Goal: Transaction & Acquisition: Purchase product/service

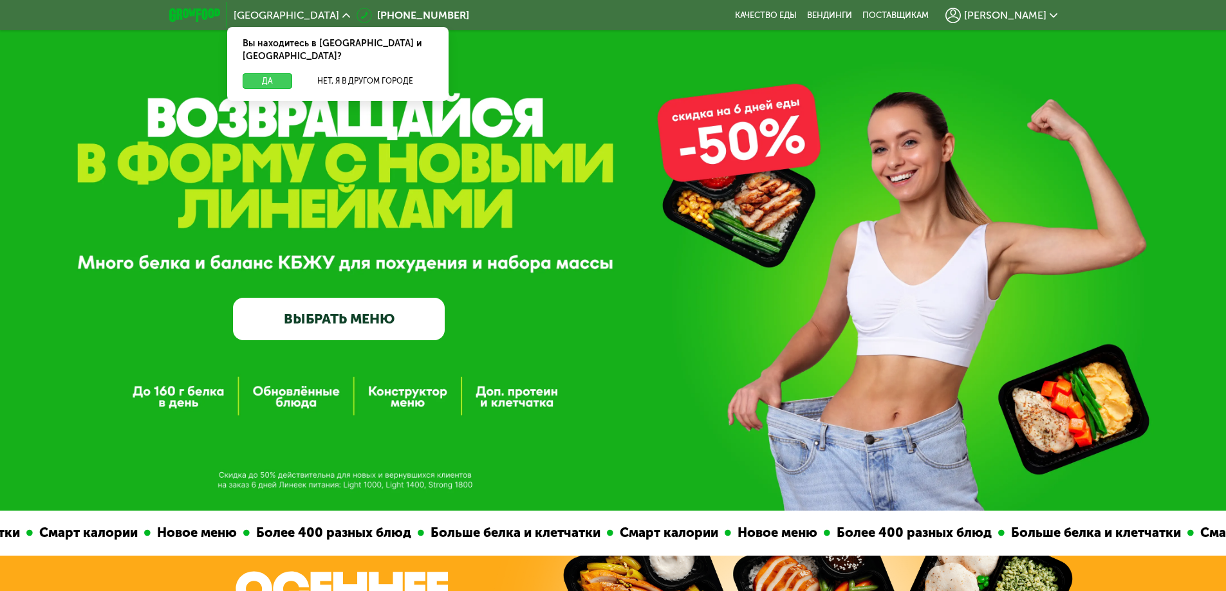
click at [270, 73] on button "Да" at bounding box center [268, 80] width 50 height 15
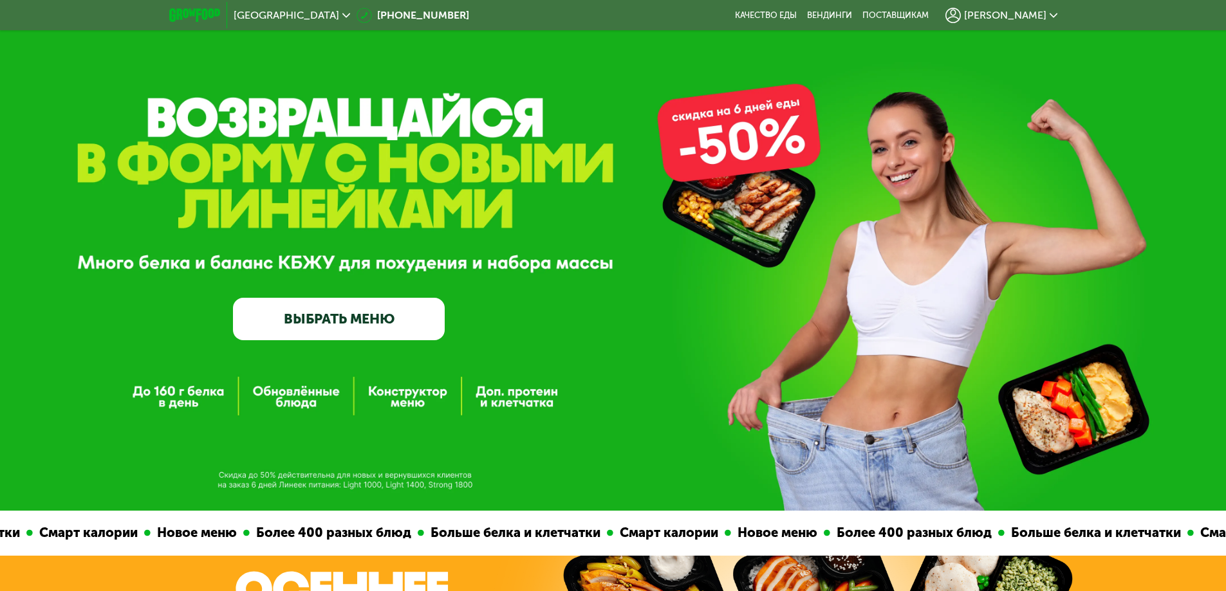
click at [351, 321] on link "ВЫБРАТЬ МЕНЮ" at bounding box center [339, 319] width 212 height 42
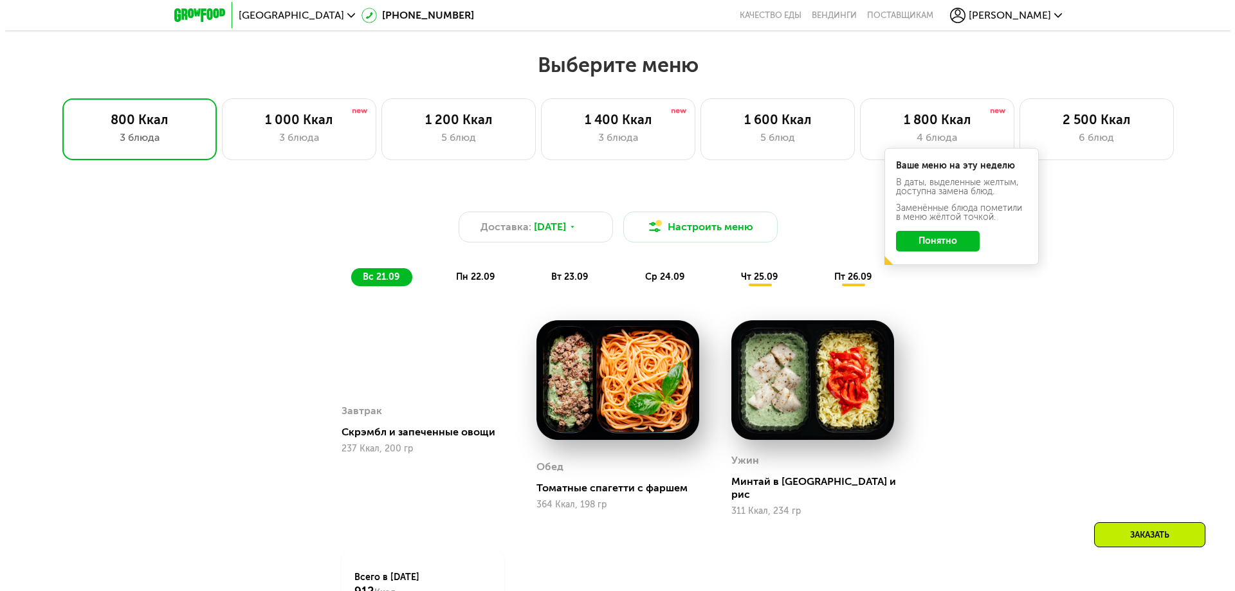
scroll to position [1024, 0]
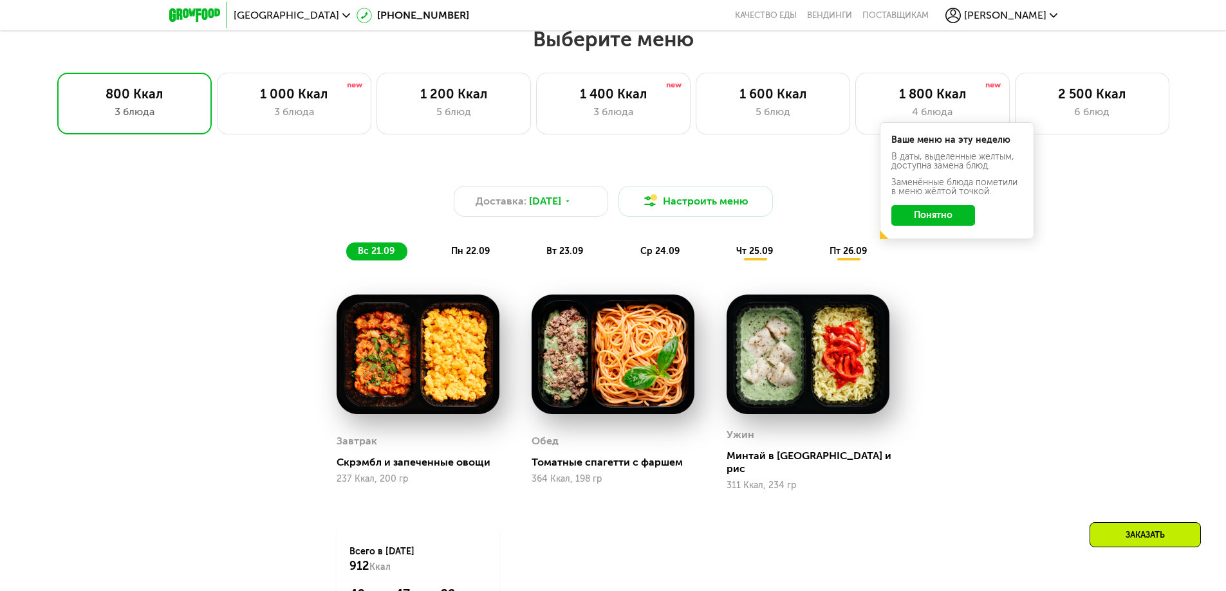
click at [939, 222] on button "Понятно" at bounding box center [933, 215] width 84 height 21
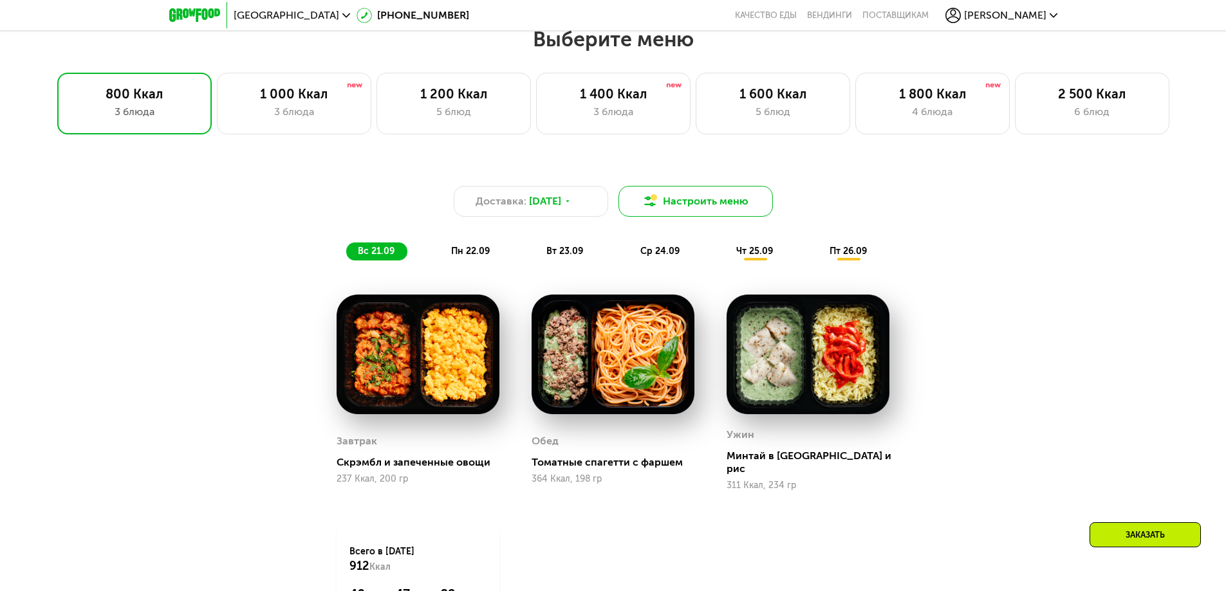
click at [732, 202] on button "Настроить меню" at bounding box center [695, 201] width 154 height 31
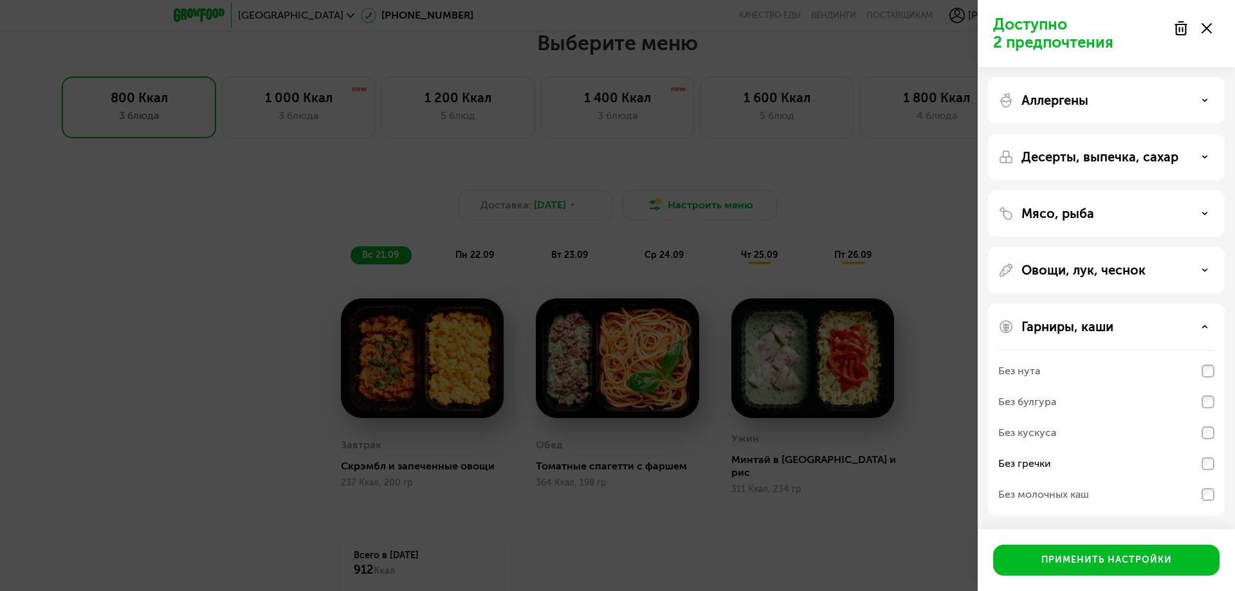
click at [1193, 160] on div "Десерты, выпечка, сахар" at bounding box center [1107, 156] width 216 height 15
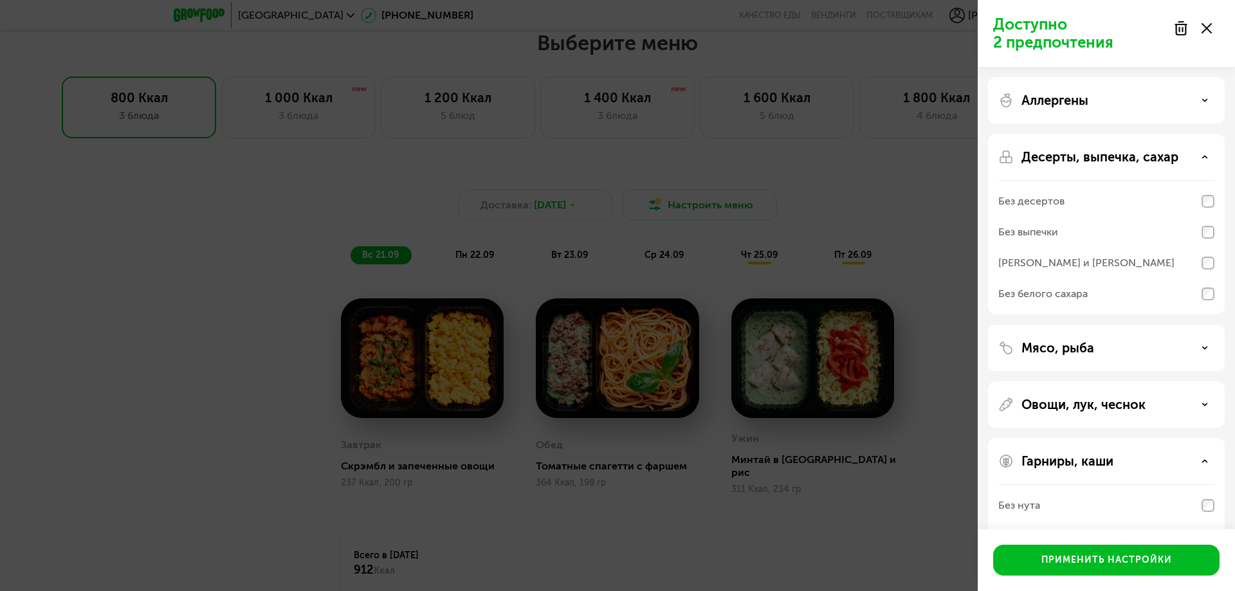
click at [1197, 152] on div "Десерты, выпечка, сахар" at bounding box center [1107, 156] width 216 height 15
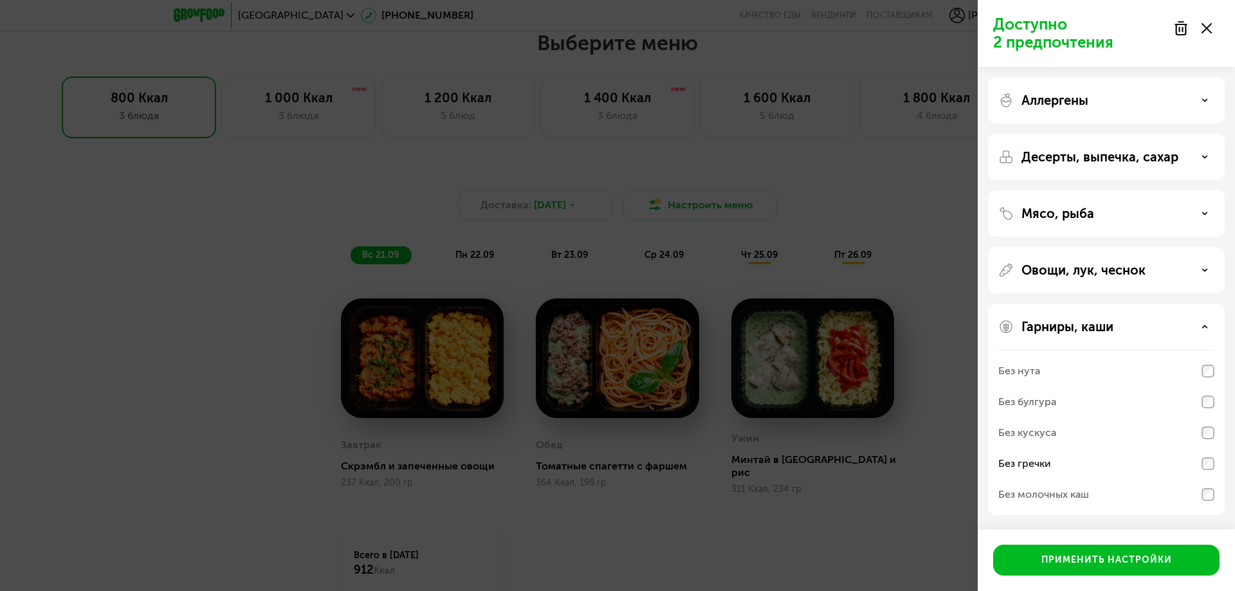
click at [1208, 275] on div "Овощи, лук, чеснок" at bounding box center [1107, 270] width 216 height 15
click at [1203, 106] on div "Аллергены" at bounding box center [1107, 100] width 216 height 15
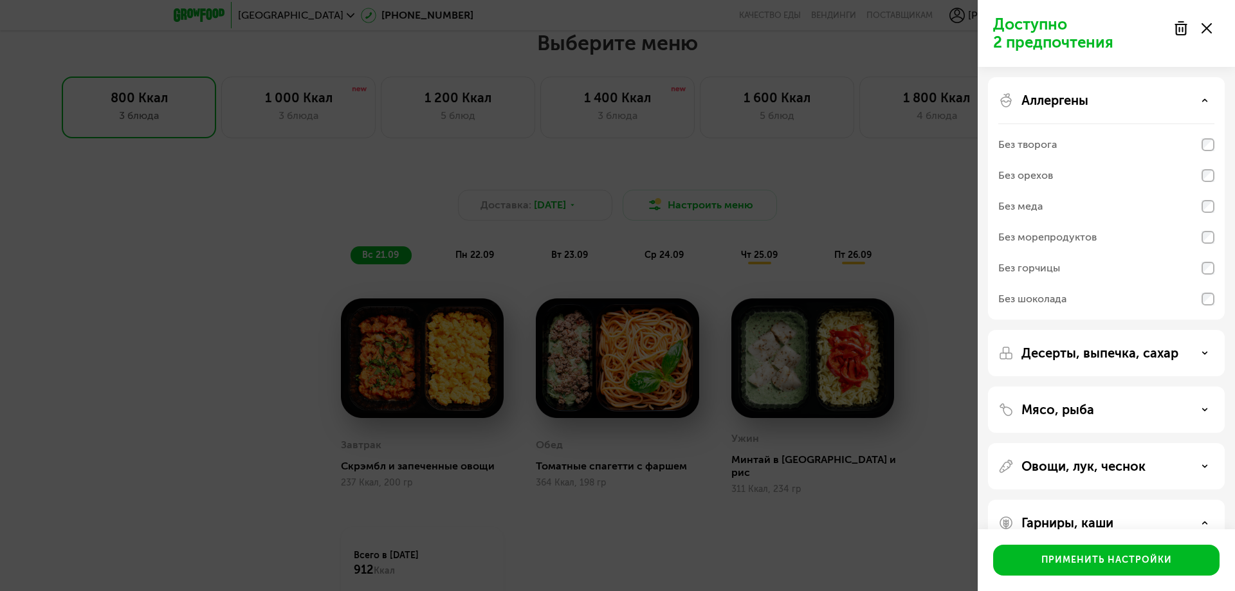
click at [1203, 106] on div "Аллергены" at bounding box center [1107, 100] width 216 height 15
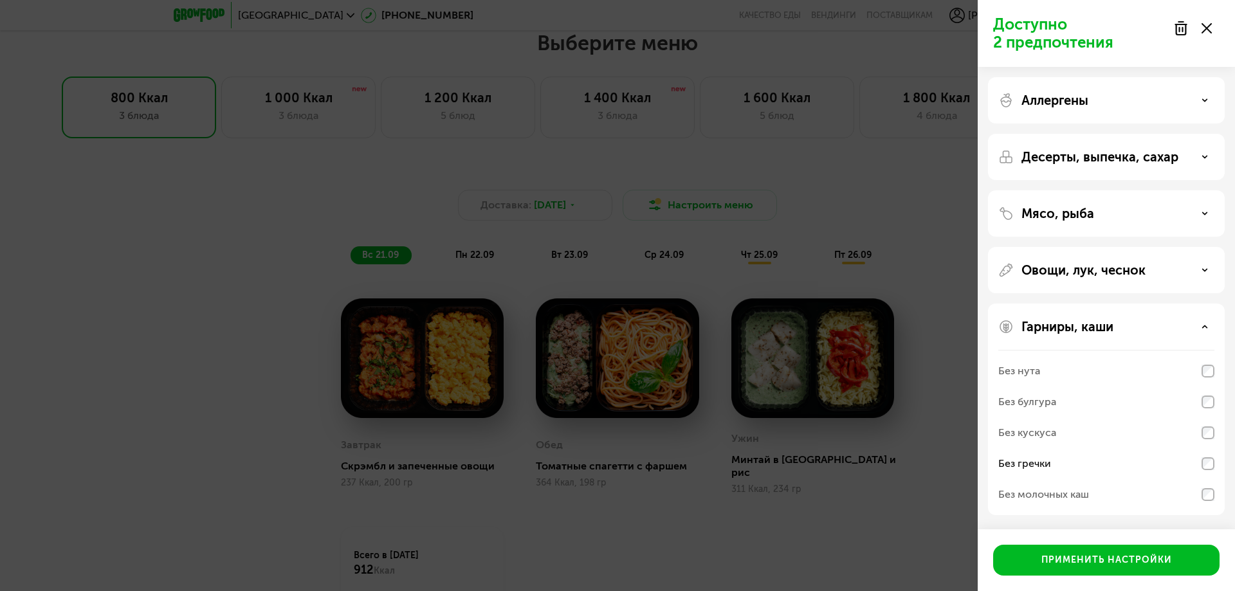
click at [1188, 104] on div "Аллергены" at bounding box center [1107, 100] width 216 height 15
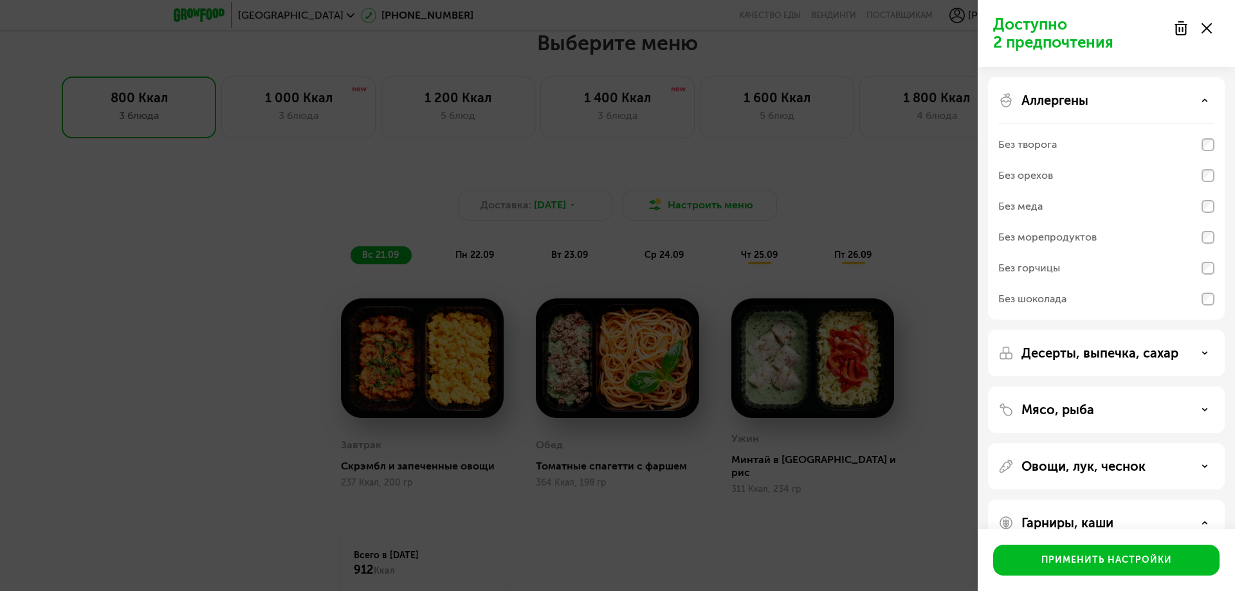
click at [1204, 99] on icon at bounding box center [1205, 100] width 6 height 6
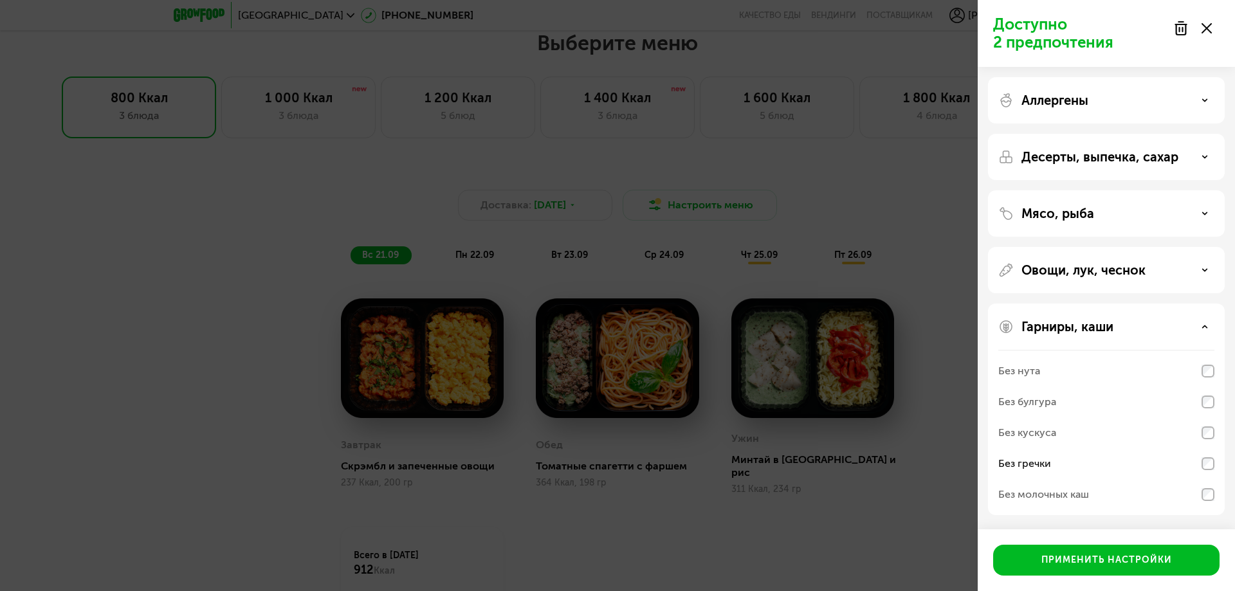
click at [1201, 151] on div "Десерты, выпечка, сахар" at bounding box center [1107, 156] width 216 height 15
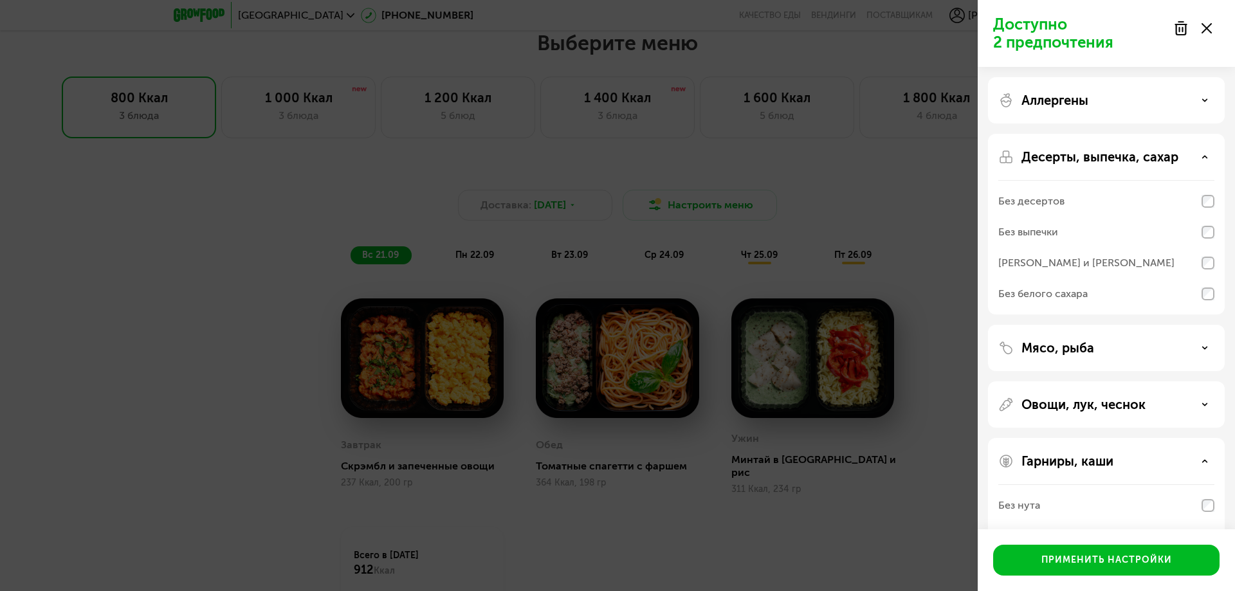
click at [1201, 151] on div "Десерты, выпечка, сахар" at bounding box center [1107, 156] width 216 height 15
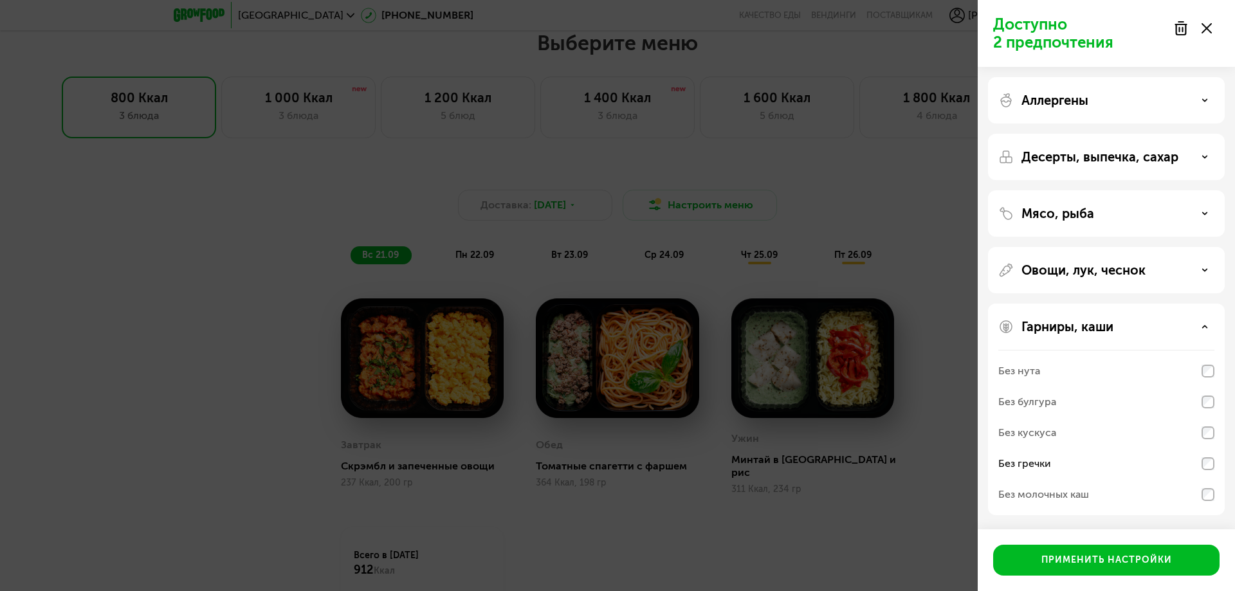
click at [1193, 209] on div "Мясо, рыба" at bounding box center [1107, 213] width 216 height 15
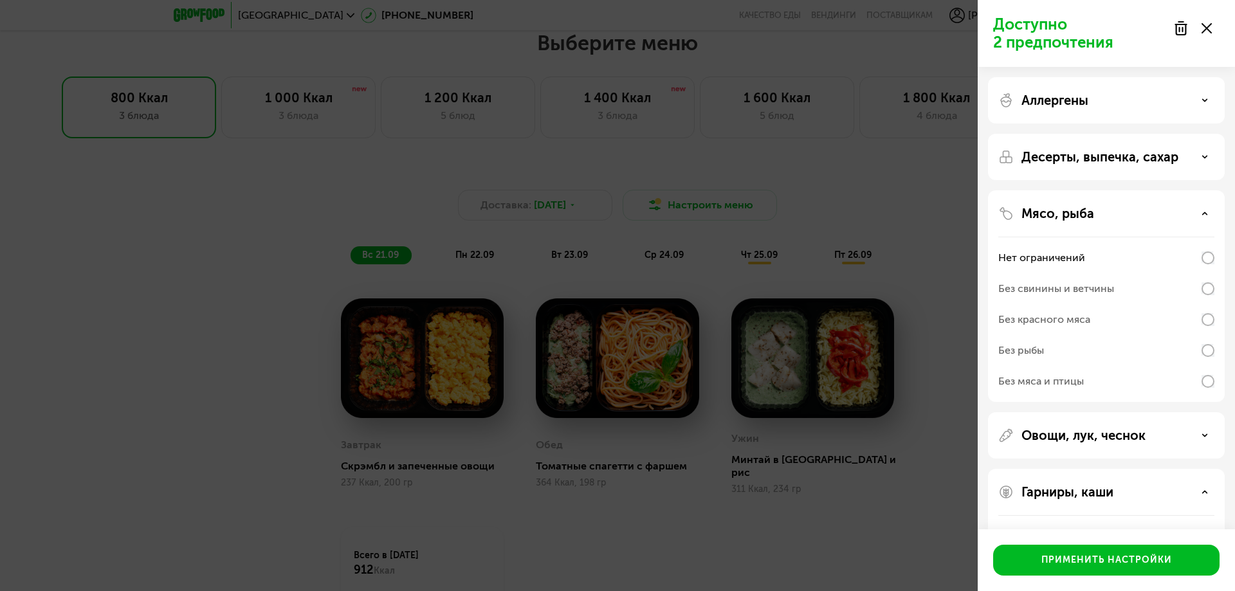
click at [1201, 212] on div "Мясо, рыба" at bounding box center [1107, 213] width 216 height 15
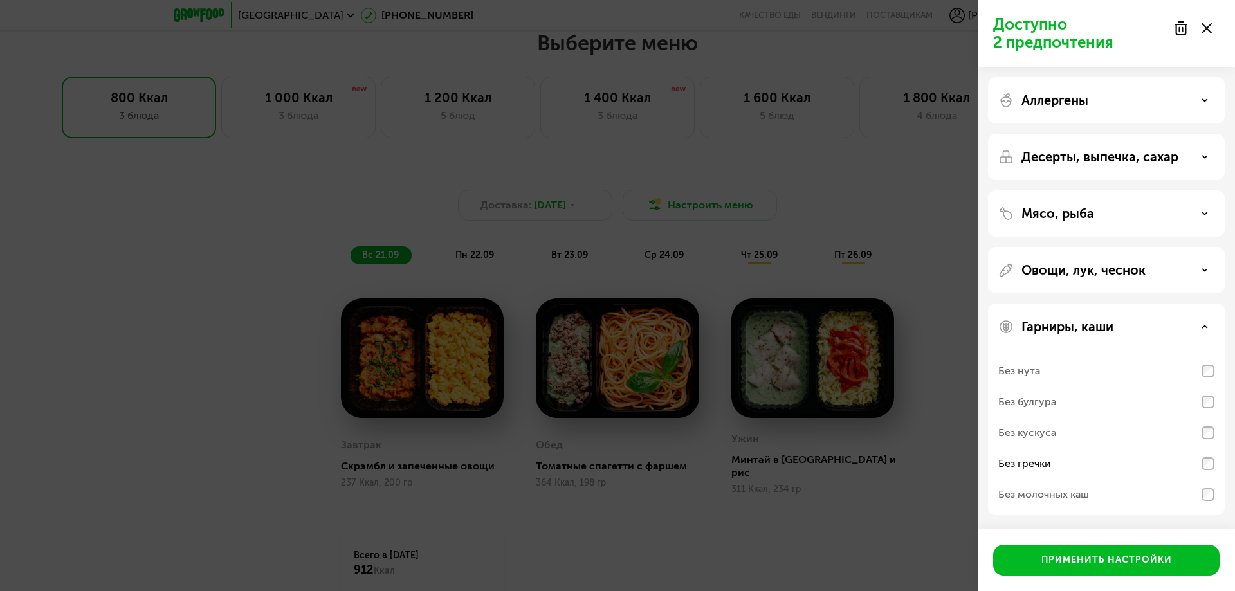
click at [1174, 272] on div "Овощи, лук, чеснок" at bounding box center [1107, 270] width 216 height 15
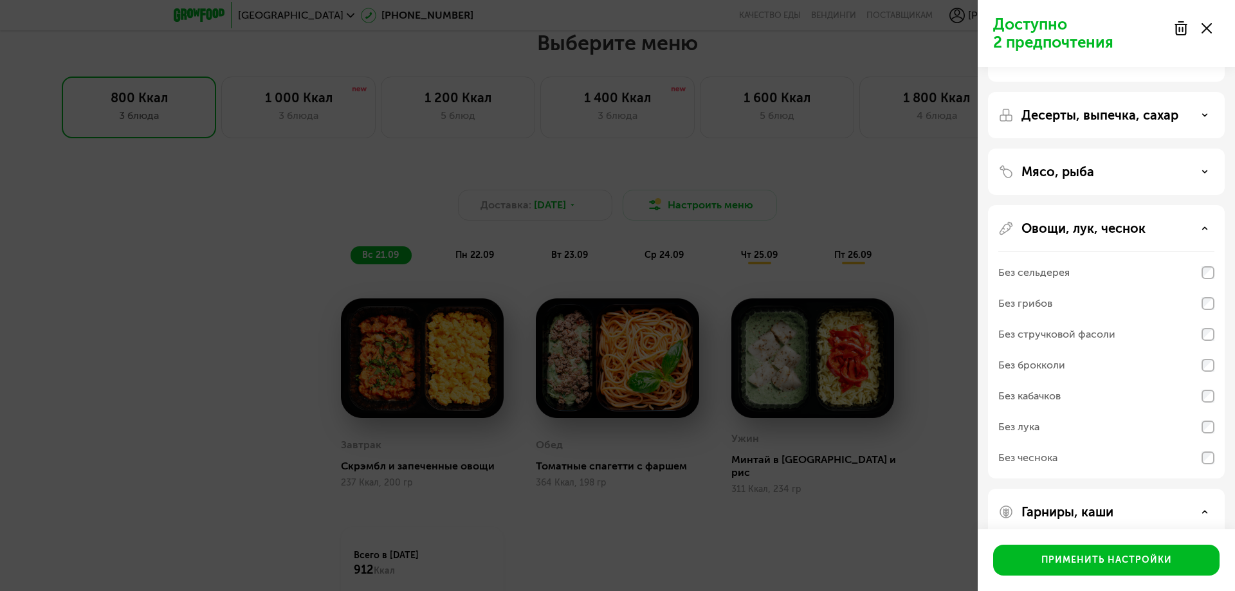
scroll to position [64, 0]
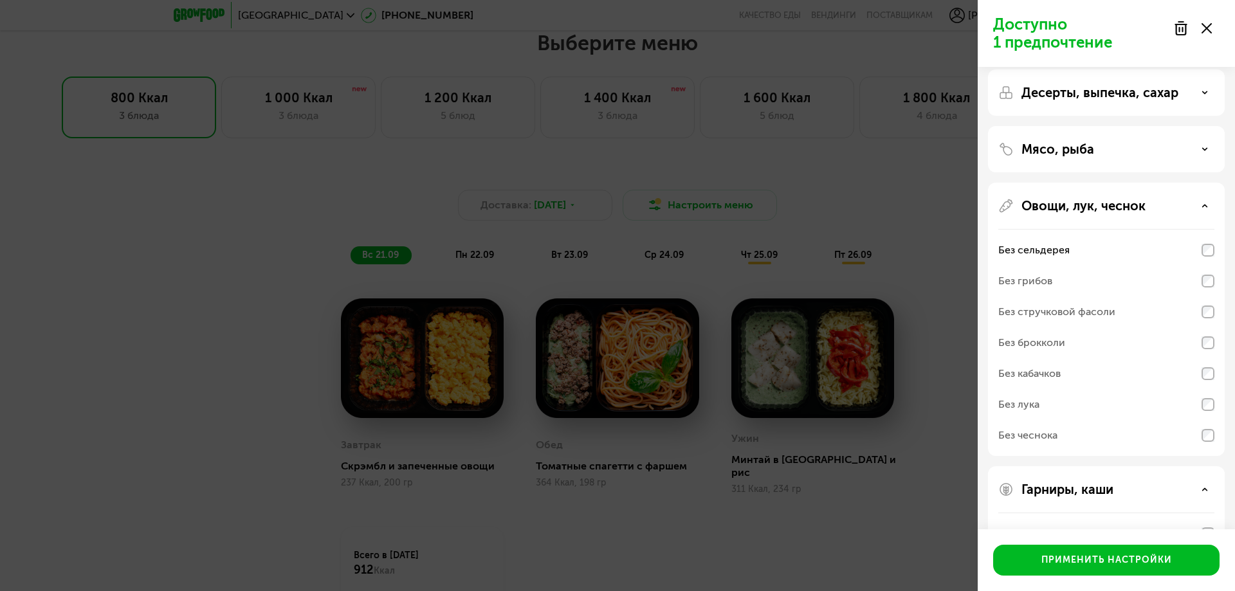
click at [1210, 204] on div "Овощи, лук, чеснок" at bounding box center [1107, 205] width 216 height 15
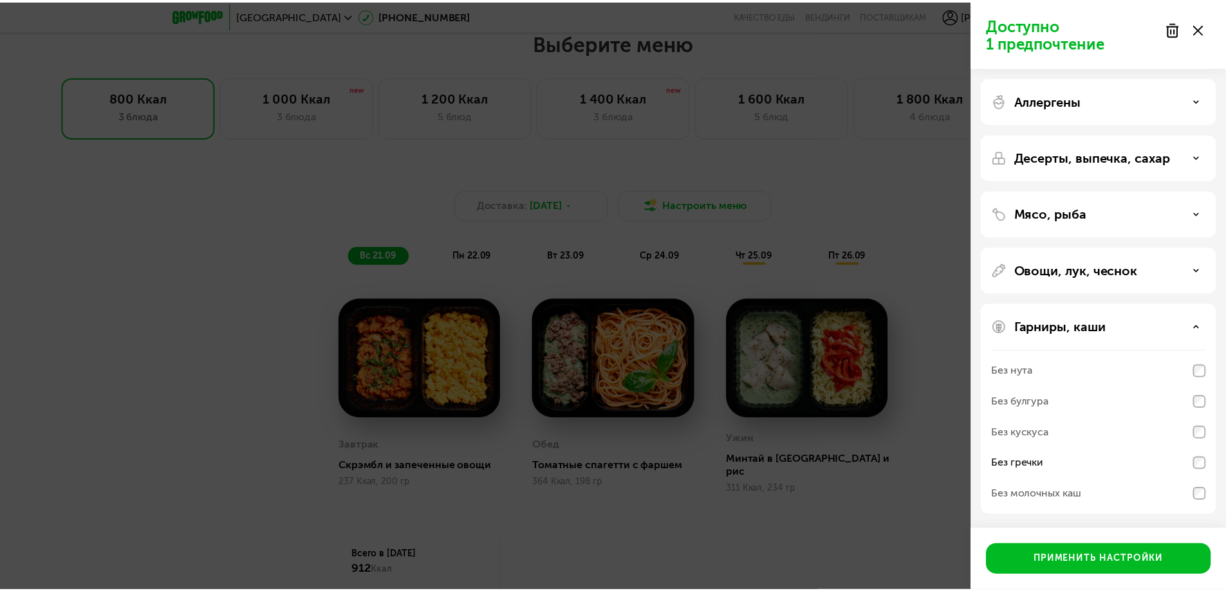
scroll to position [0, 0]
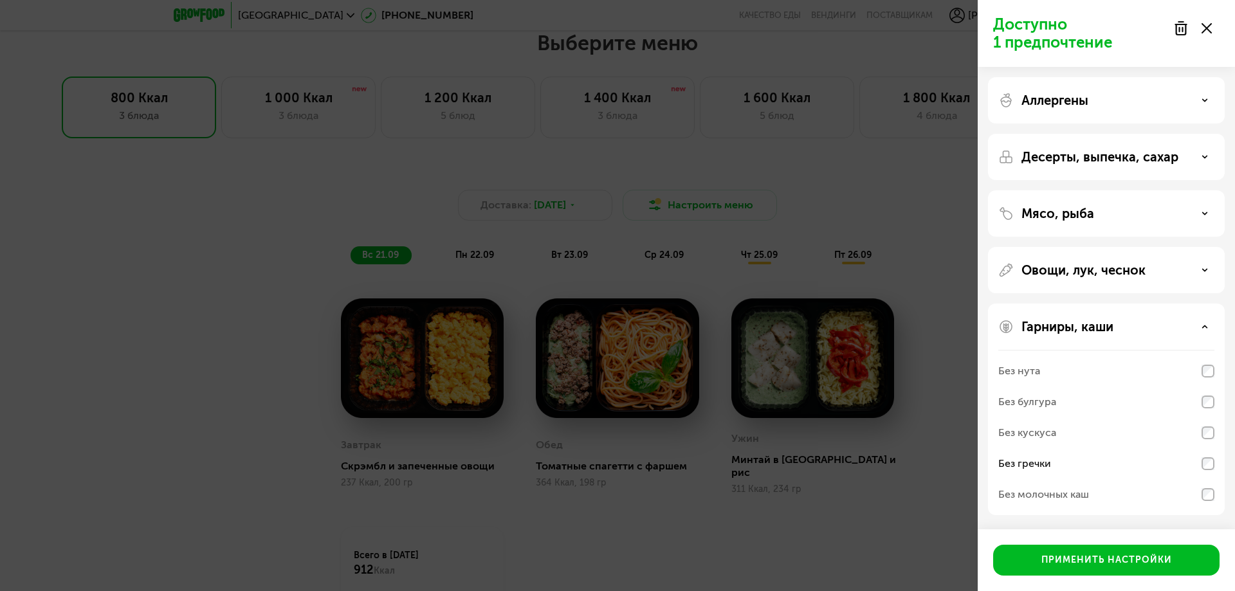
click at [1203, 321] on div "Гарниры, каши" at bounding box center [1107, 326] width 216 height 15
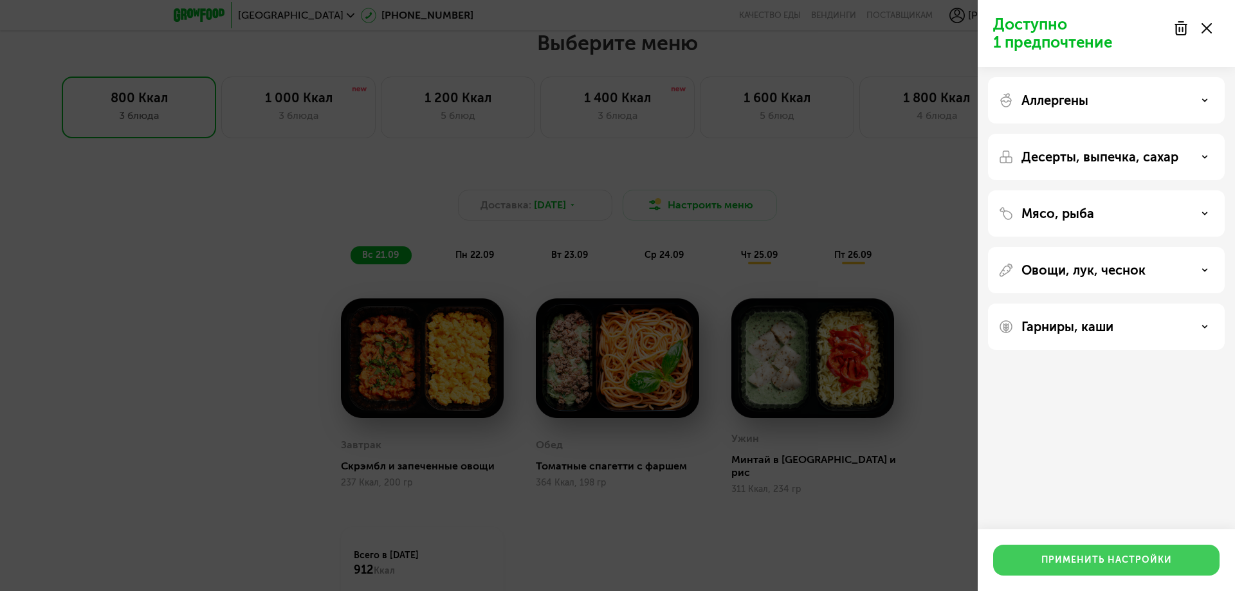
click at [1087, 559] on div "Применить настройки" at bounding box center [1107, 560] width 131 height 13
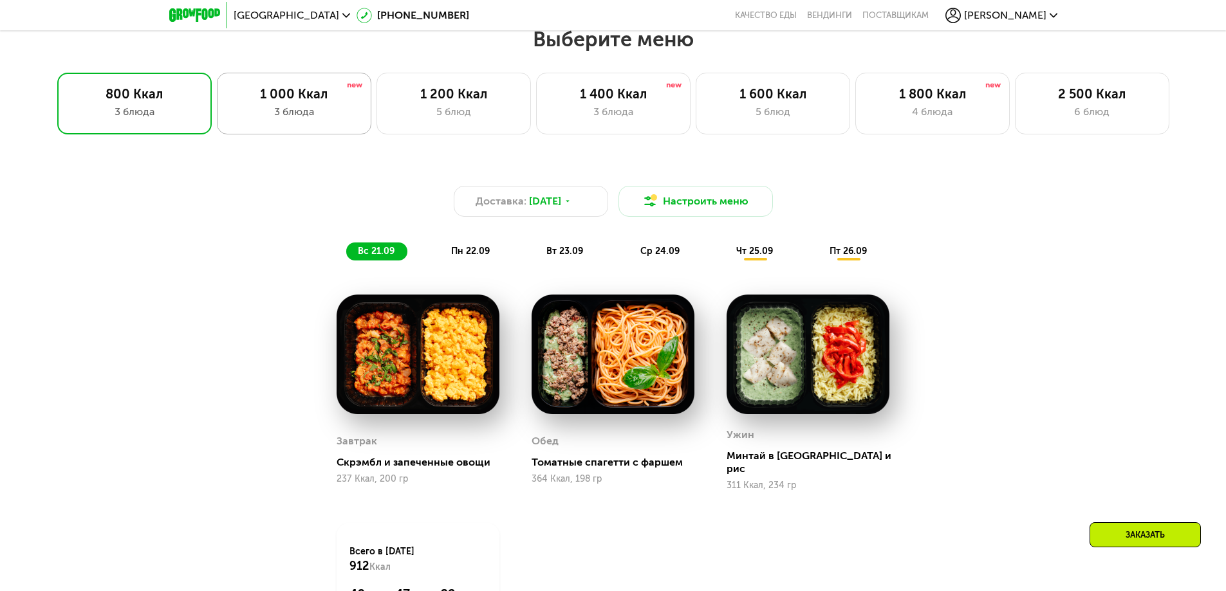
click at [305, 112] on div "3 блюда" at bounding box center [293, 111] width 127 height 15
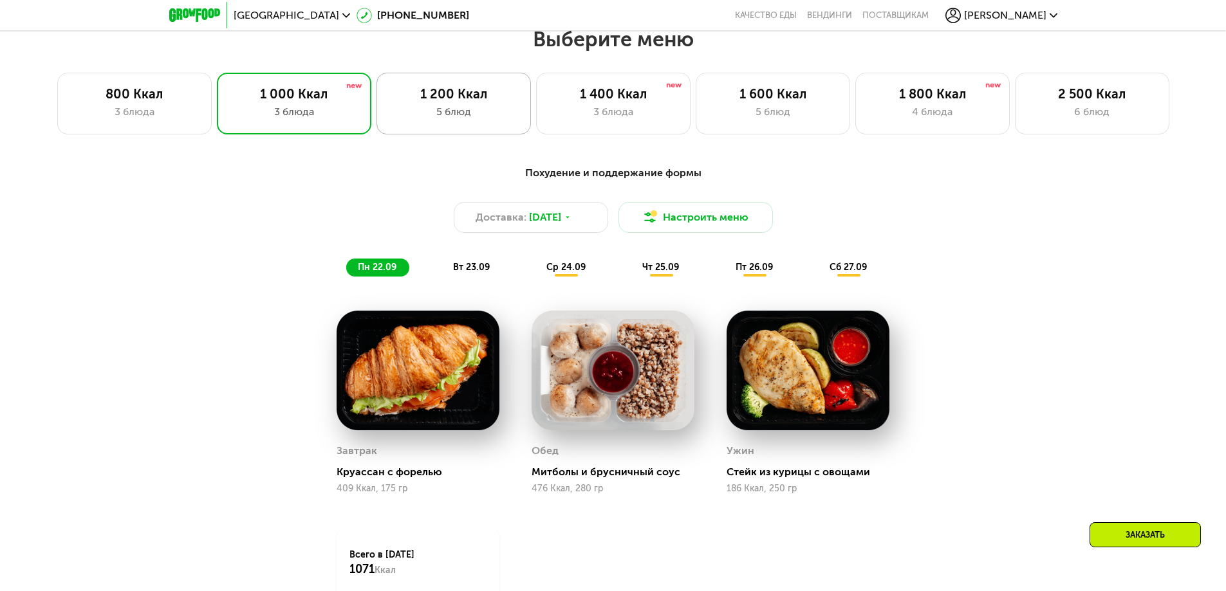
click at [438, 113] on div "5 блюд" at bounding box center [453, 111] width 127 height 15
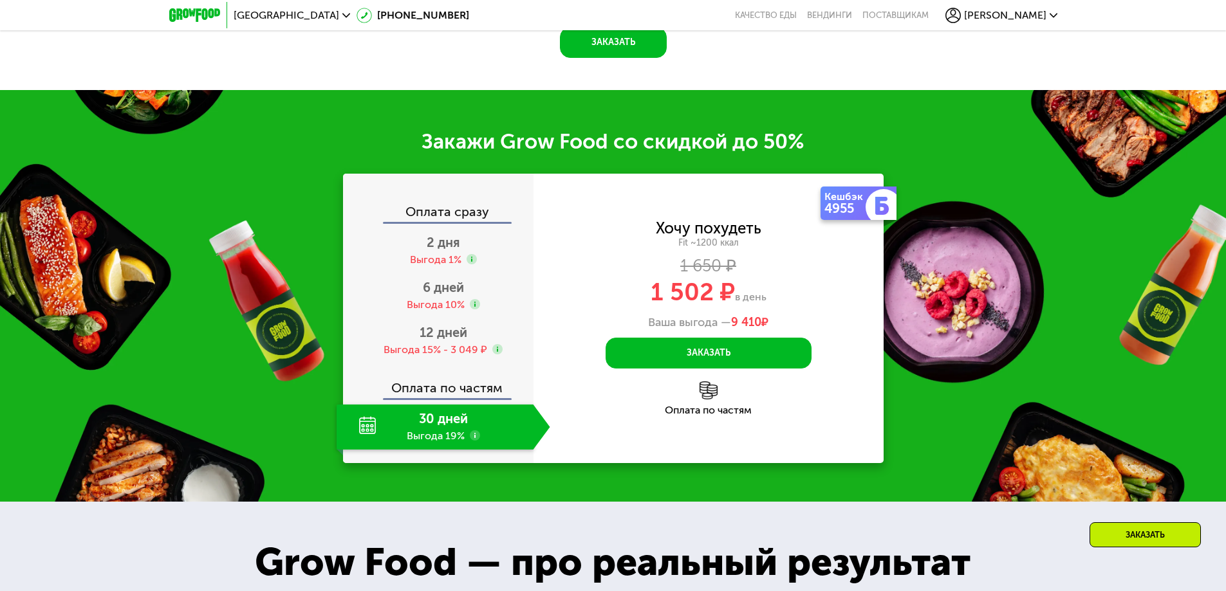
scroll to position [1667, 0]
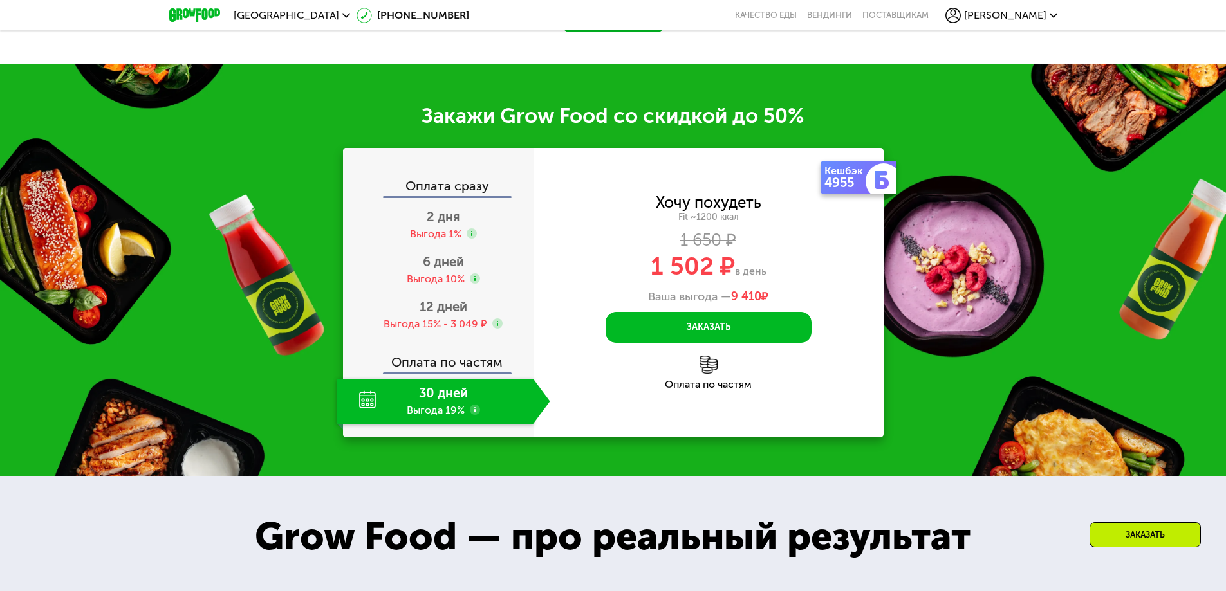
click at [445, 424] on div "30 дней Выгода 19%" at bounding box center [435, 401] width 197 height 45
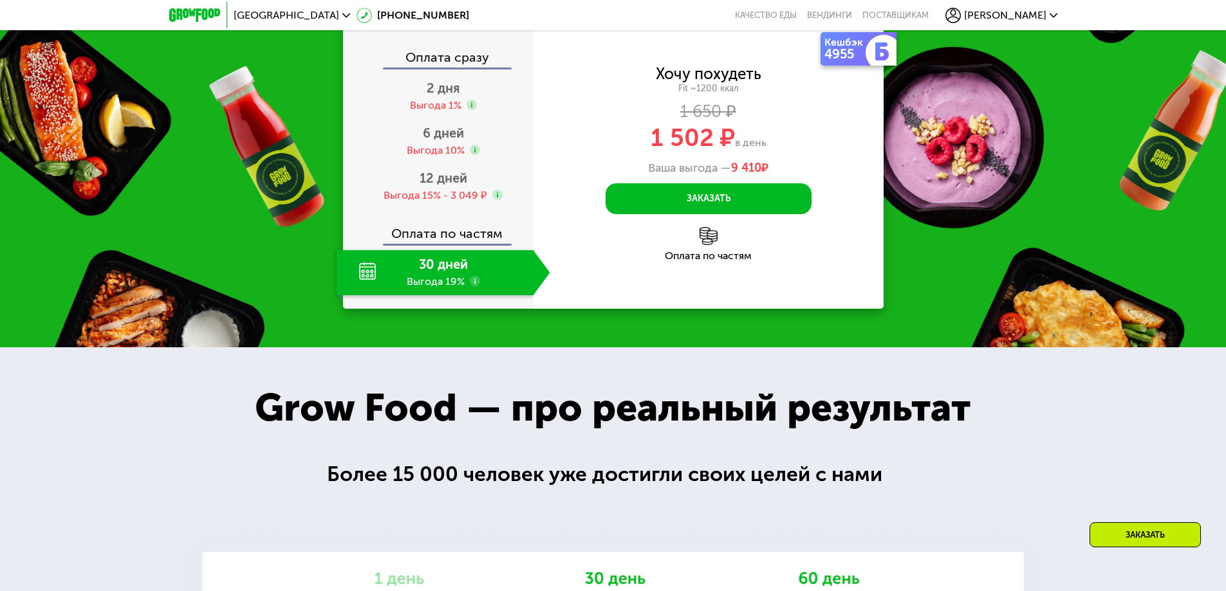
scroll to position [1860, 0]
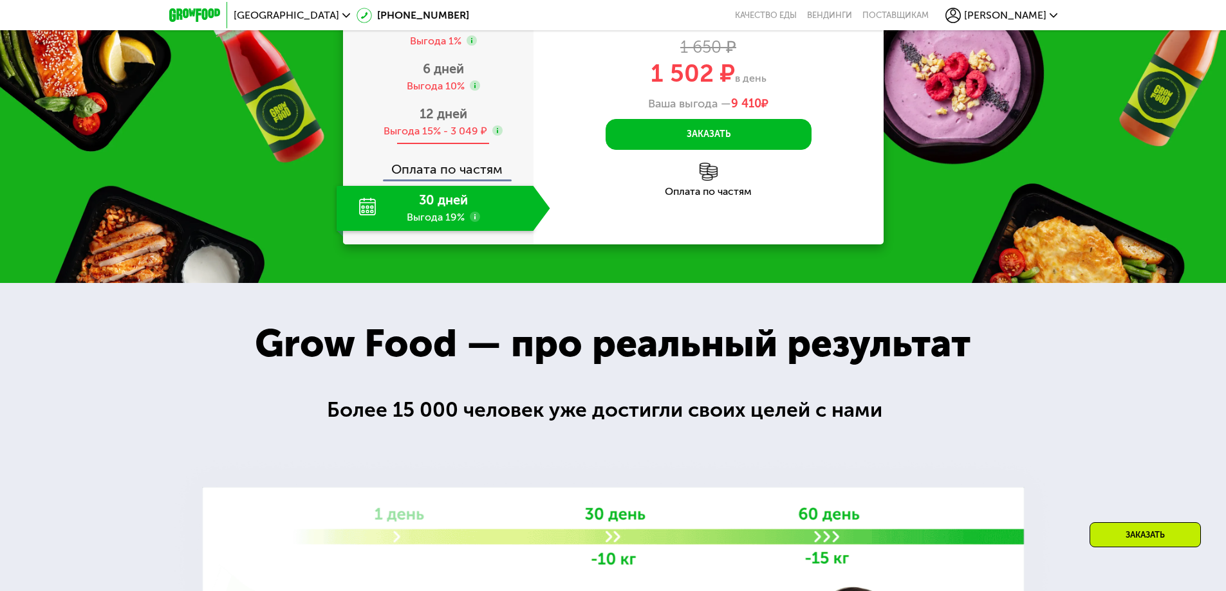
click at [441, 138] on div "Выгода 15% - 3 049 ₽" at bounding box center [435, 131] width 104 height 14
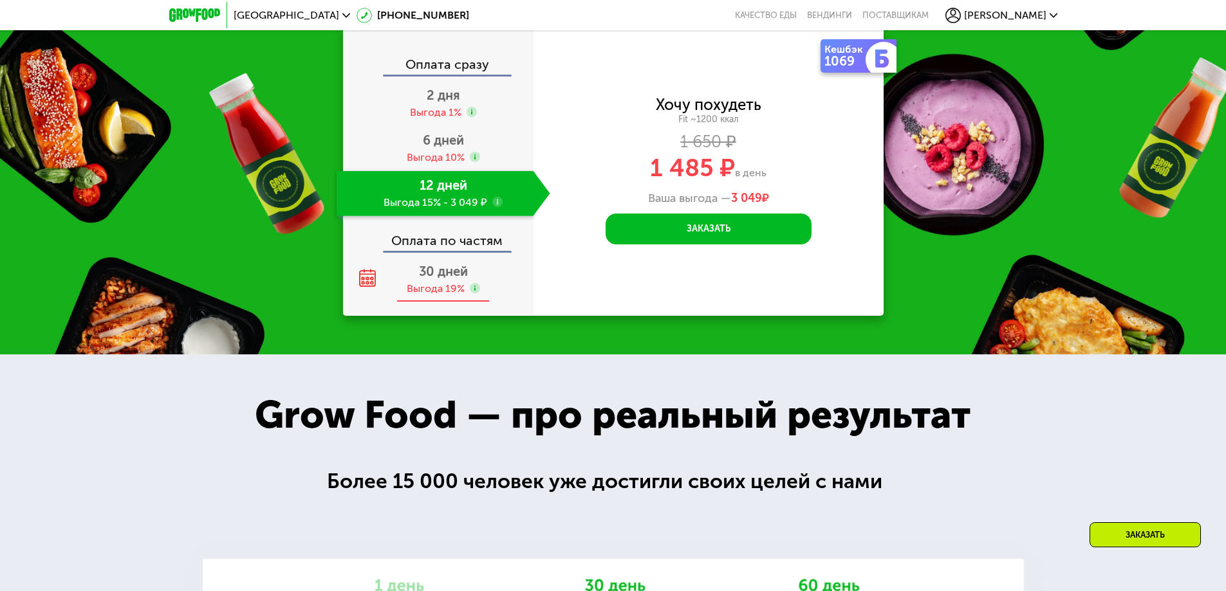
click at [440, 284] on div "30 дней Выгода 19%" at bounding box center [444, 279] width 214 height 45
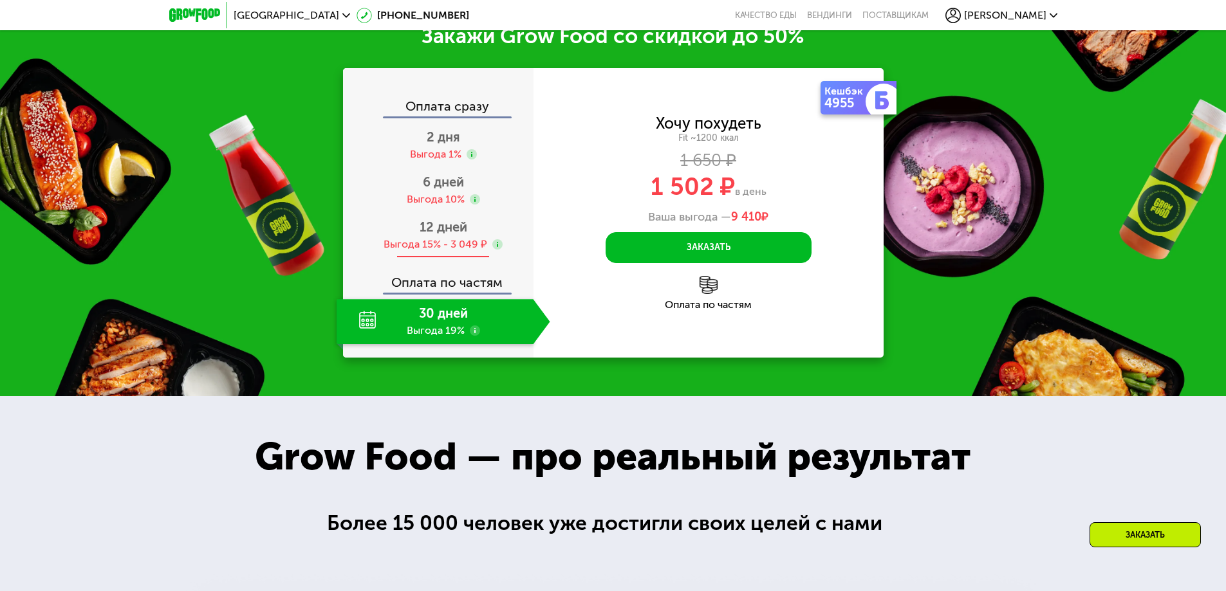
scroll to position [1796, 0]
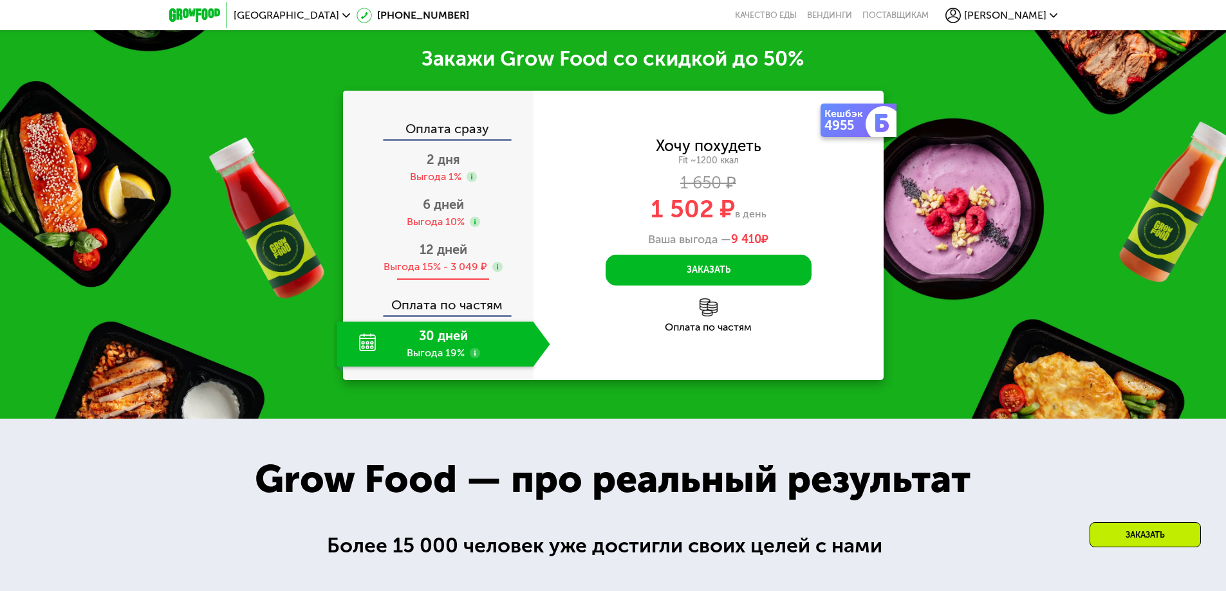
click at [436, 255] on span "12 дней" at bounding box center [444, 249] width 48 height 15
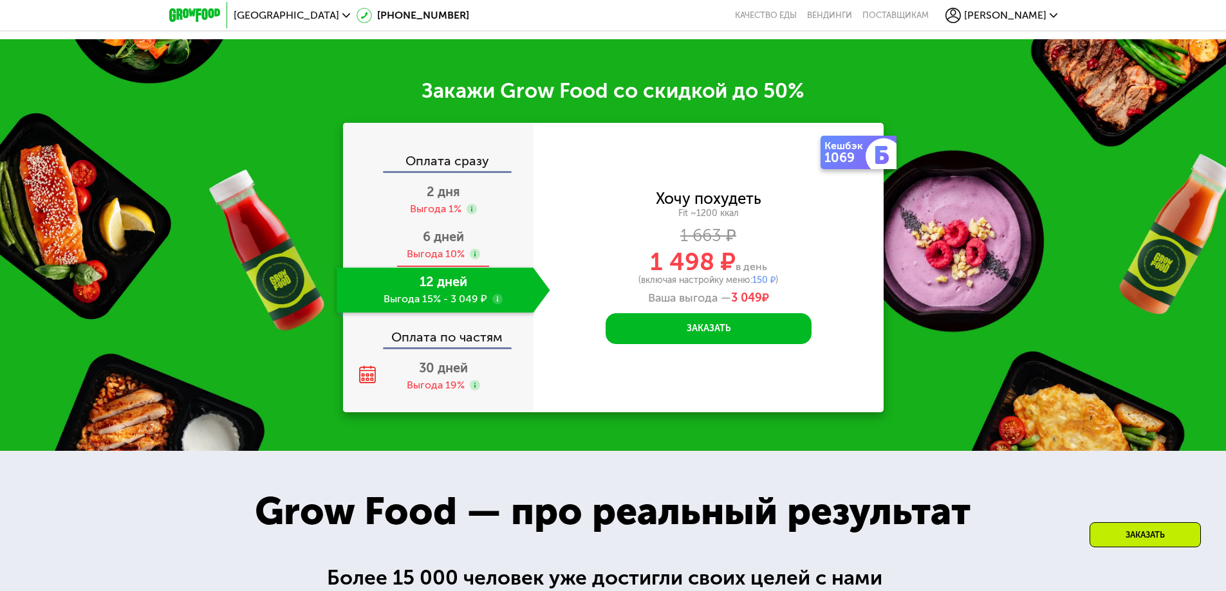
click at [436, 239] on span "6 дней" at bounding box center [443, 236] width 41 height 15
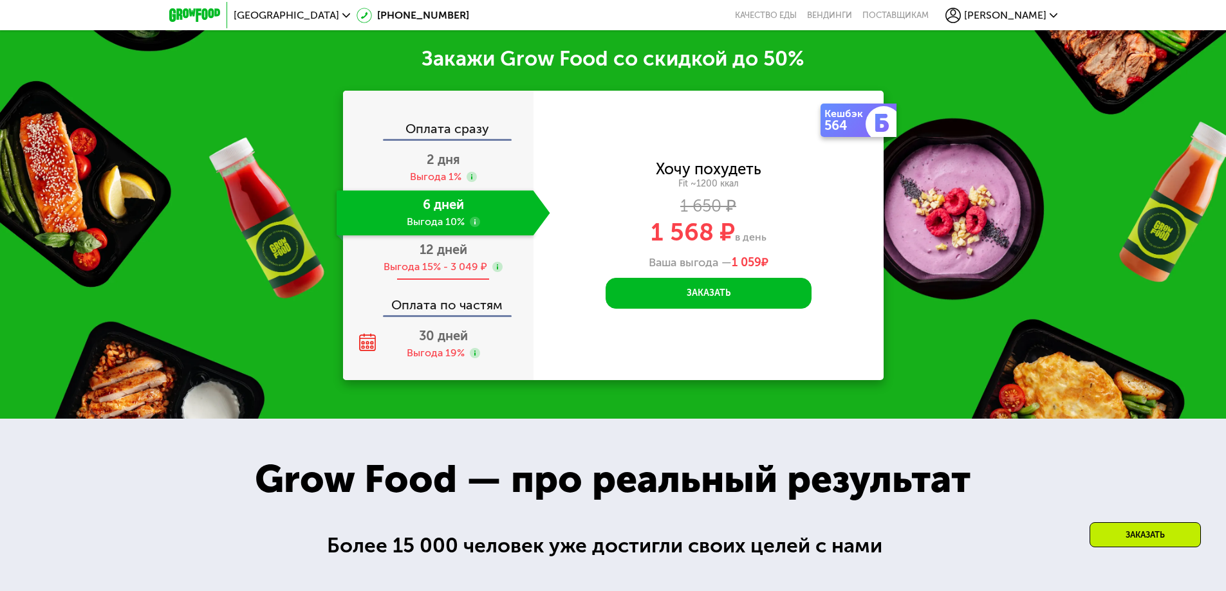
click at [435, 257] on span "12 дней" at bounding box center [444, 249] width 48 height 15
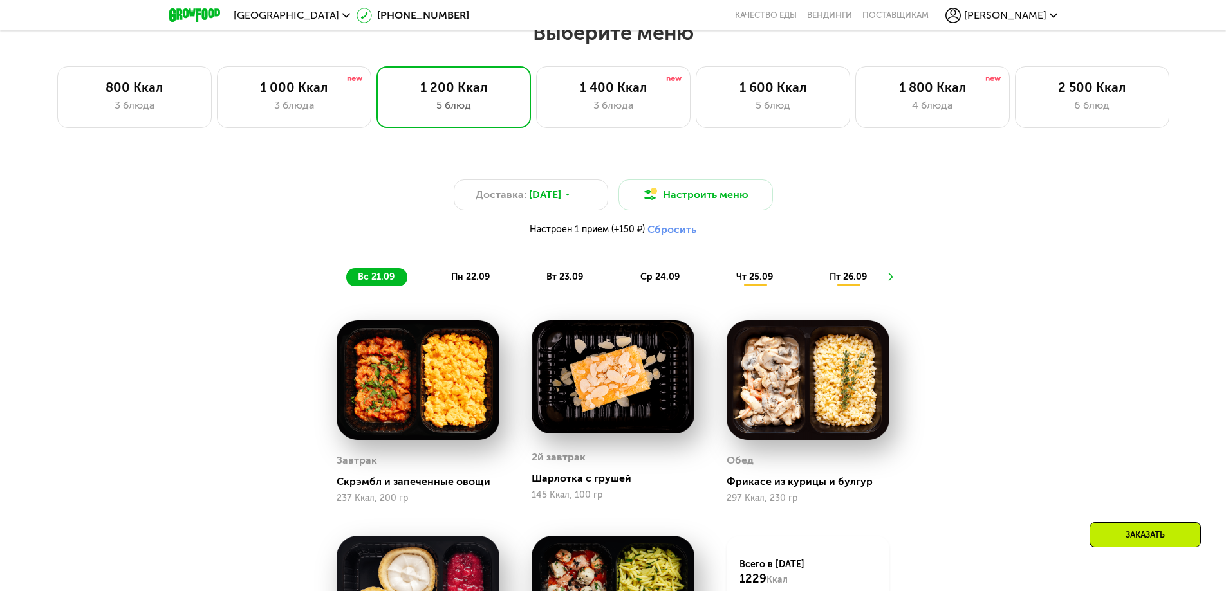
scroll to position [1024, 0]
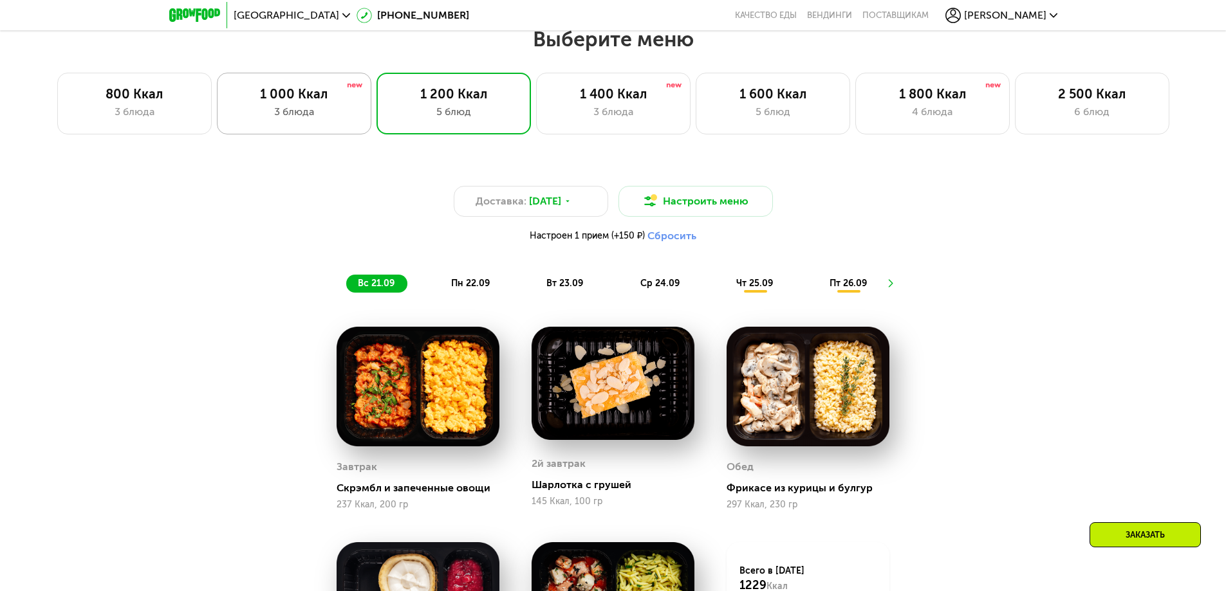
click at [306, 124] on div "1 000 Ккал 3 блюда" at bounding box center [294, 104] width 154 height 62
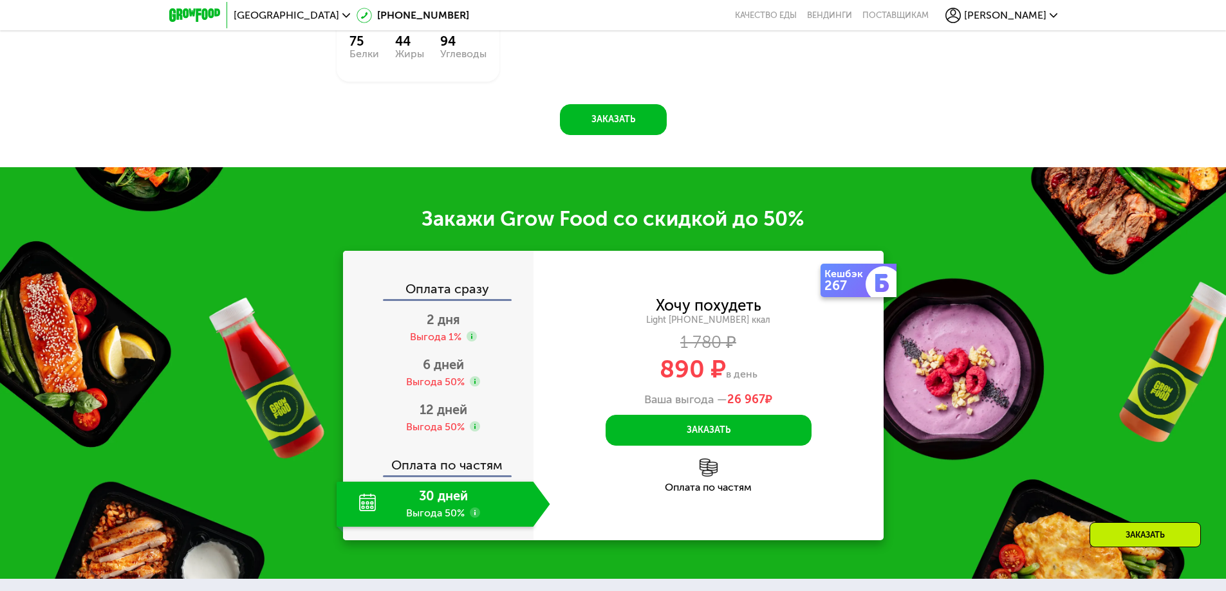
scroll to position [1603, 0]
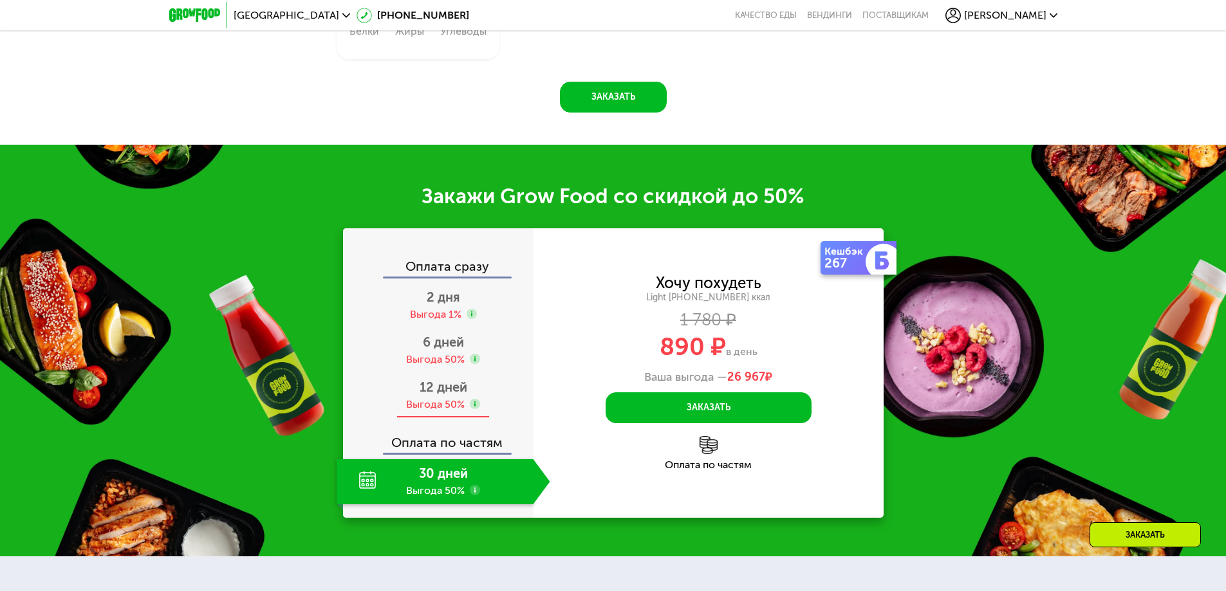
click at [415, 398] on div "12 дней Выгода 50%" at bounding box center [444, 395] width 214 height 45
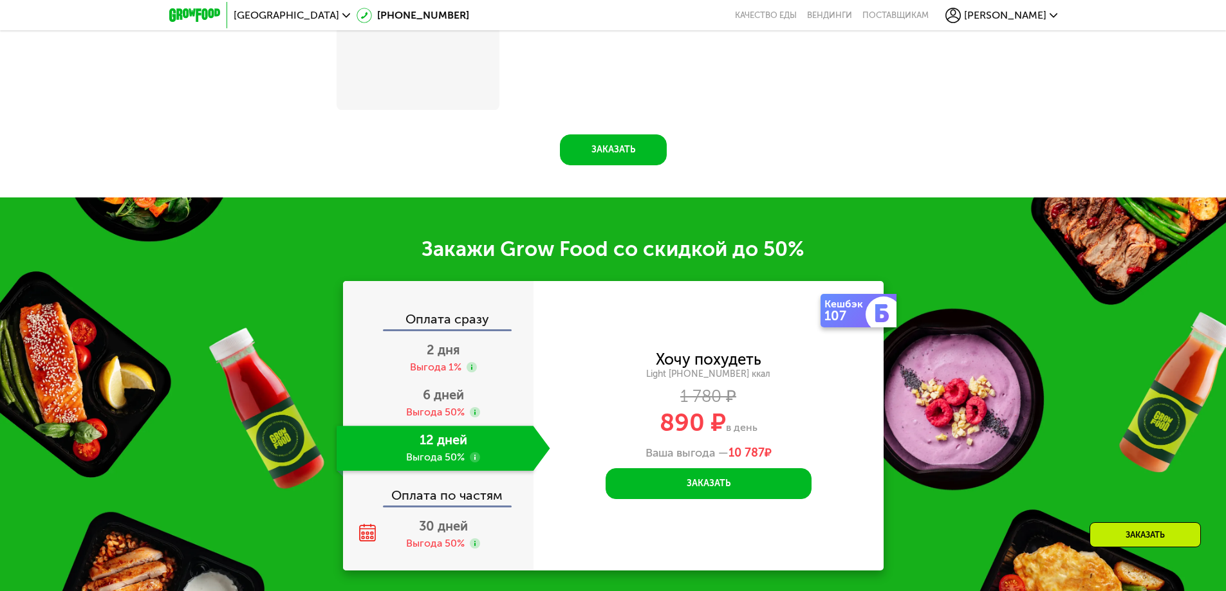
scroll to position [1656, 0]
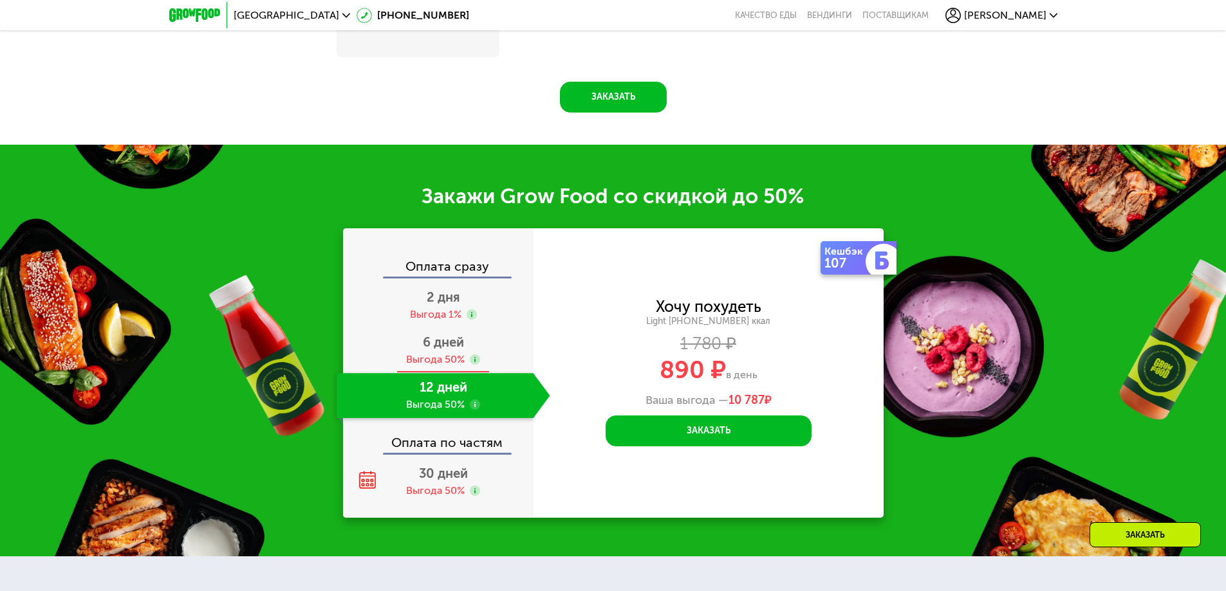
click at [434, 355] on div "6 дней Выгода 50%" at bounding box center [444, 350] width 214 height 45
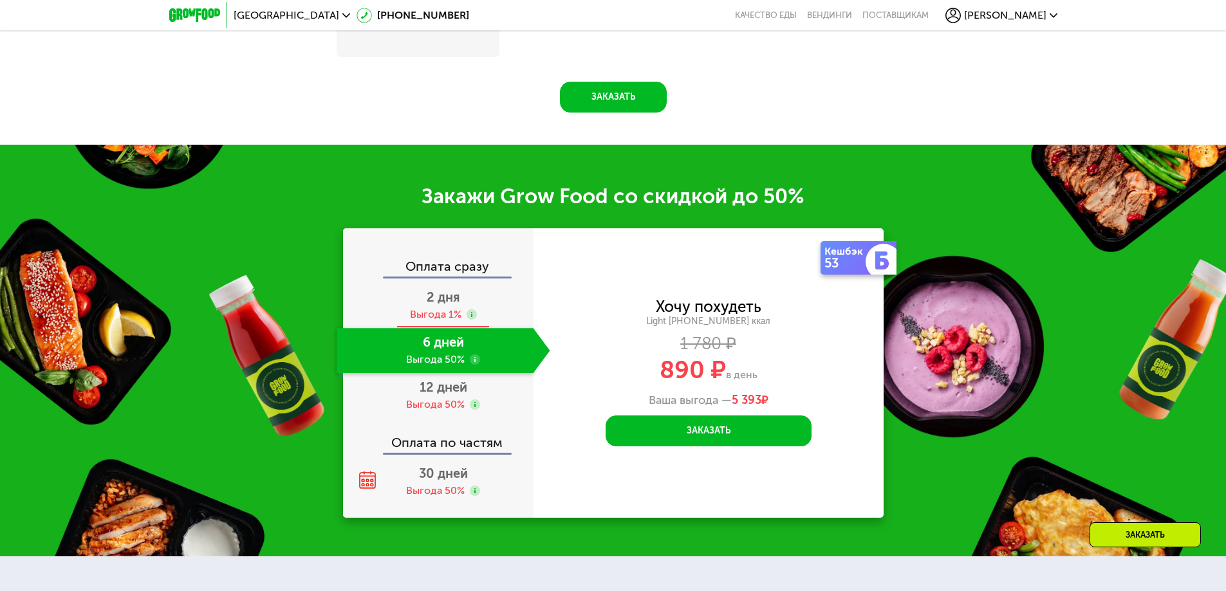
click at [435, 305] on span "2 дня" at bounding box center [443, 297] width 33 height 15
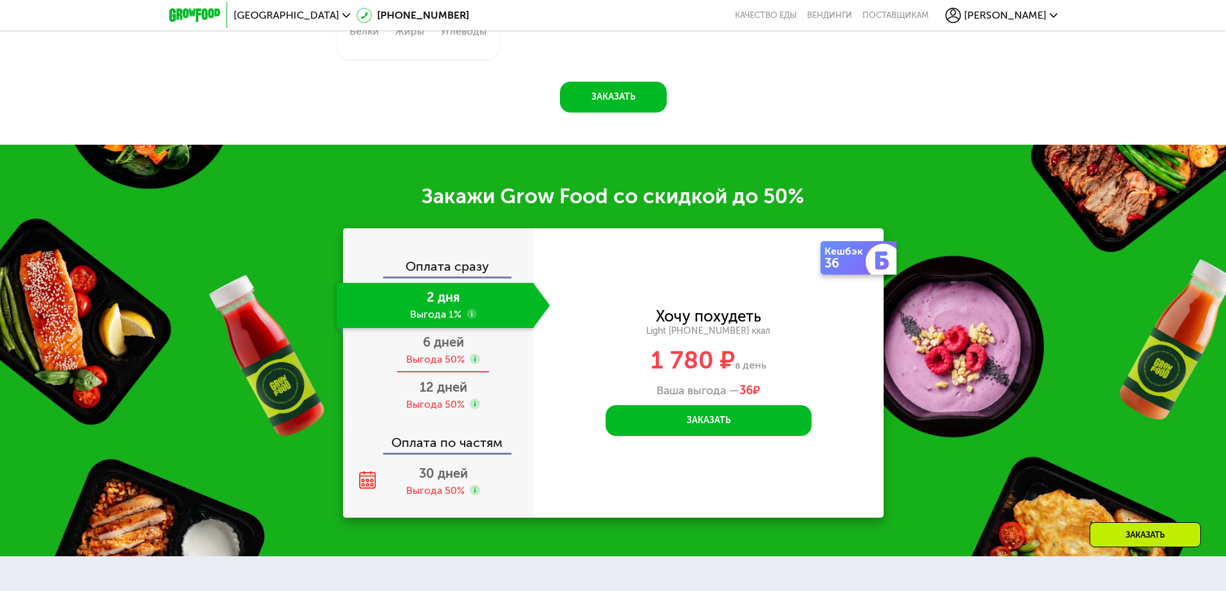
click at [425, 350] on span "6 дней" at bounding box center [443, 342] width 41 height 15
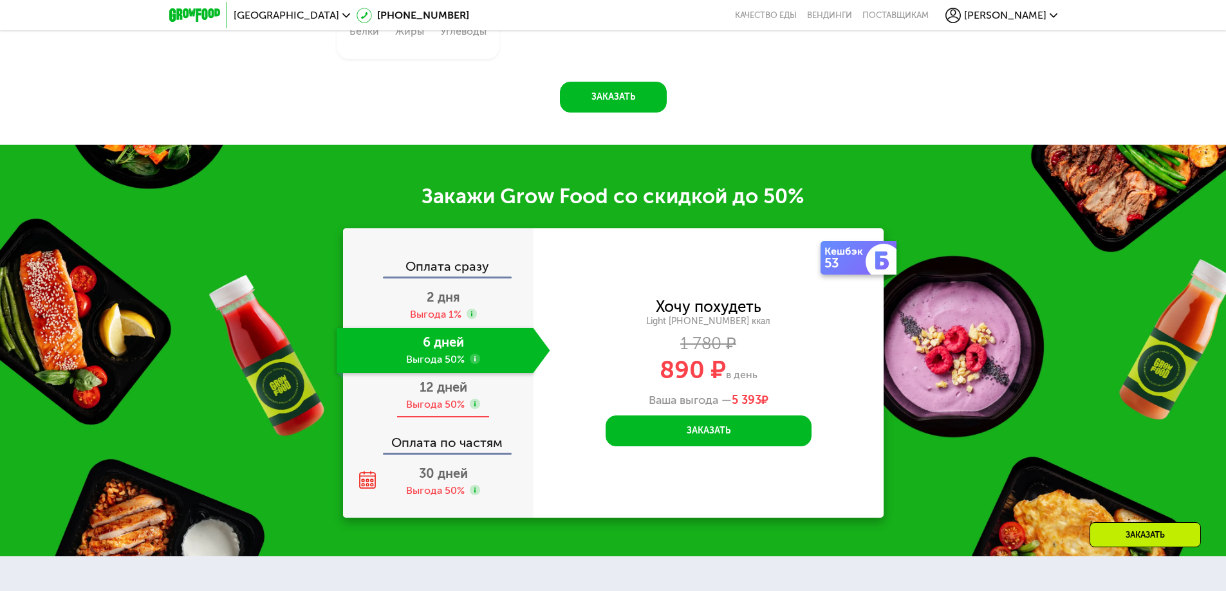
click at [432, 393] on span "12 дней" at bounding box center [444, 387] width 48 height 15
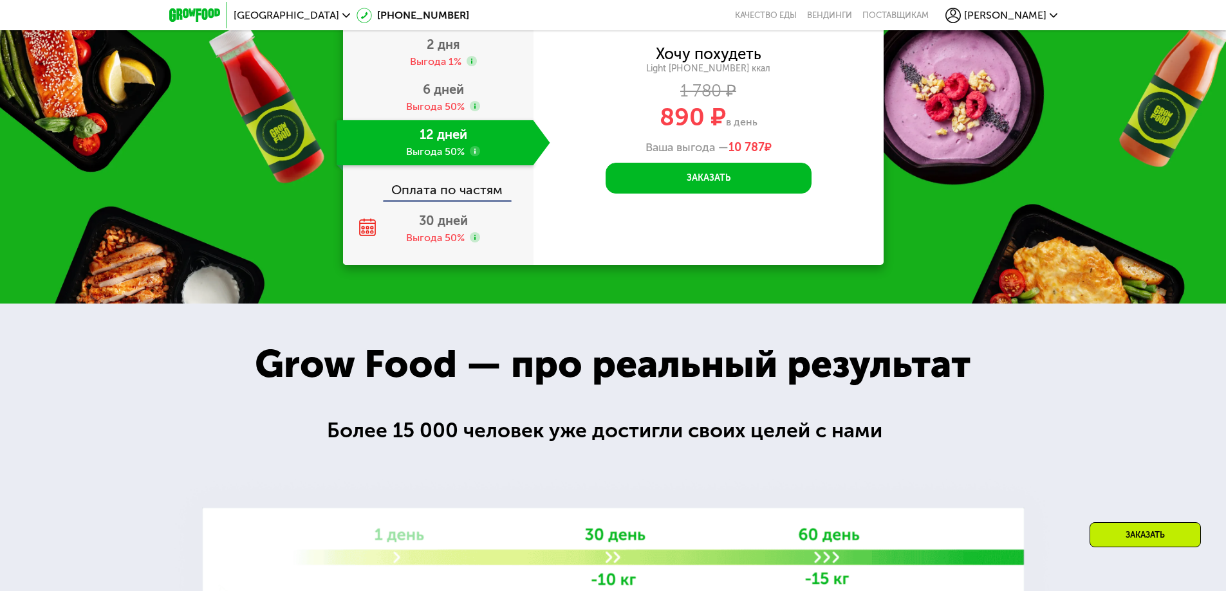
scroll to position [1731, 0]
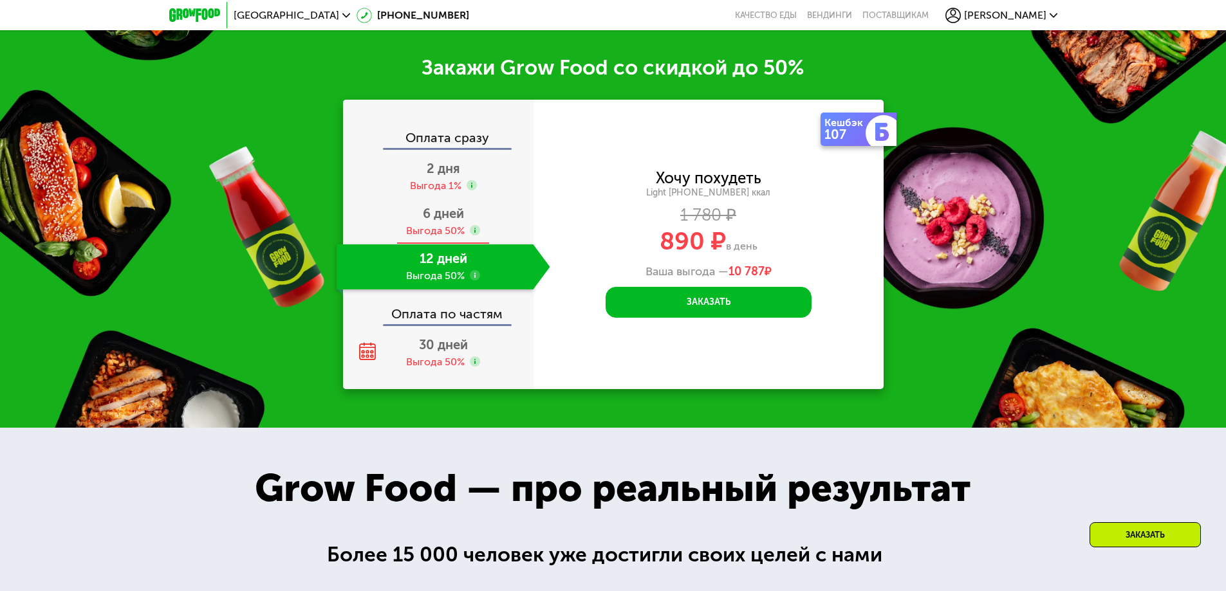
click at [427, 228] on div "Выгода 50%" at bounding box center [435, 231] width 59 height 14
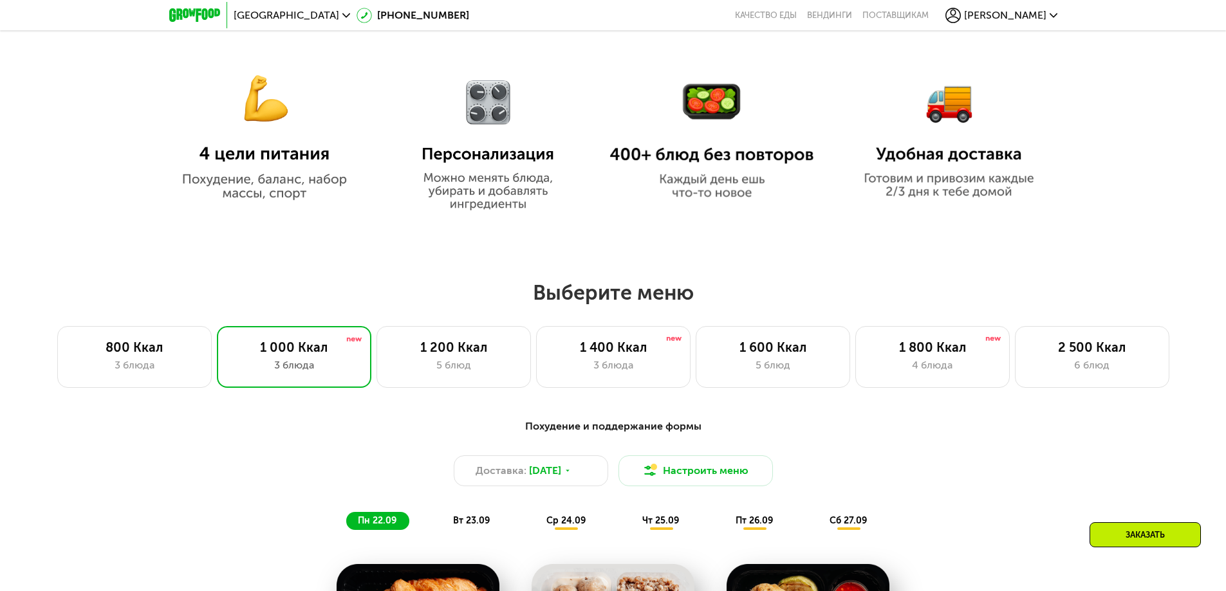
scroll to position [766, 0]
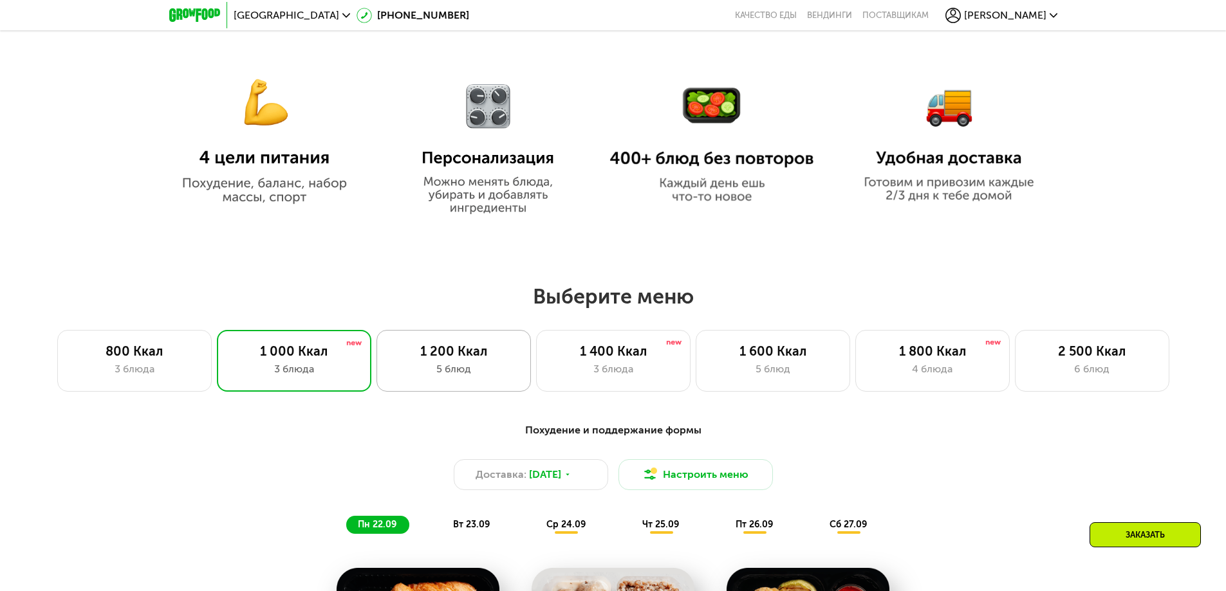
click at [476, 358] on div "1 200 Ккал" at bounding box center [453, 351] width 127 height 15
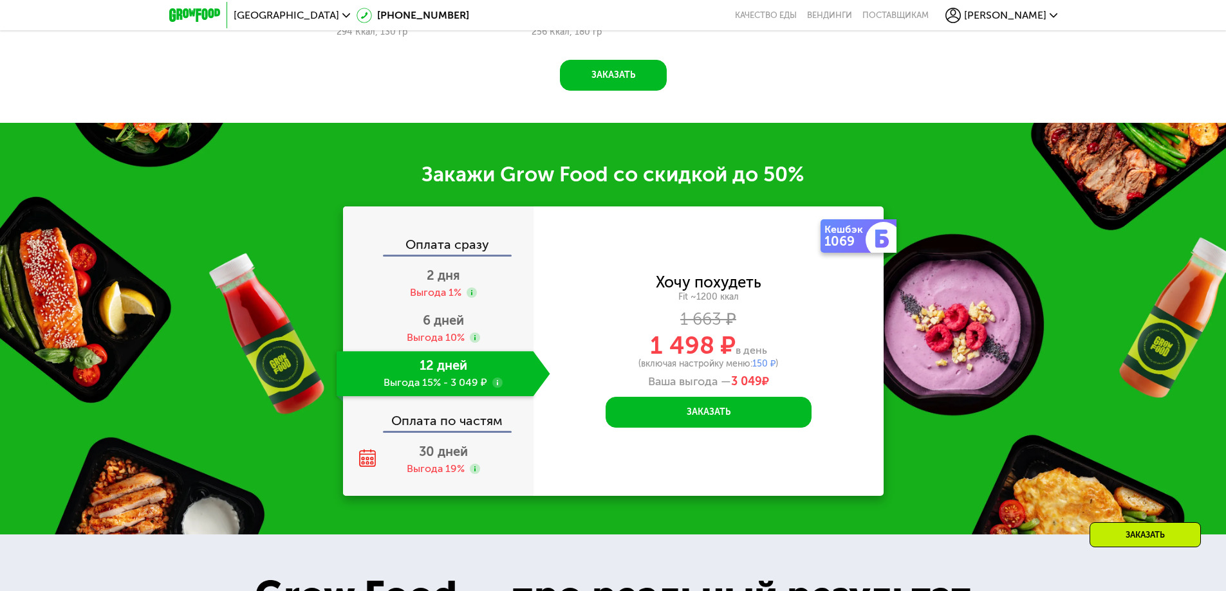
scroll to position [1731, 0]
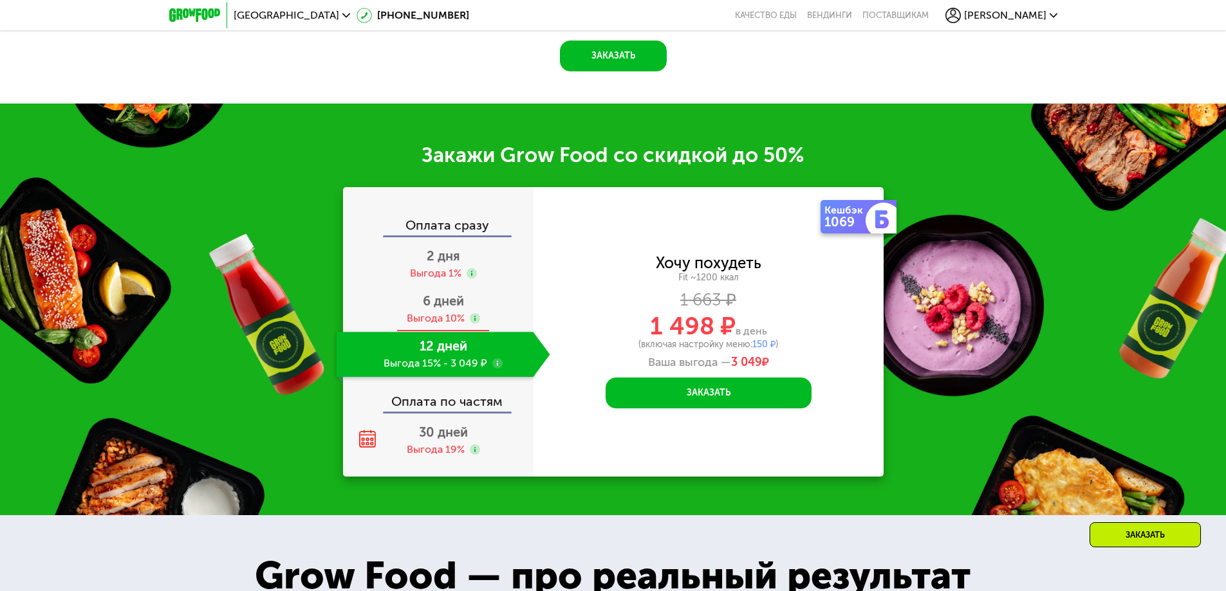
click at [445, 309] on span "6 дней" at bounding box center [443, 300] width 41 height 15
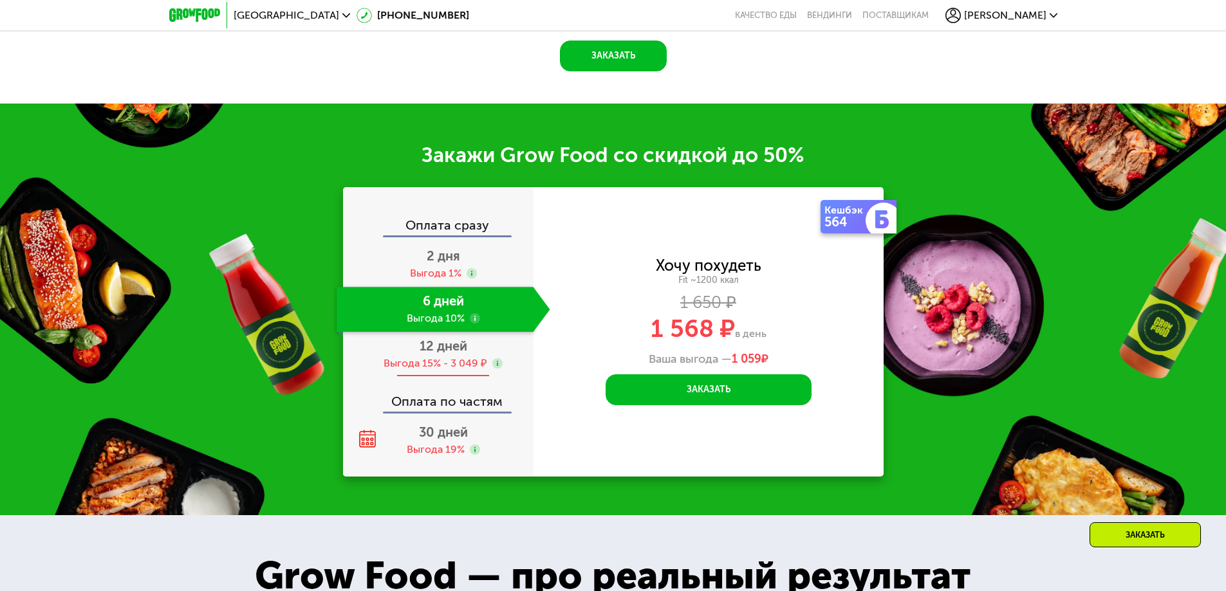
click at [433, 354] on span "12 дней" at bounding box center [444, 345] width 48 height 15
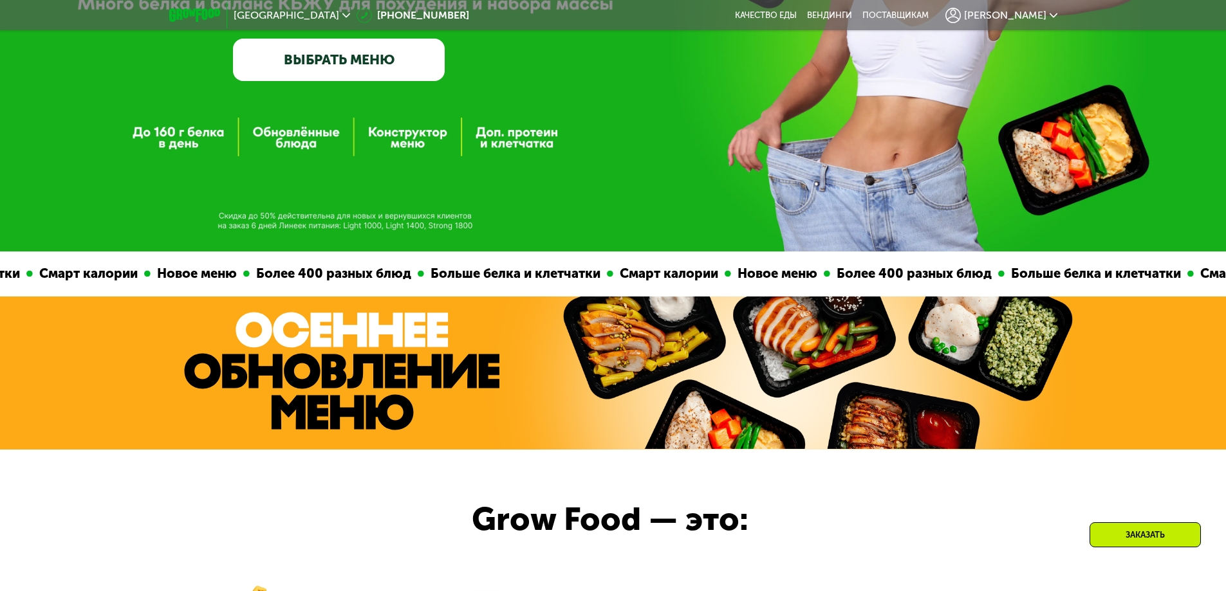
scroll to position [252, 0]
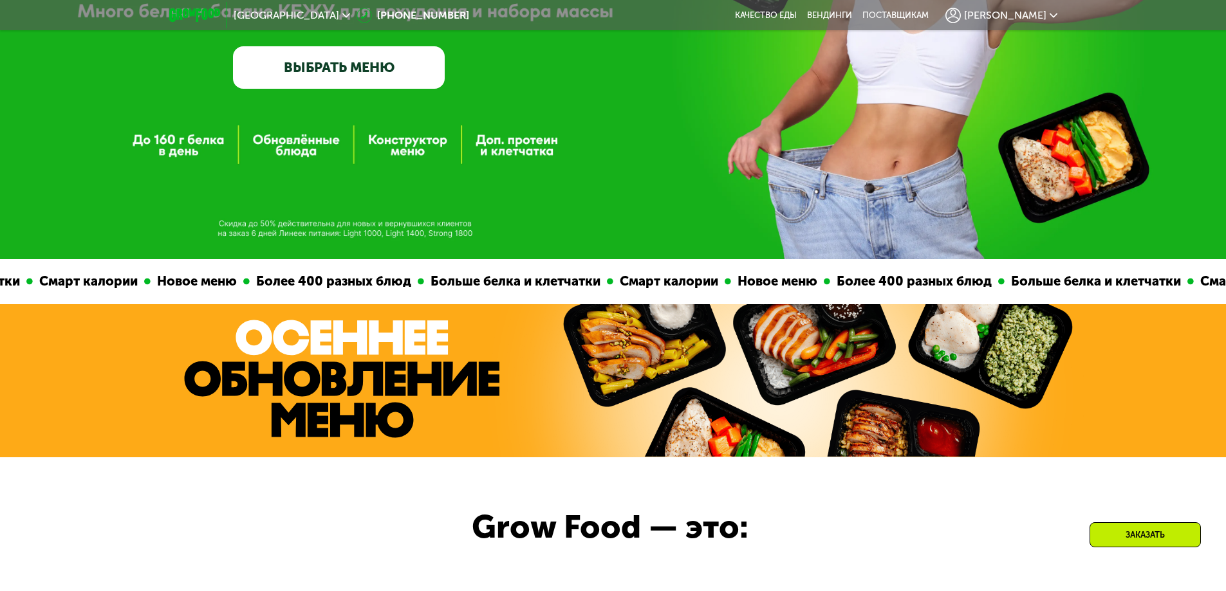
click at [361, 71] on link "ВЫБРАТЬ МЕНЮ" at bounding box center [339, 67] width 212 height 42
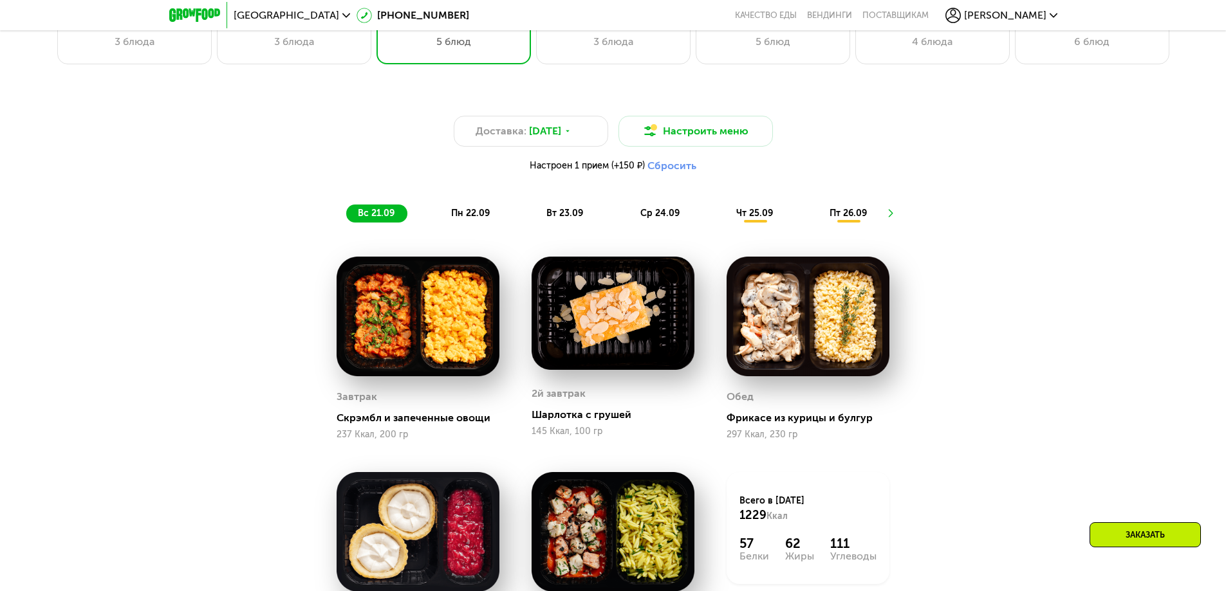
scroll to position [1030, 0]
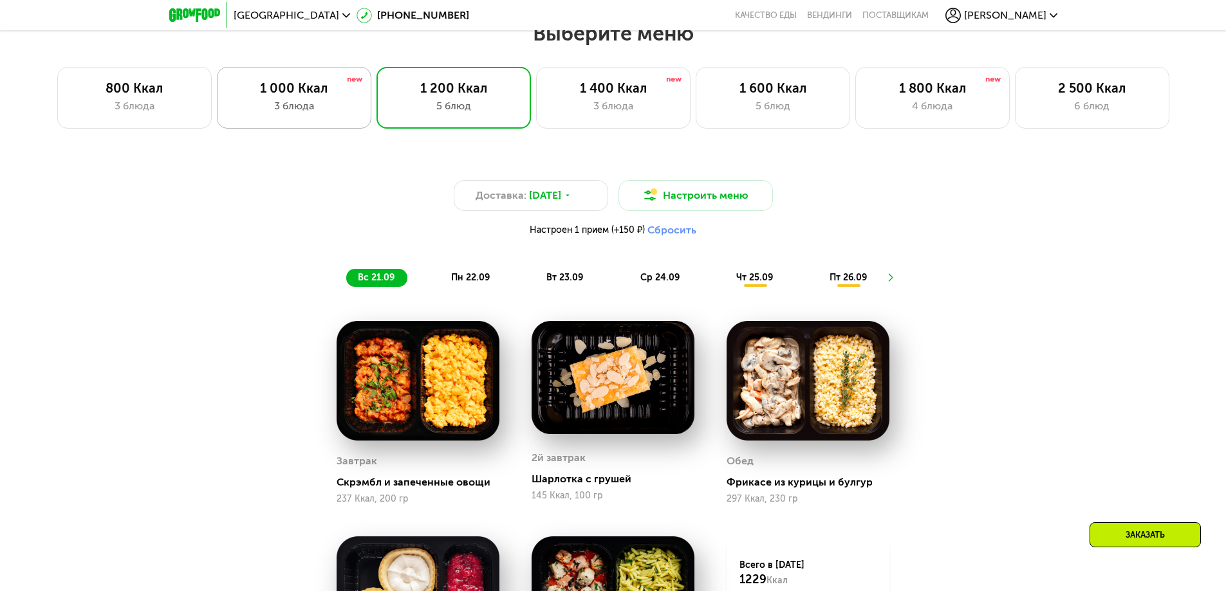
click at [303, 113] on div "3 блюда" at bounding box center [293, 105] width 127 height 15
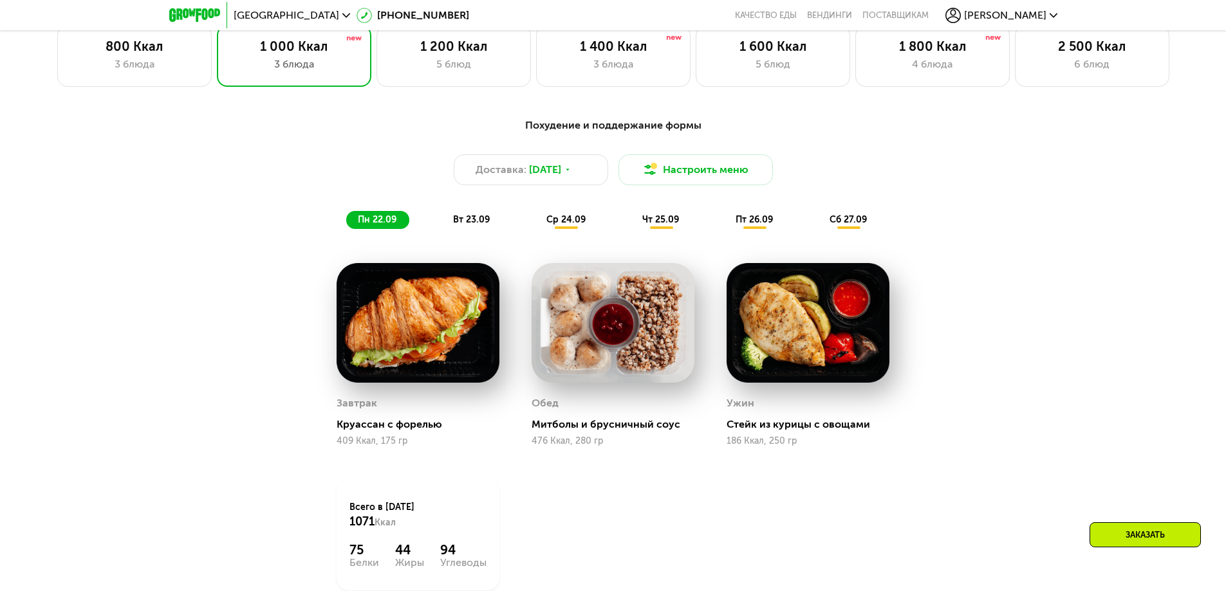
scroll to position [1094, 0]
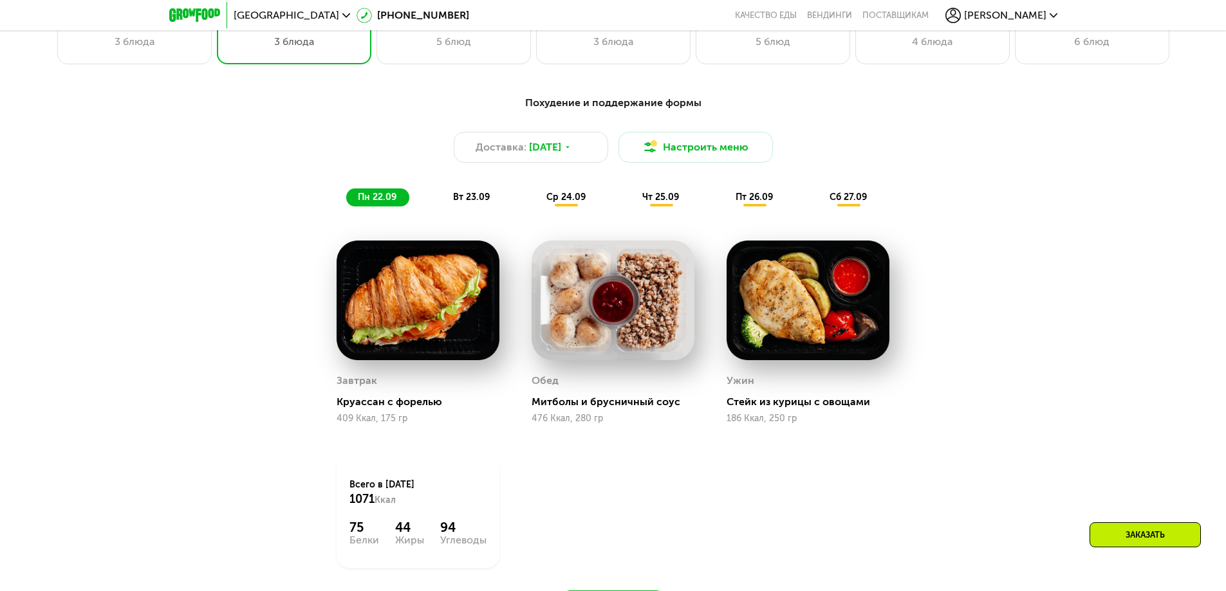
click at [460, 201] on span "вт 23.09" at bounding box center [471, 197] width 37 height 11
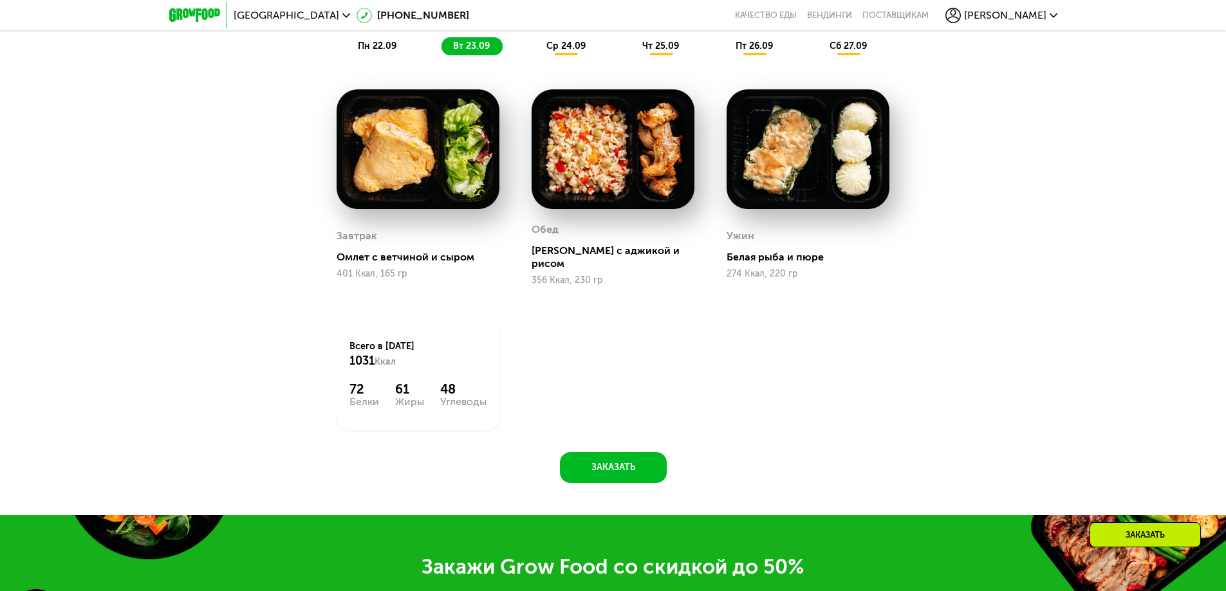
scroll to position [1223, 0]
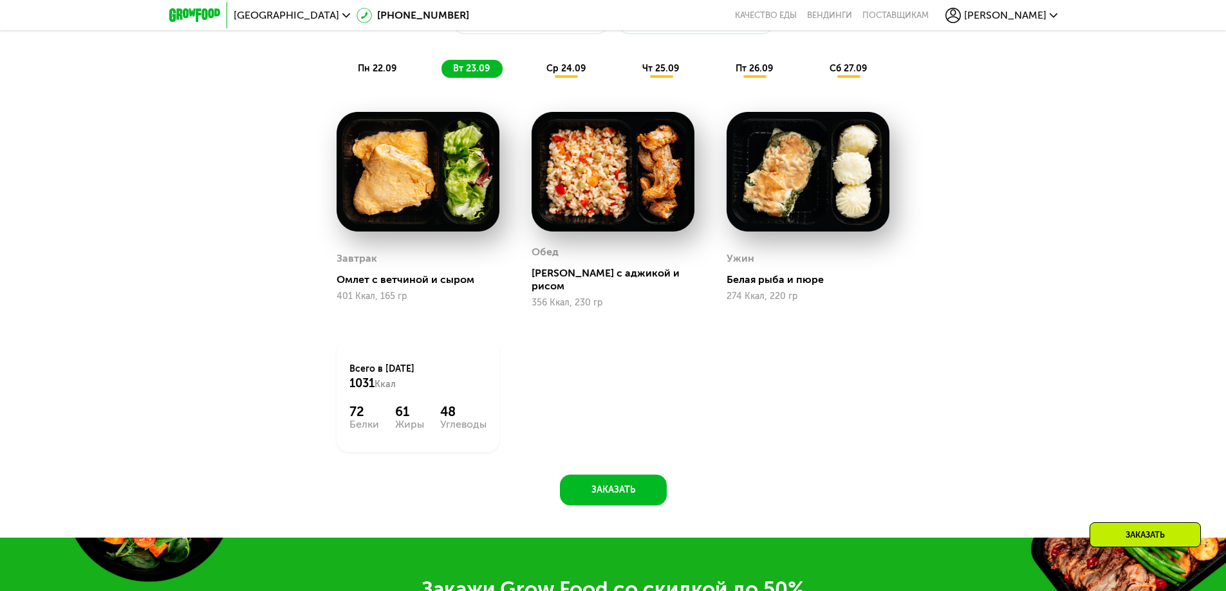
click at [569, 66] on span "ср 24.09" at bounding box center [565, 68] width 39 height 11
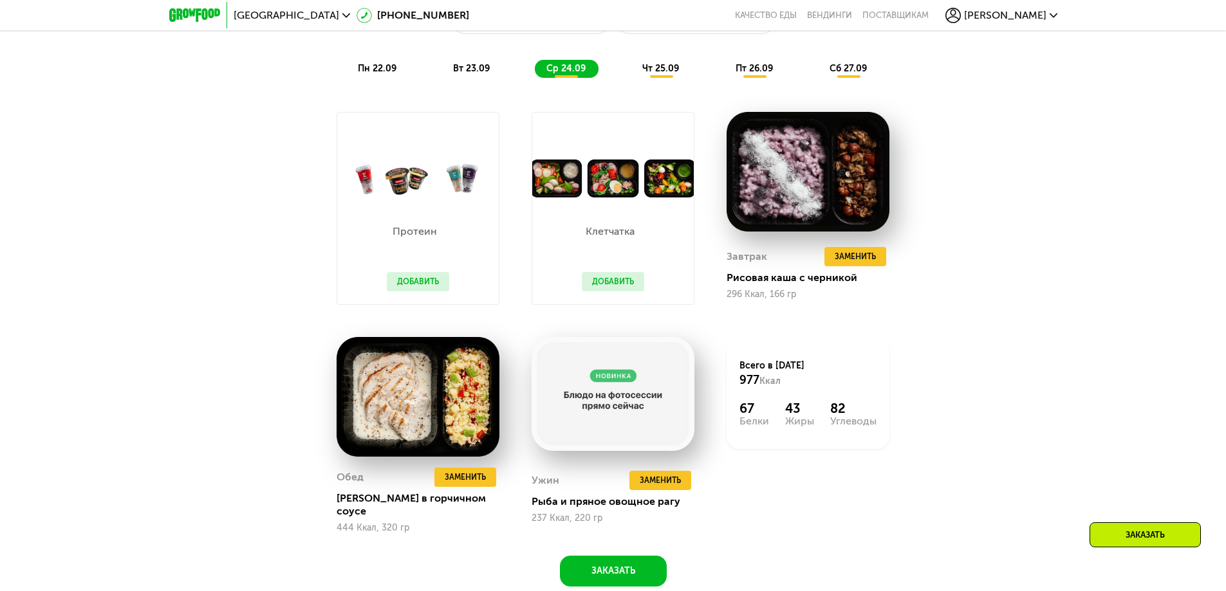
click at [624, 281] on button "Добавить" at bounding box center [613, 281] width 62 height 19
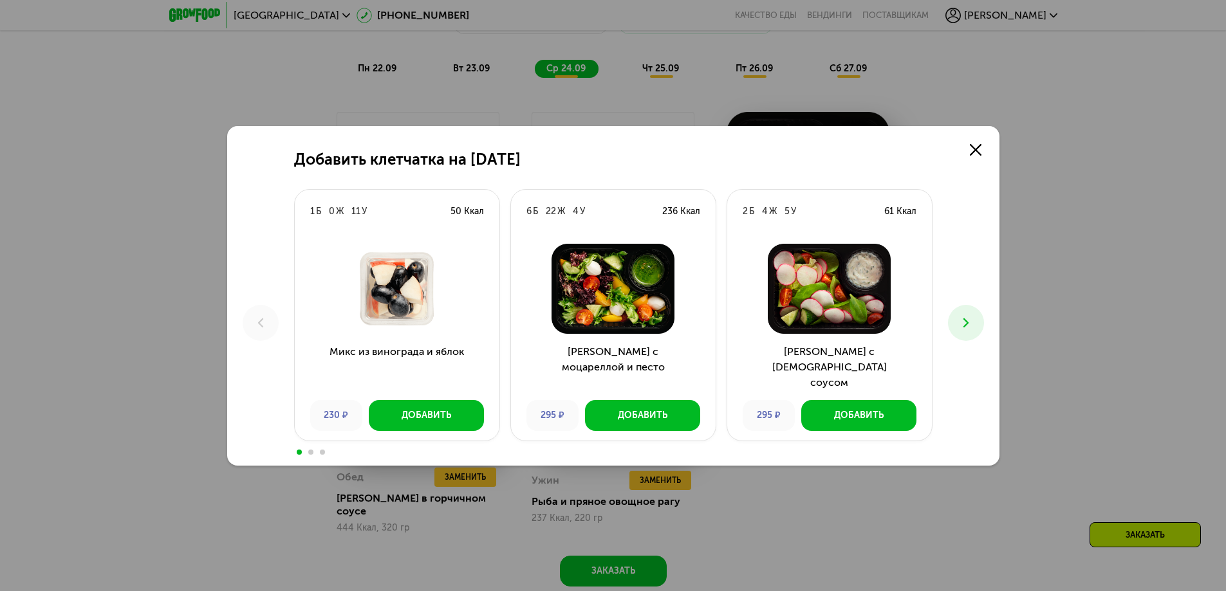
click at [966, 325] on use at bounding box center [965, 322] width 5 height 9
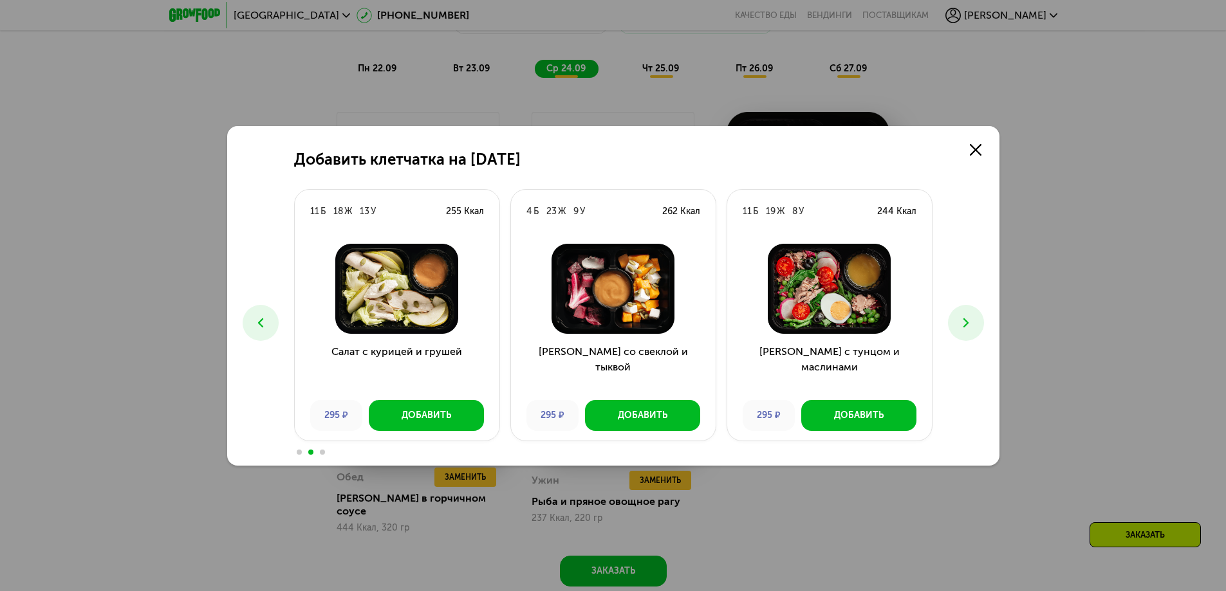
click at [966, 325] on use at bounding box center [965, 322] width 5 height 9
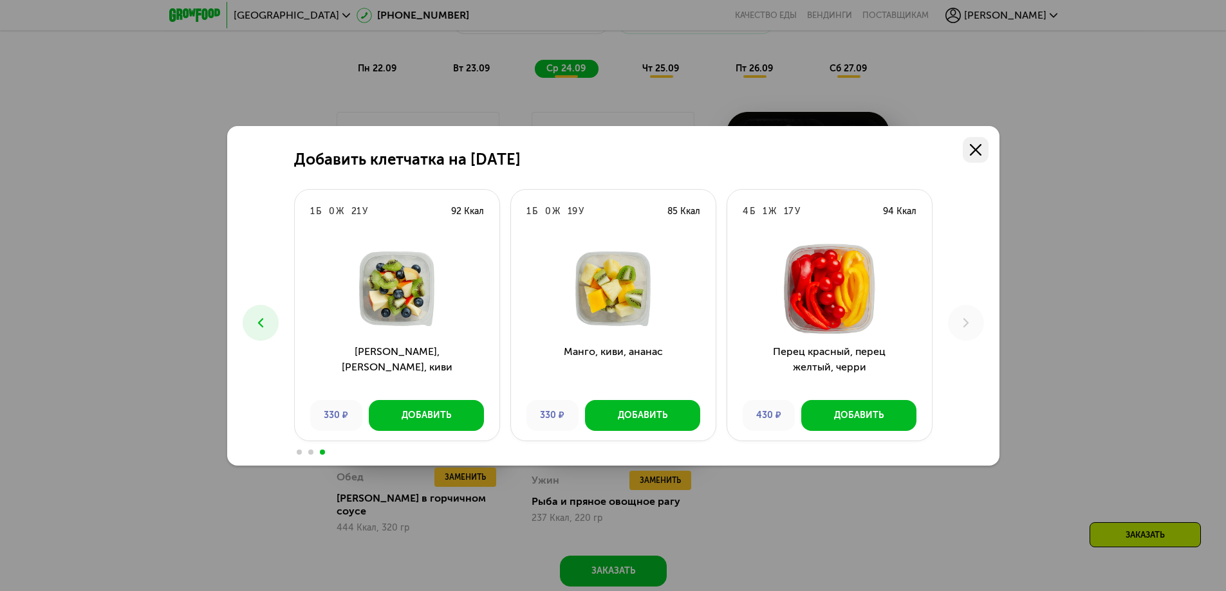
click at [974, 151] on use at bounding box center [976, 150] width 12 height 12
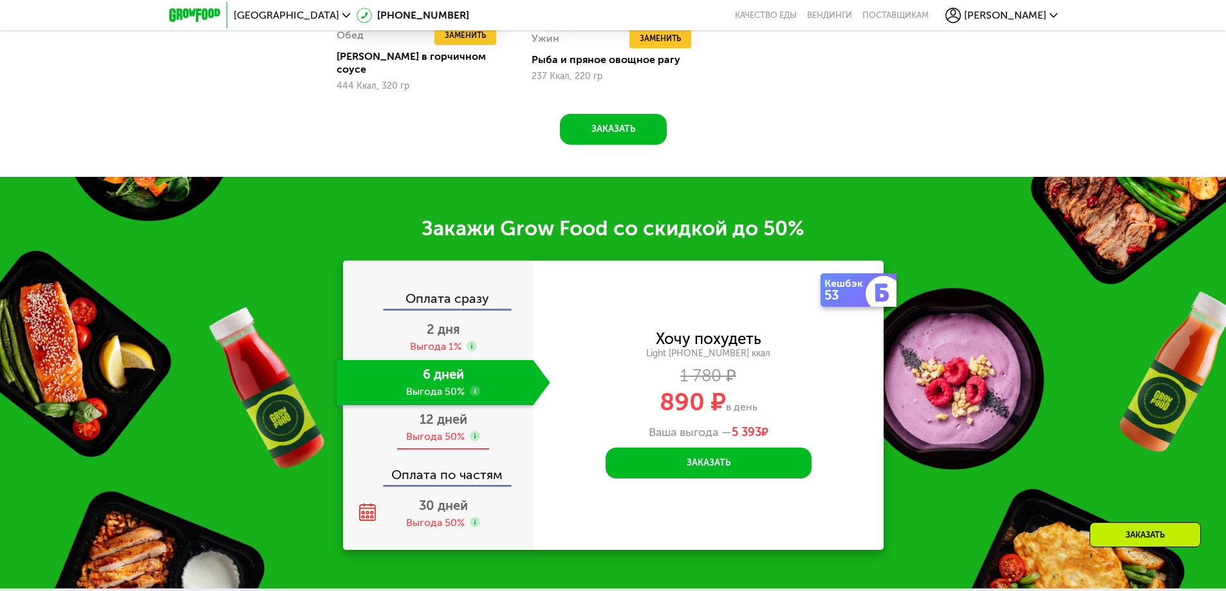
scroll to position [1802, 0]
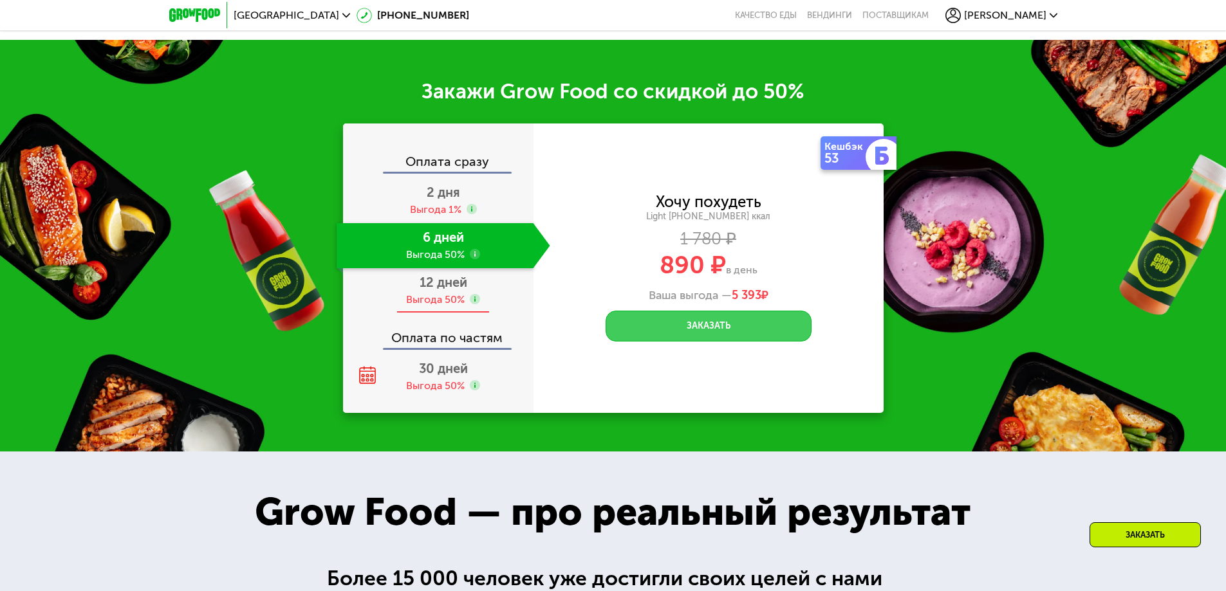
drag, startPoint x: 720, startPoint y: 314, endPoint x: 410, endPoint y: 301, distance: 310.4
click at [719, 314] on button "Заказать" at bounding box center [708, 326] width 206 height 31
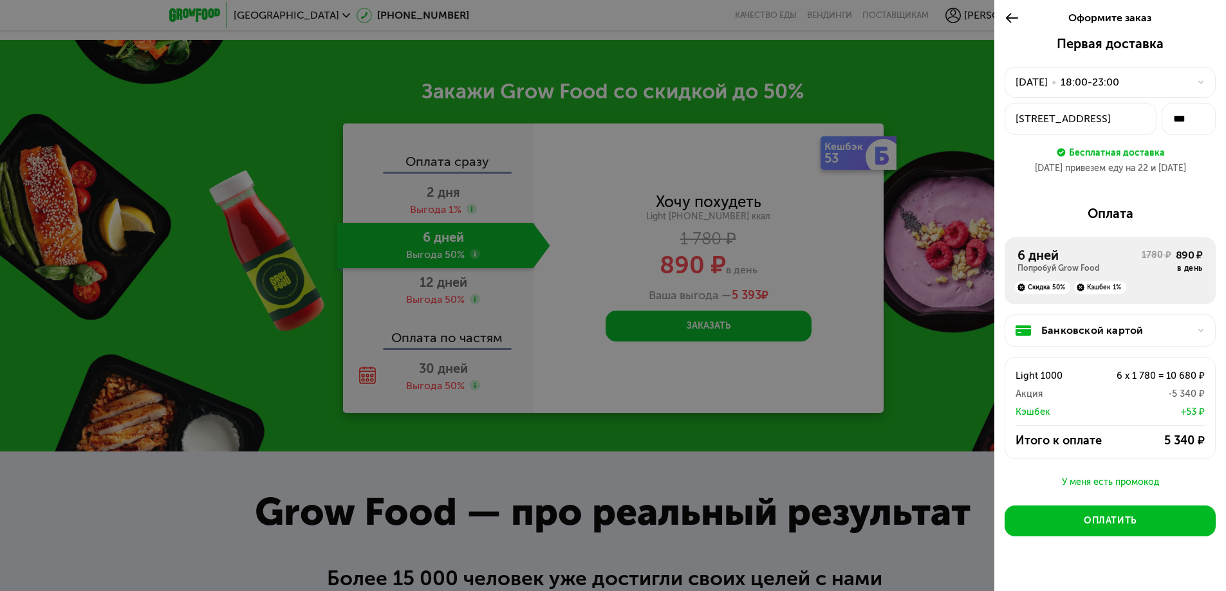
click at [1152, 80] on div "21 сен, вс • 18:00-23:00" at bounding box center [1102, 82] width 174 height 15
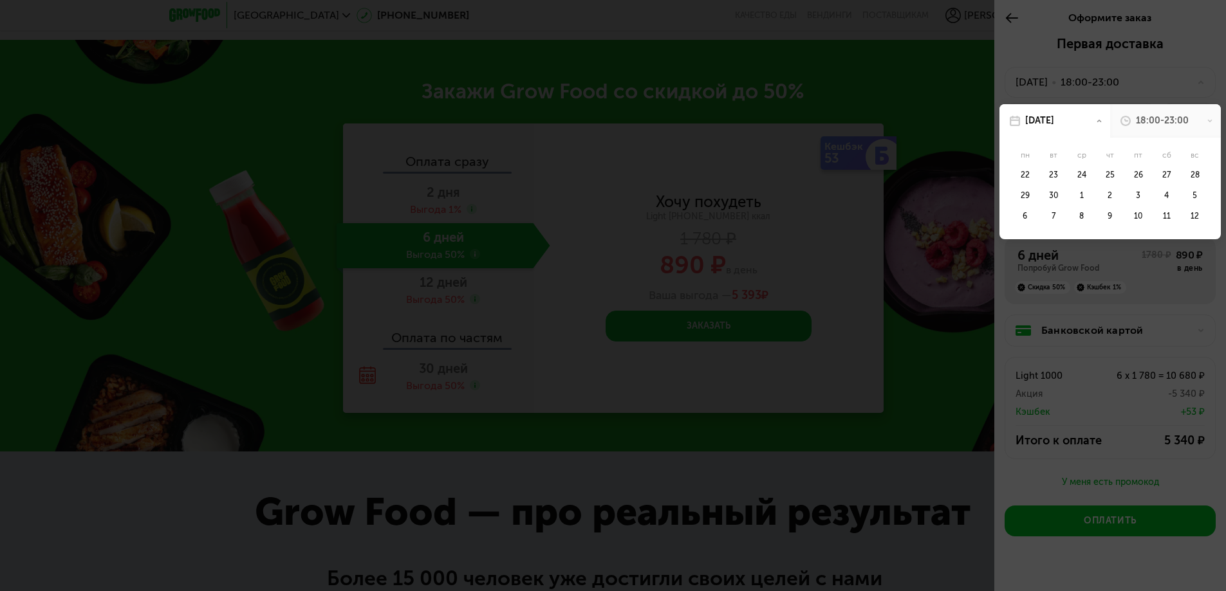
click at [1170, 115] on div "18:00-23:00" at bounding box center [1162, 121] width 53 height 13
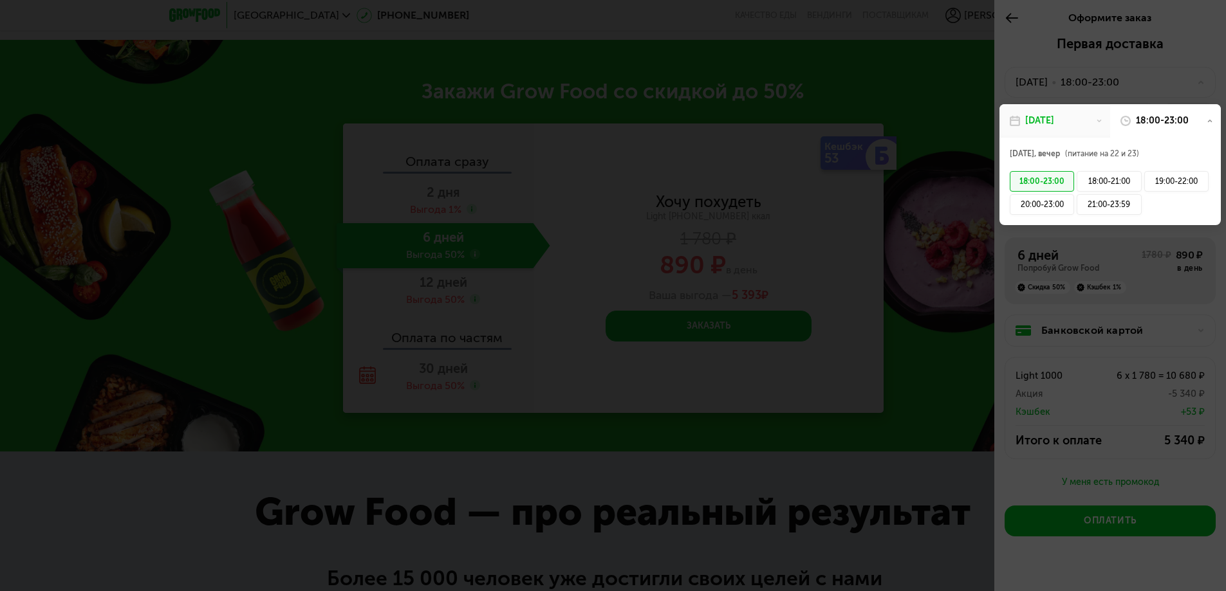
click at [1048, 118] on div "21 сен, вс" at bounding box center [1039, 121] width 29 height 13
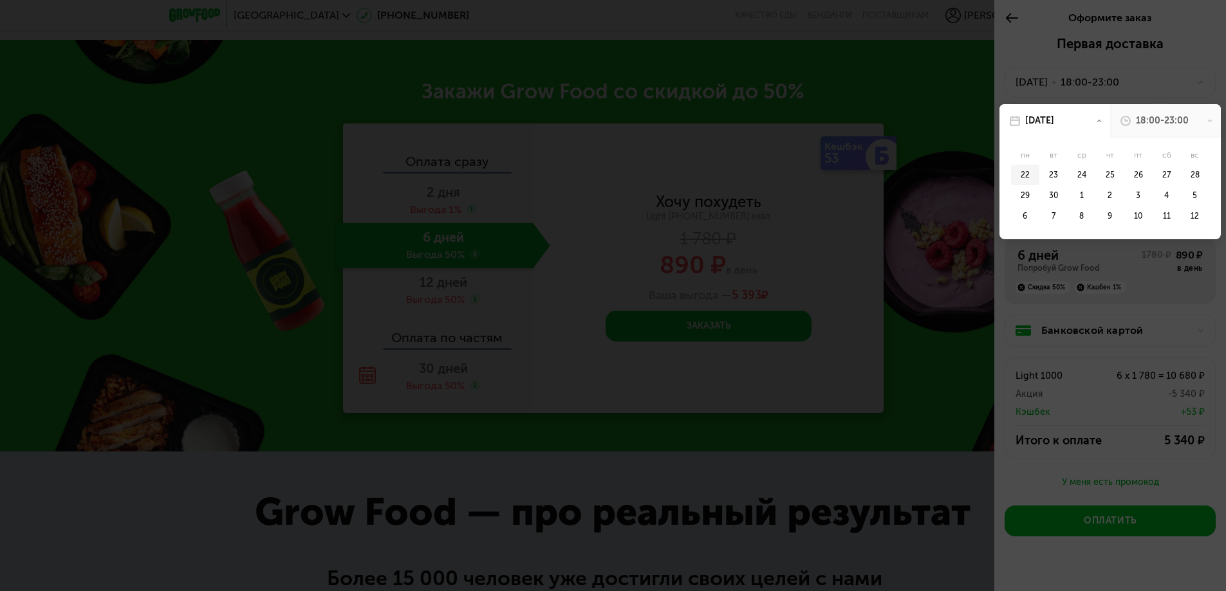
click at [1023, 178] on div "22" at bounding box center [1025, 175] width 28 height 21
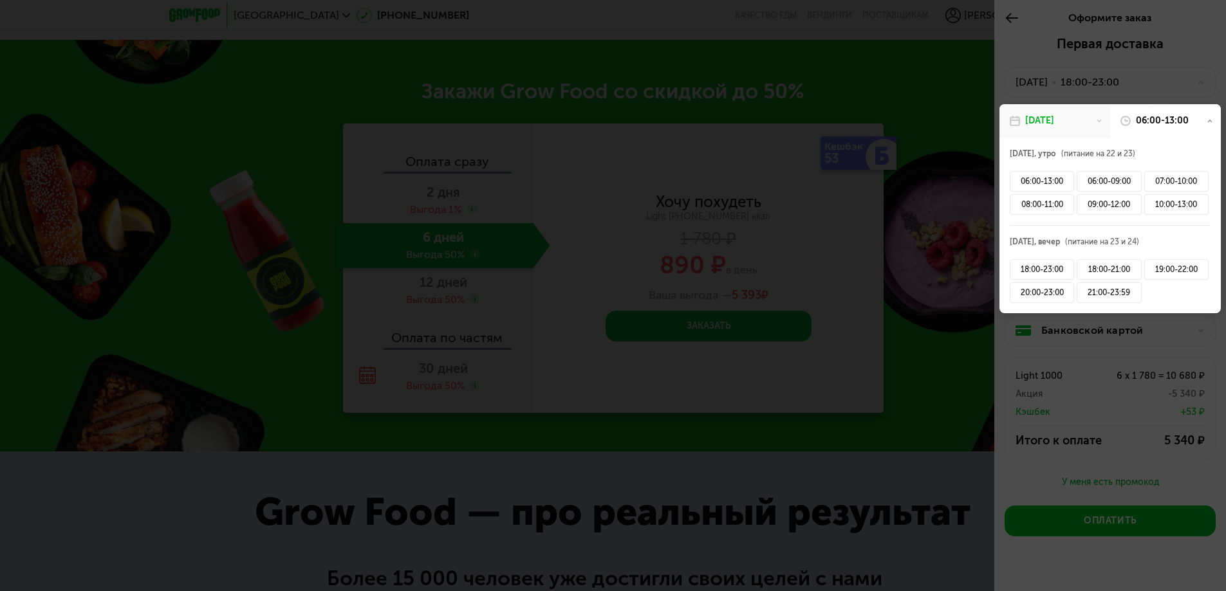
click at [1054, 120] on div "22 сен, пн" at bounding box center [1039, 121] width 29 height 13
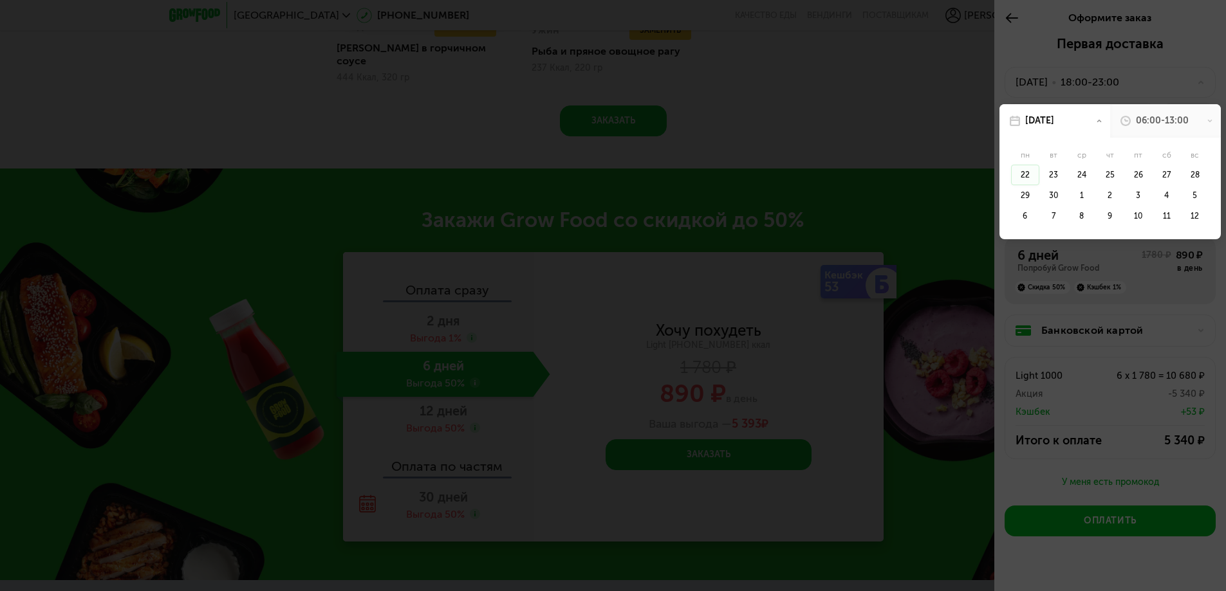
scroll to position [20, 0]
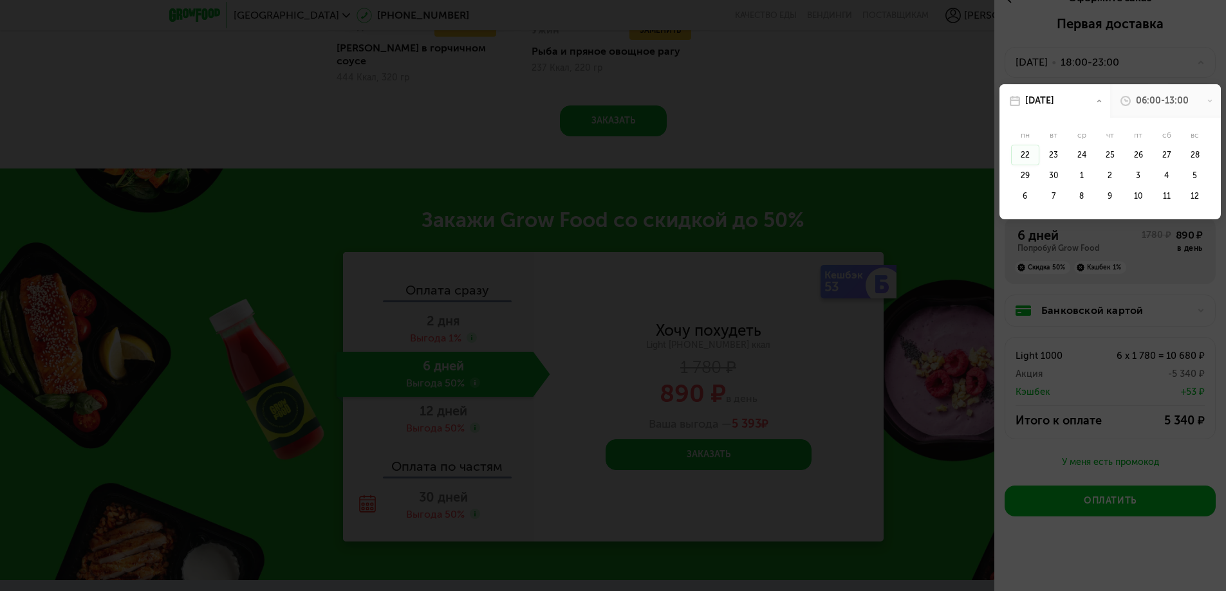
click at [1046, 102] on div "22 сен, пн" at bounding box center [1039, 101] width 29 height 13
click at [1039, 47] on div at bounding box center [613, 295] width 1226 height 591
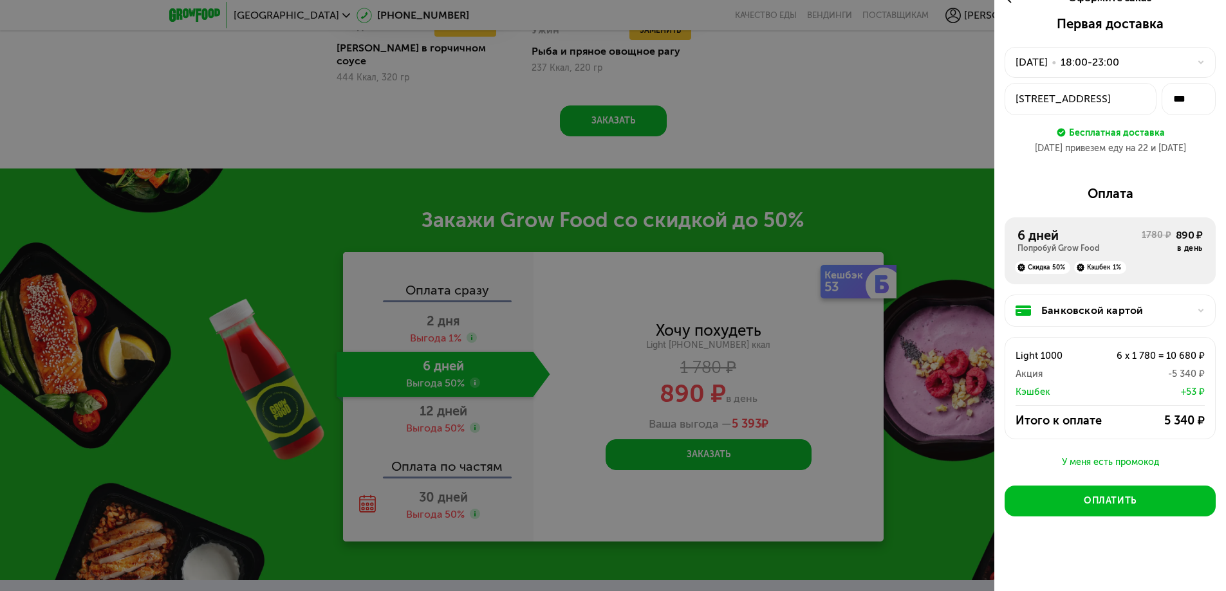
click at [1147, 60] on div "21 сен, вс • 18:00-23:00" at bounding box center [1102, 62] width 174 height 15
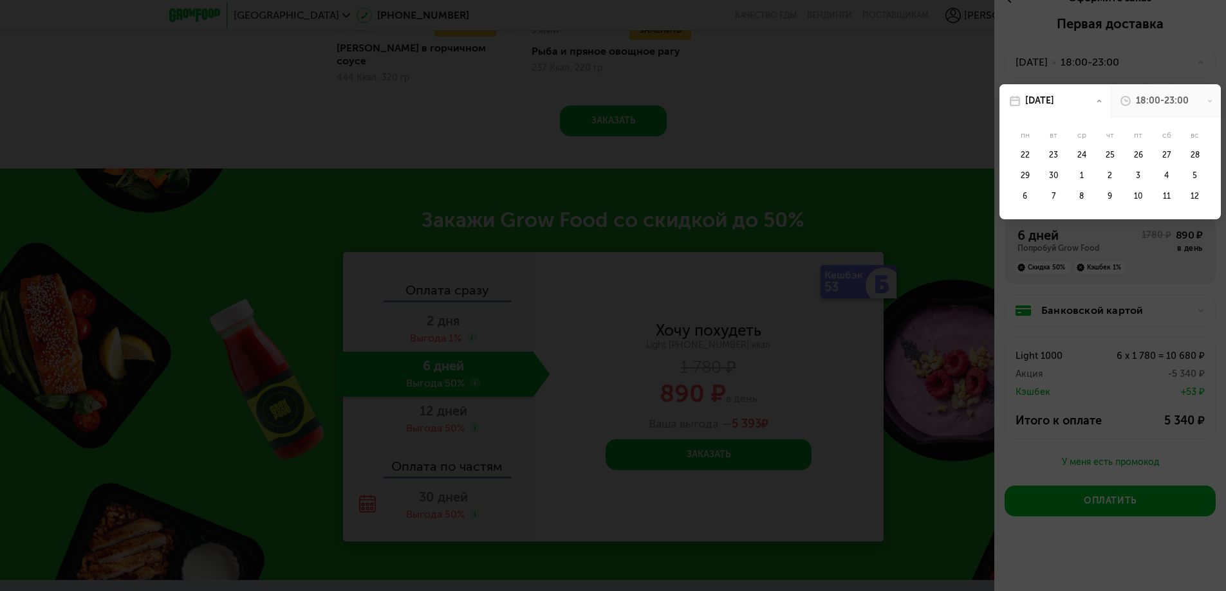
click at [1170, 98] on div "18:00-23:00" at bounding box center [1162, 101] width 53 height 13
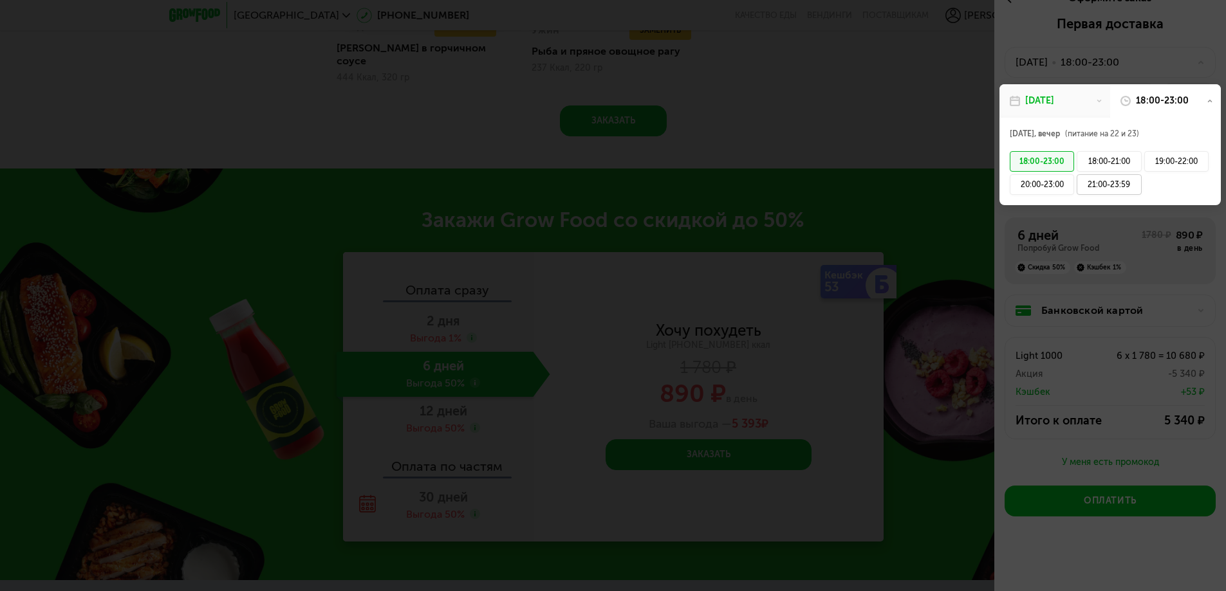
click at [1100, 183] on div "21:00-23:59" at bounding box center [1108, 184] width 64 height 21
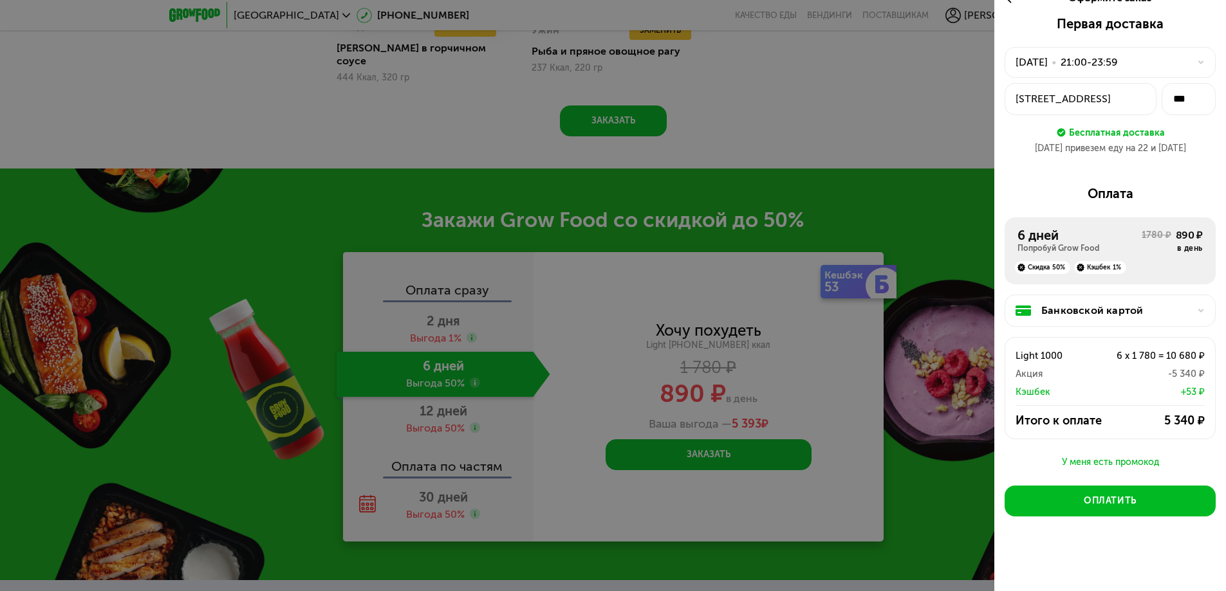
click at [1118, 308] on div "Банковской картой" at bounding box center [1115, 310] width 148 height 15
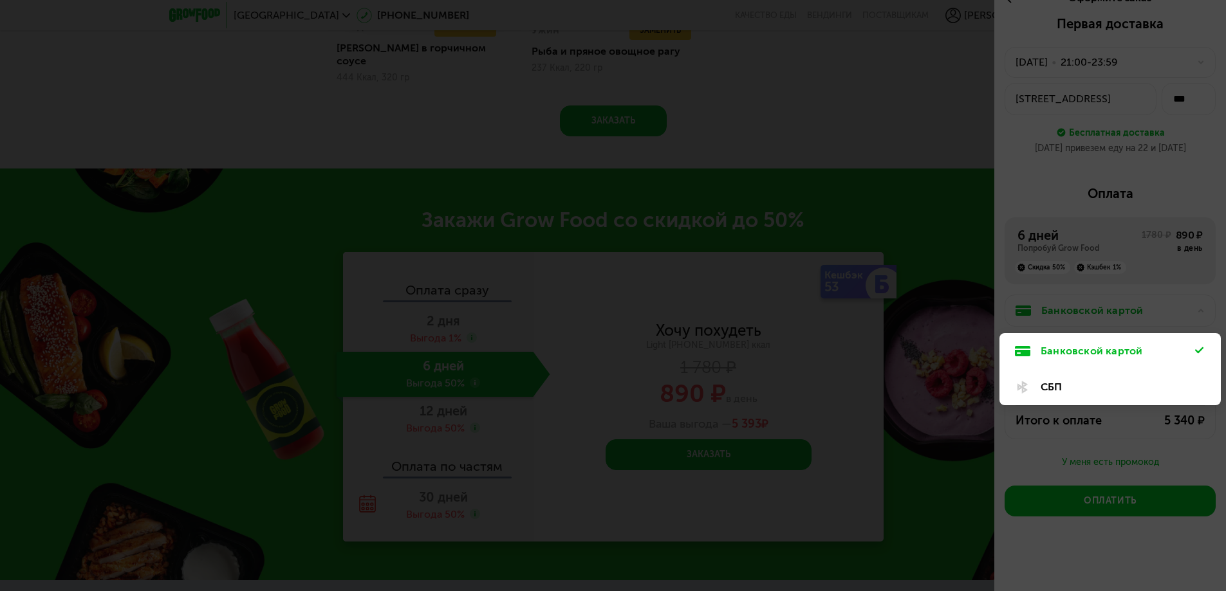
click at [1118, 308] on div at bounding box center [613, 295] width 1226 height 591
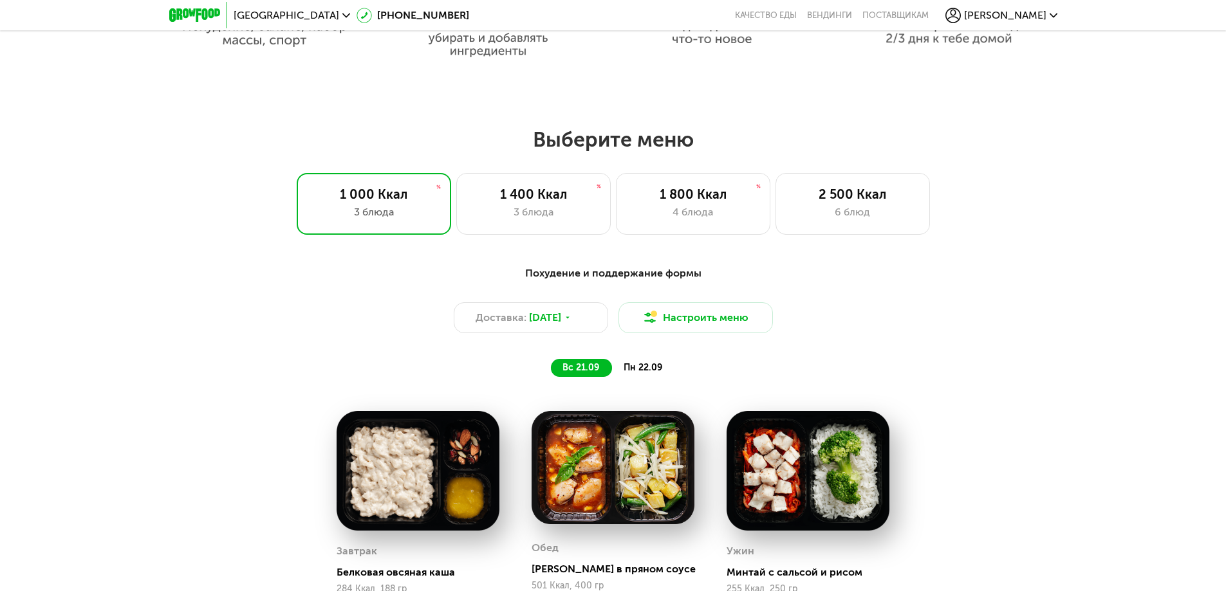
scroll to position [929, 0]
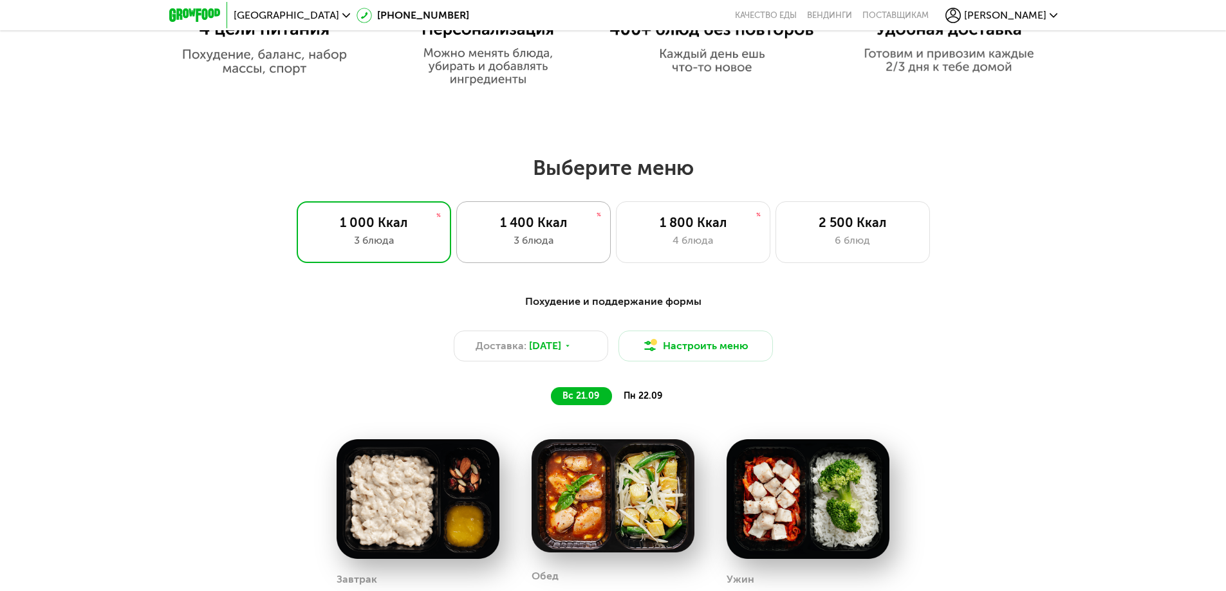
click at [501, 226] on div "1 400 Ккал" at bounding box center [533, 222] width 127 height 15
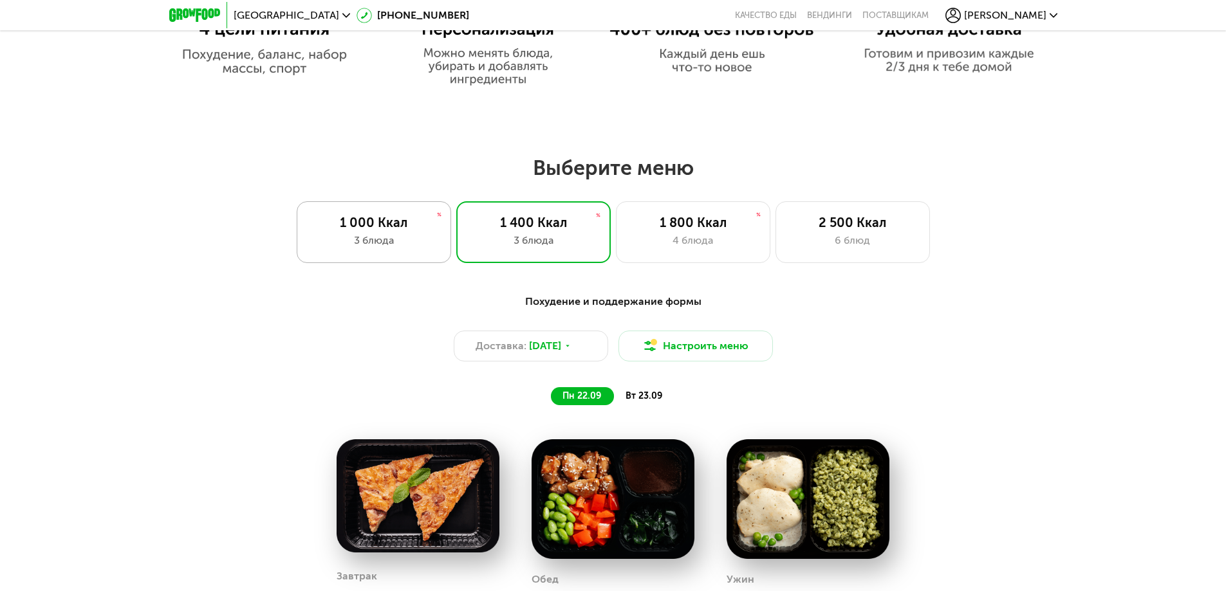
click at [364, 230] on div "1 000 Ккал" at bounding box center [373, 222] width 127 height 15
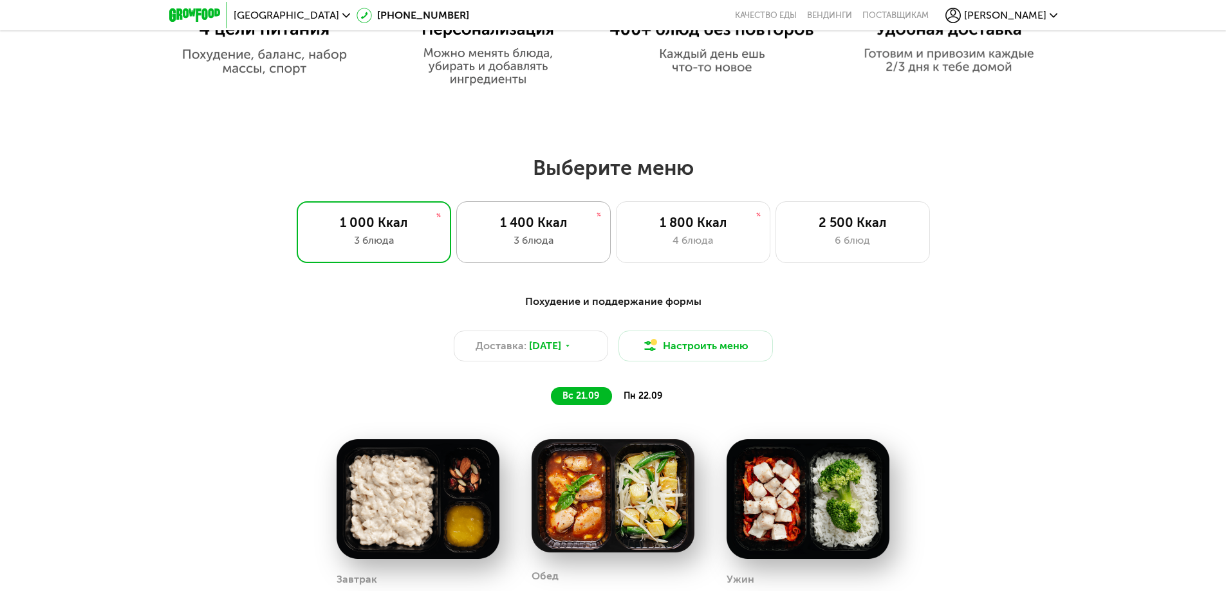
click at [578, 257] on div "1 400 Ккал 3 блюда" at bounding box center [533, 232] width 154 height 62
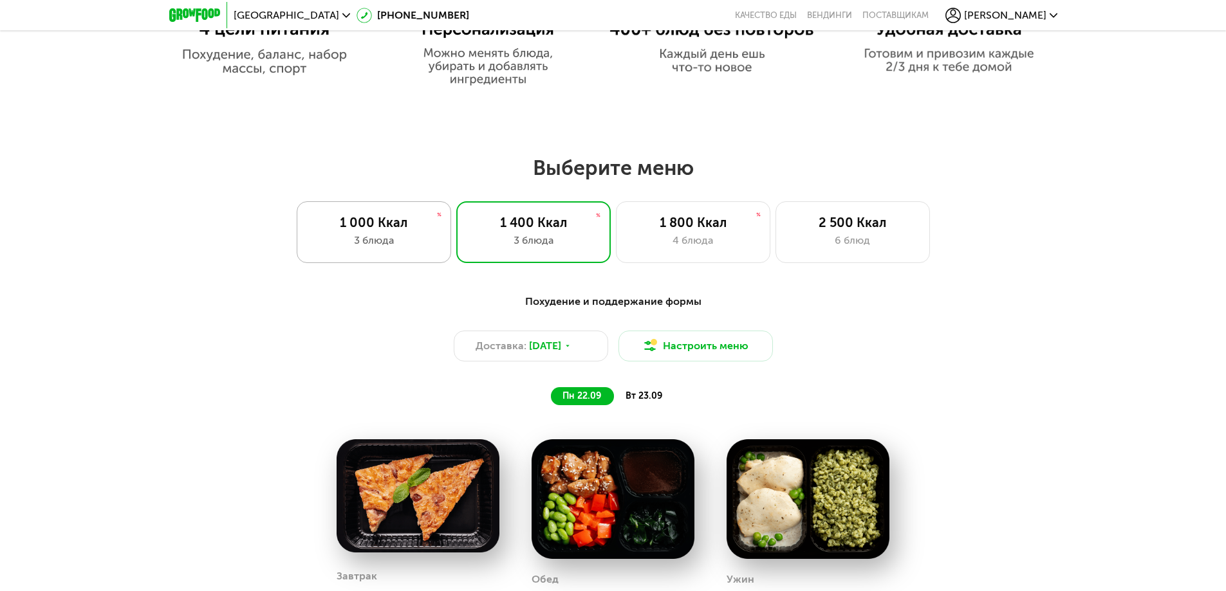
click at [392, 230] on div "1 000 Ккал" at bounding box center [373, 222] width 127 height 15
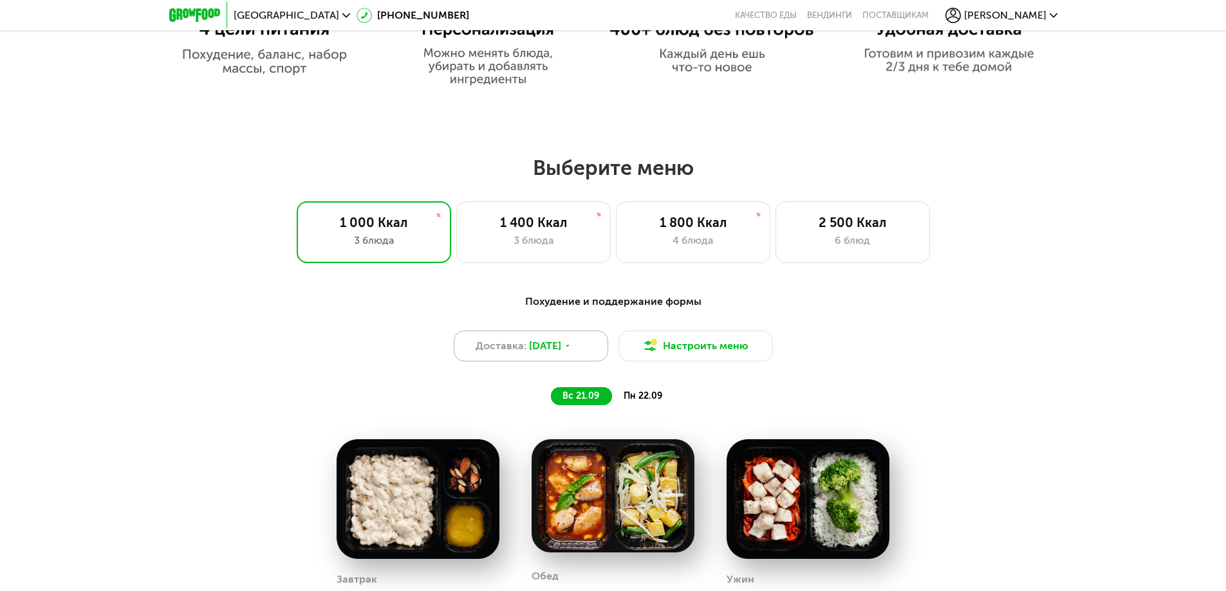
click at [594, 351] on div "Доставка: 20 сен, сб" at bounding box center [531, 346] width 154 height 31
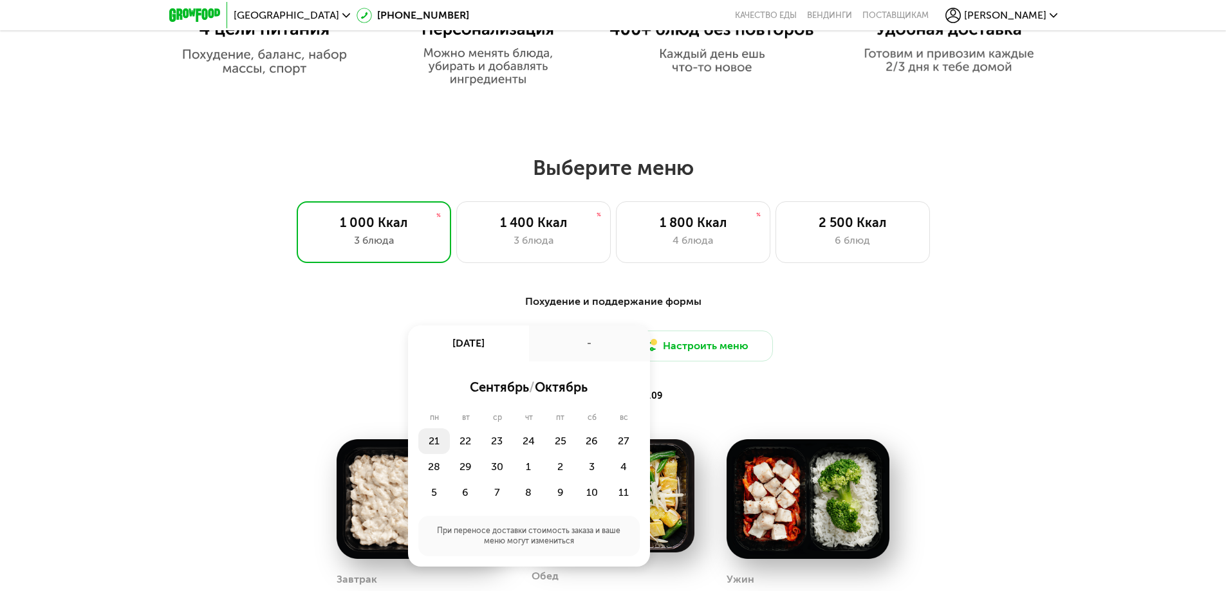
click at [434, 441] on div "21" at bounding box center [434, 442] width 32 height 26
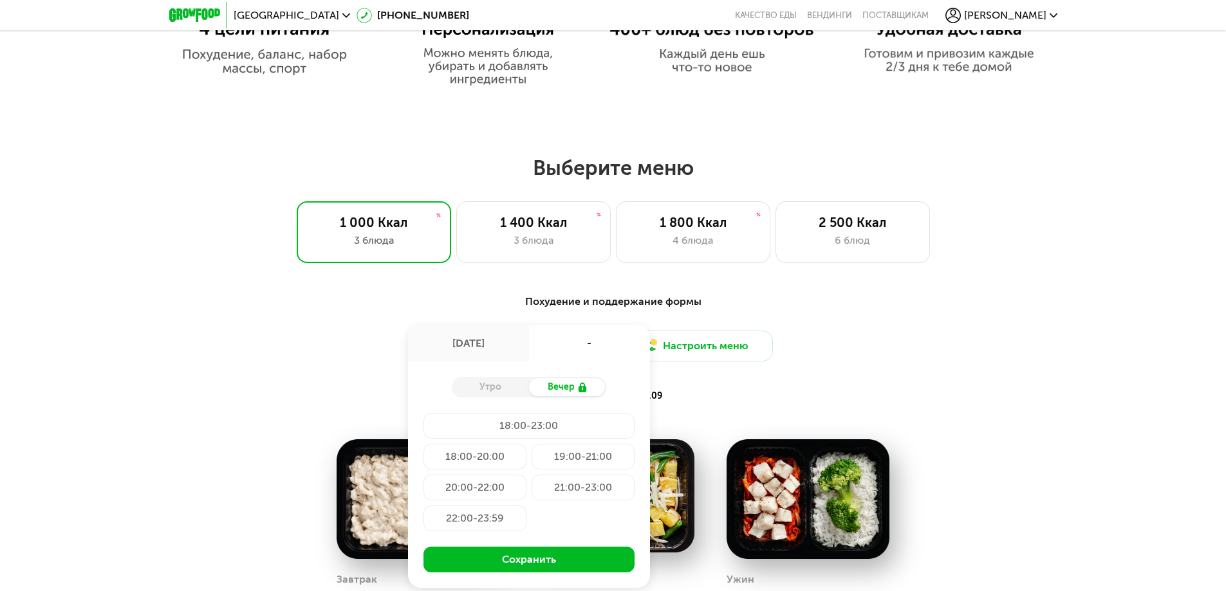
click at [462, 520] on div "22:00-23:59" at bounding box center [474, 519] width 103 height 26
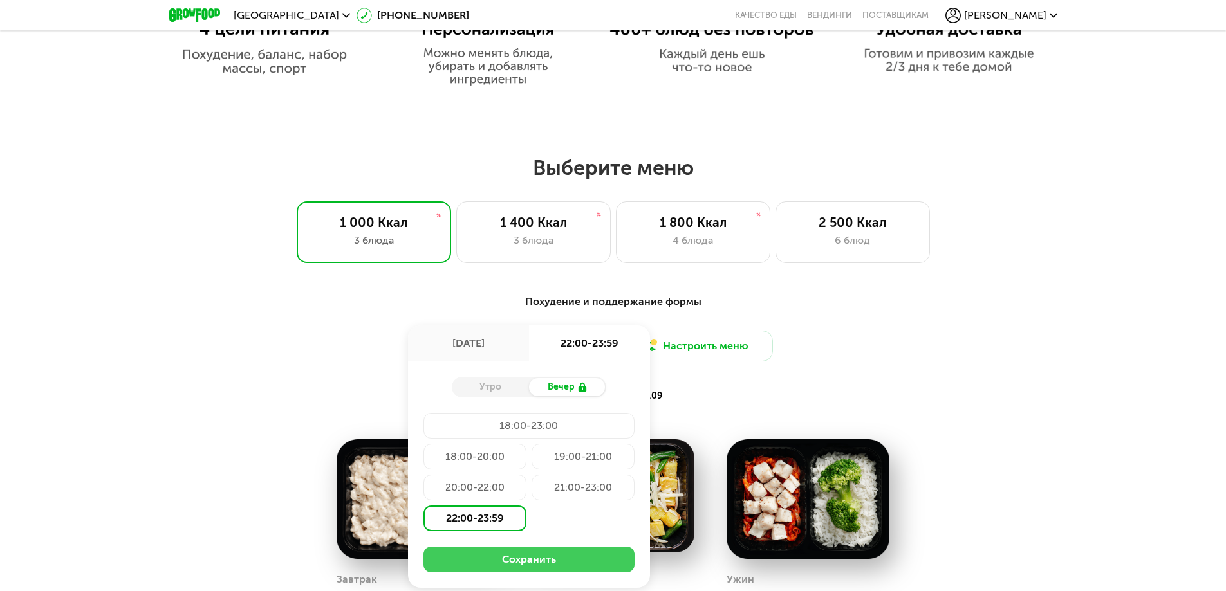
click at [506, 561] on button "Сохранить" at bounding box center [528, 560] width 211 height 26
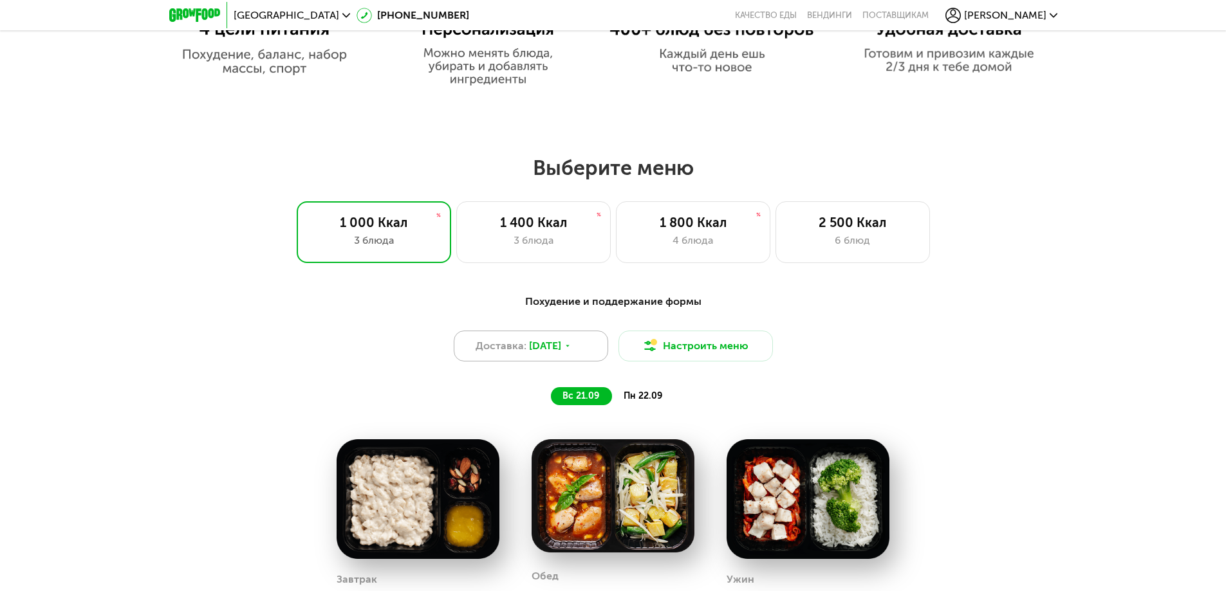
click at [571, 350] on icon at bounding box center [568, 346] width 8 height 8
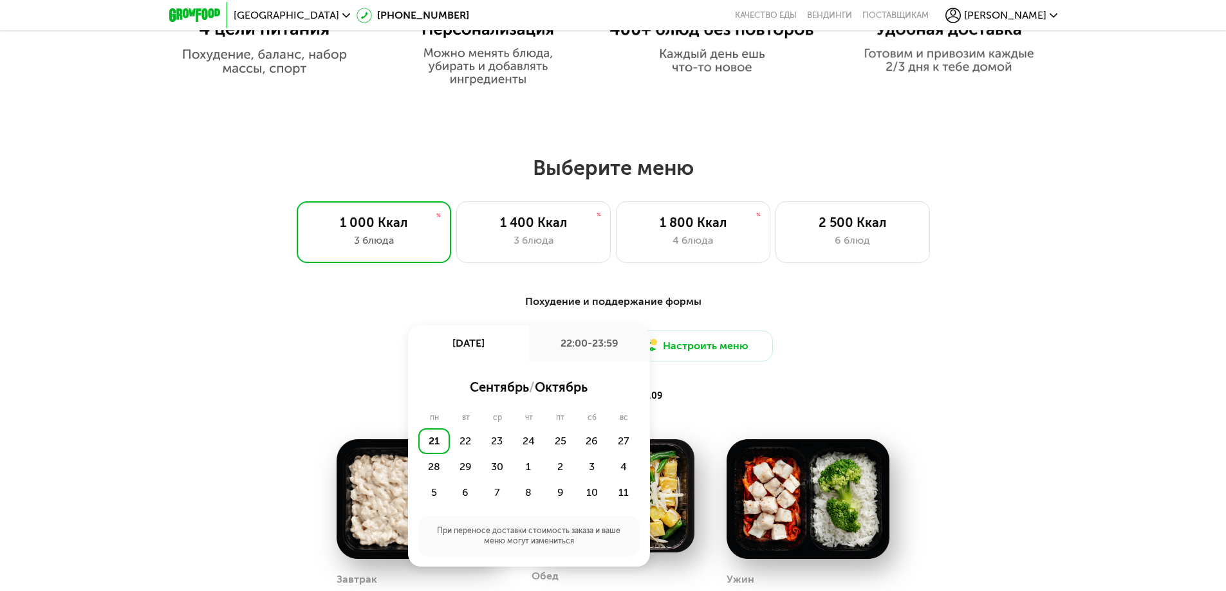
click at [581, 350] on div "22:00-23:59" at bounding box center [589, 344] width 121 height 36
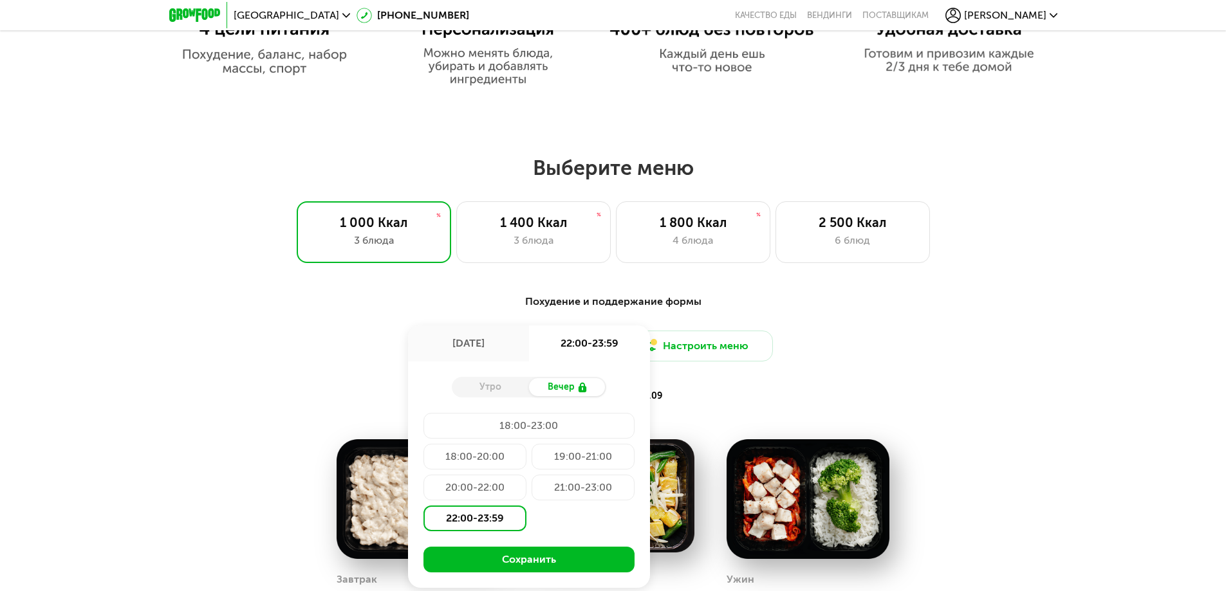
click at [465, 346] on div "21 сен, вс" at bounding box center [468, 344] width 121 height 36
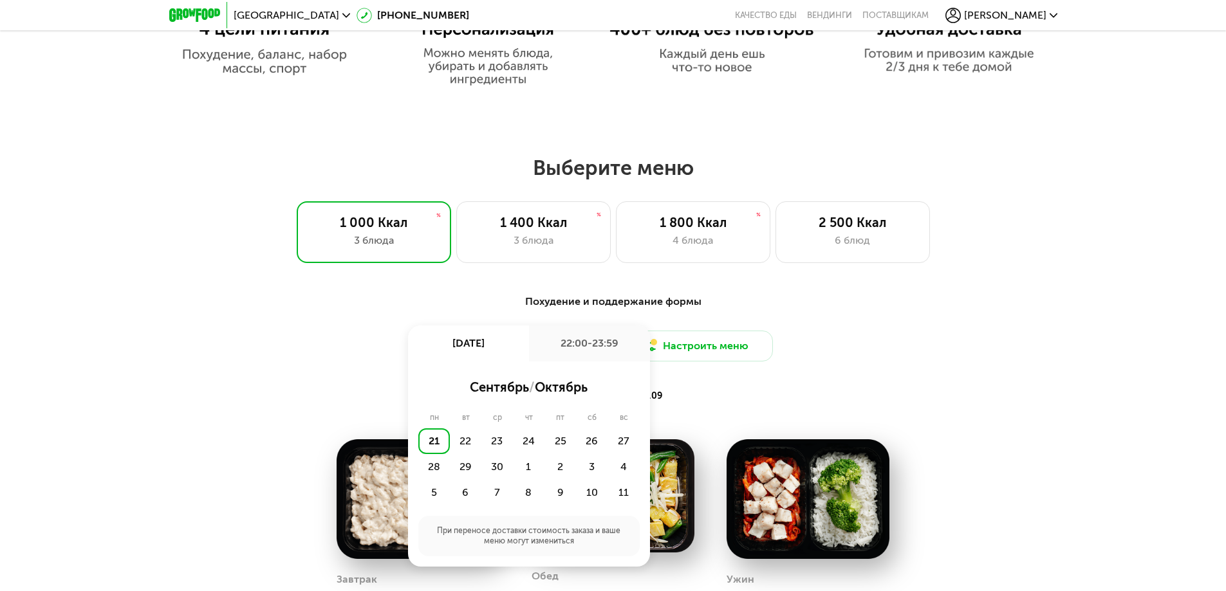
click at [402, 346] on div "Доставка: 21 сен, вс 21 сен, вс 22:00-23:59 сентябрь / октябрь пн вт ср чт пт с…" at bounding box center [613, 346] width 762 height 31
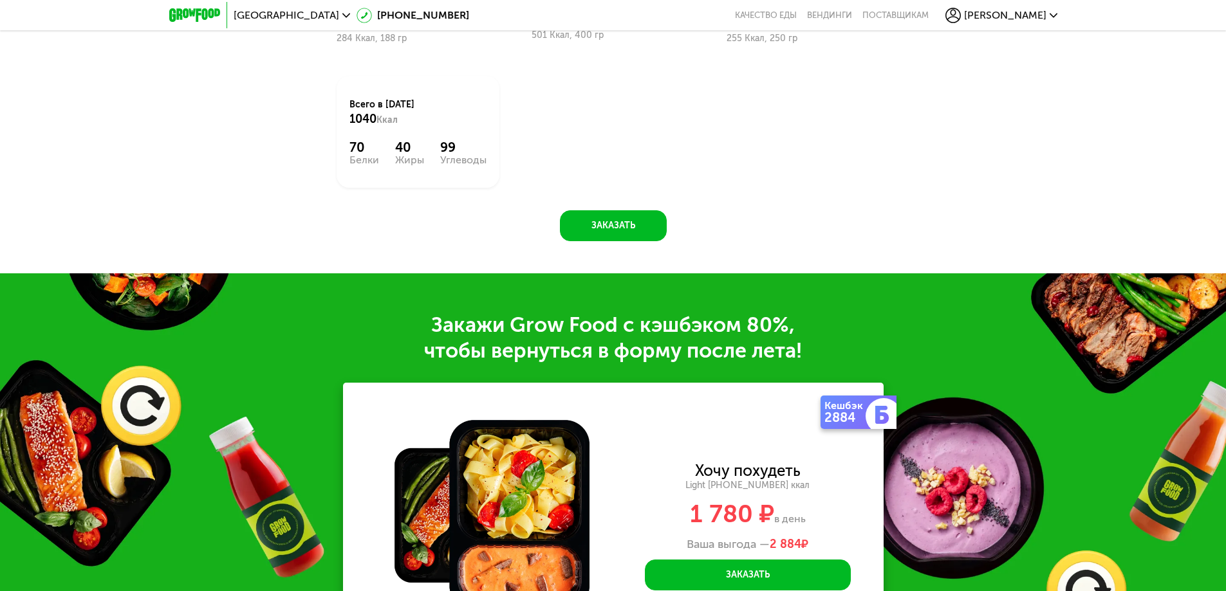
scroll to position [1573, 0]
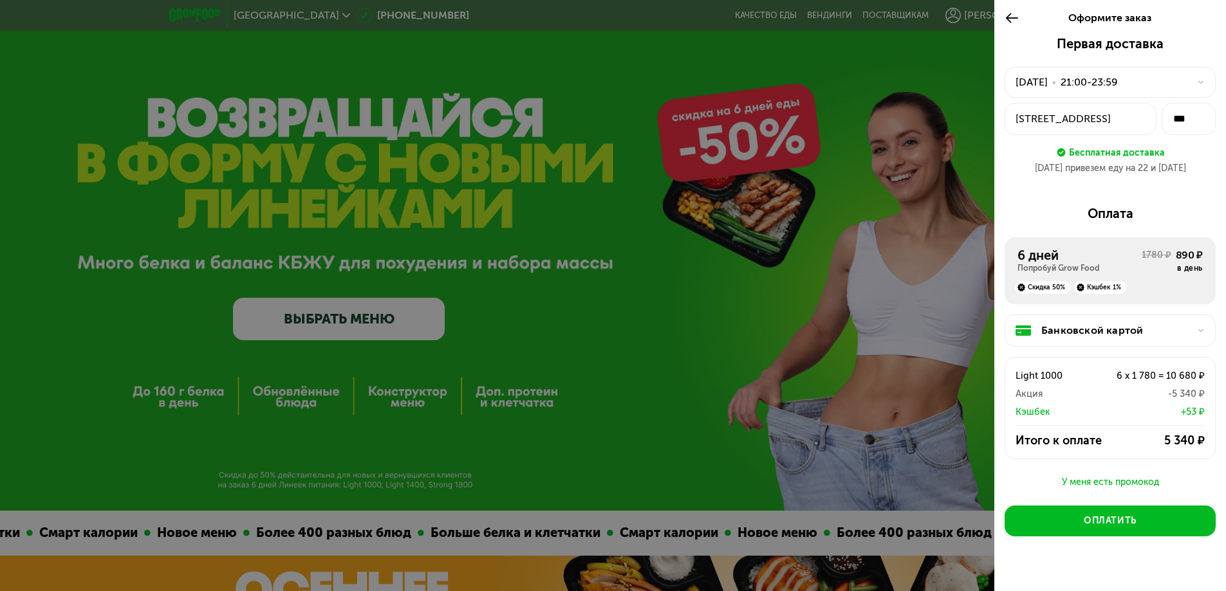
click at [1046, 258] on div "6 дней" at bounding box center [1079, 255] width 124 height 15
click at [1011, 15] on icon at bounding box center [1011, 17] width 15 height 15
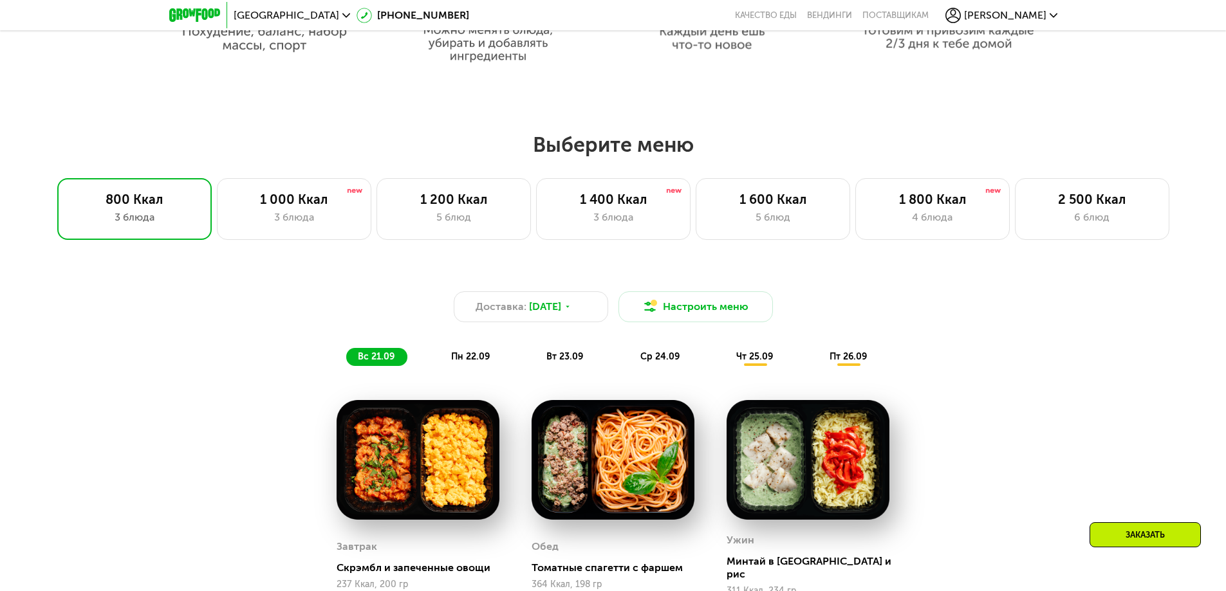
scroll to position [965, 0]
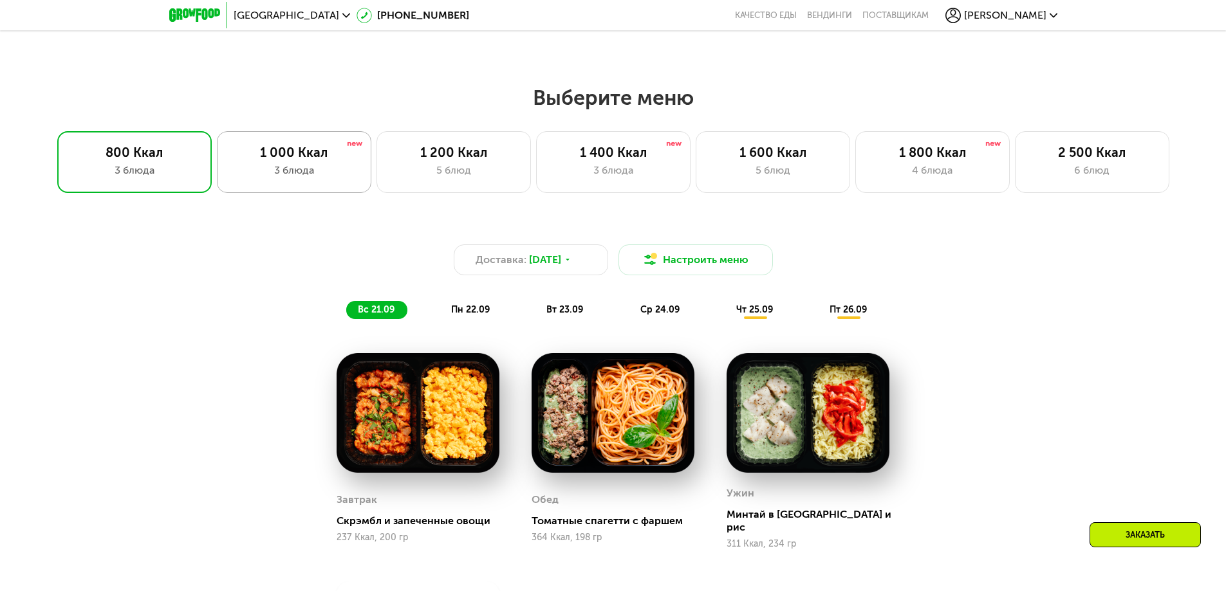
click at [305, 183] on div "1 000 Ккал 3 блюда" at bounding box center [294, 162] width 154 height 62
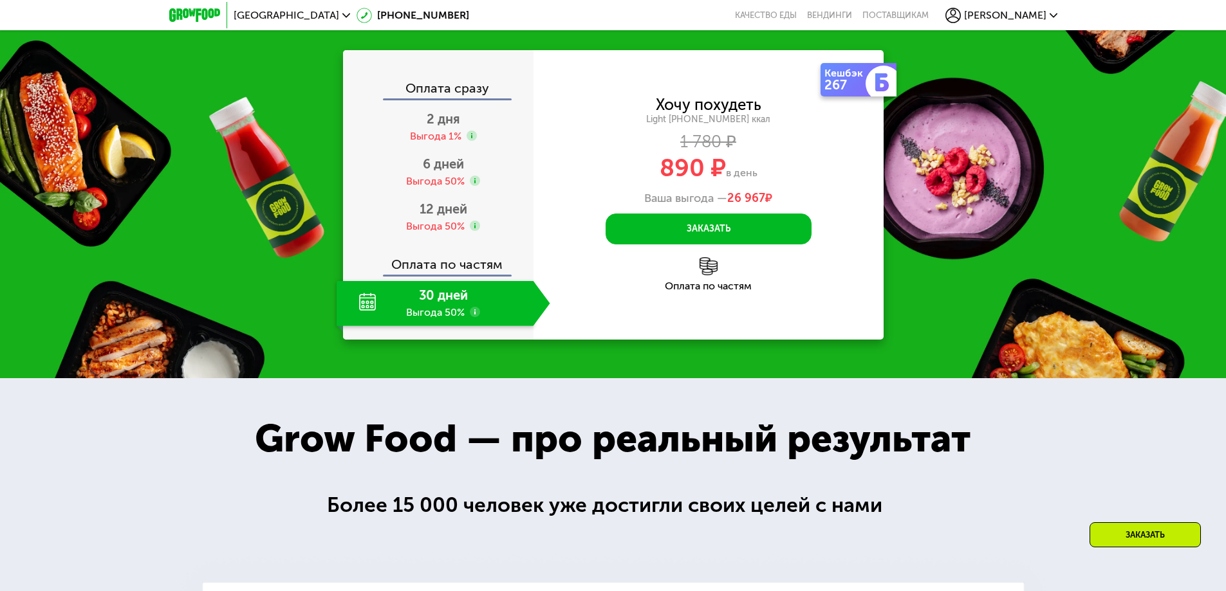
scroll to position [1673, 0]
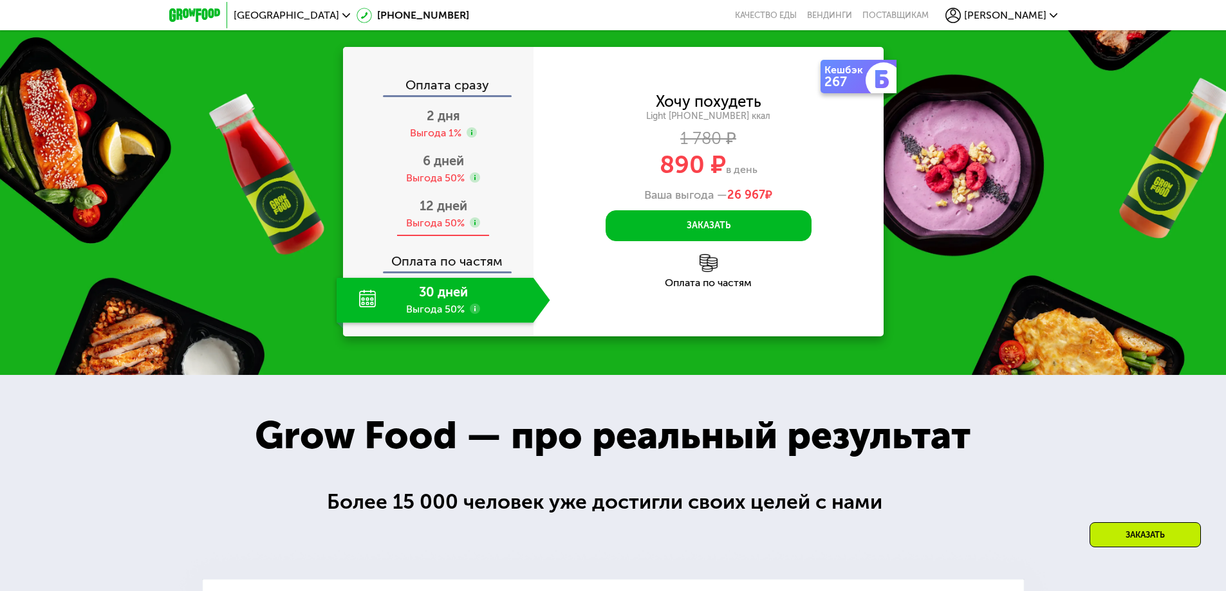
click at [434, 230] on div "Выгода 50%" at bounding box center [435, 223] width 59 height 14
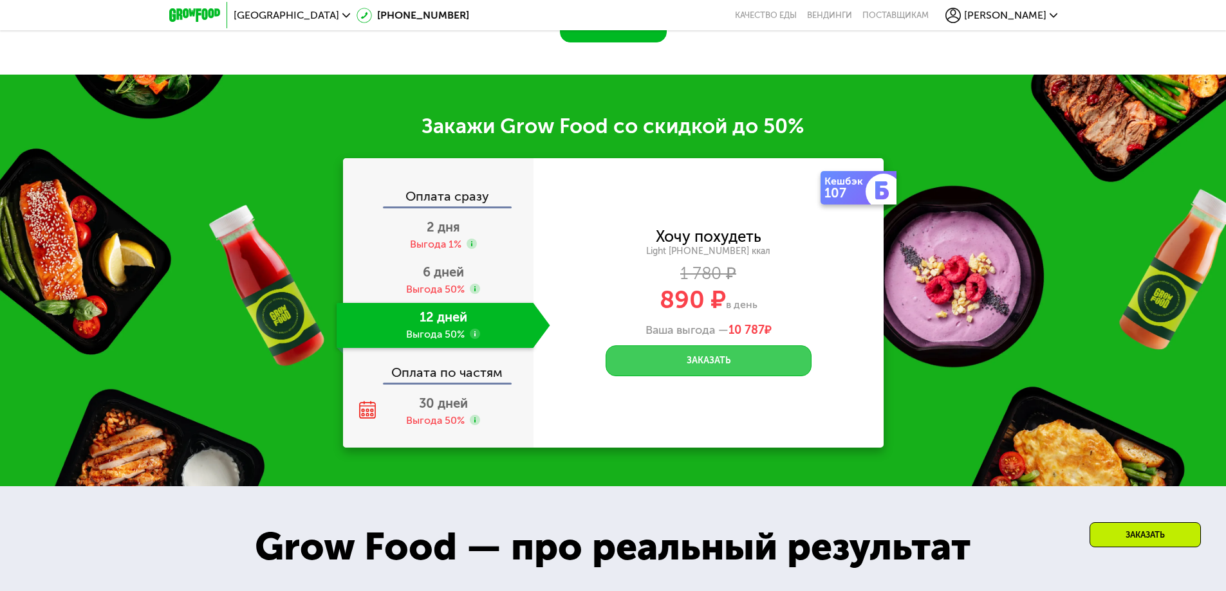
click at [721, 364] on button "Заказать" at bounding box center [708, 361] width 206 height 31
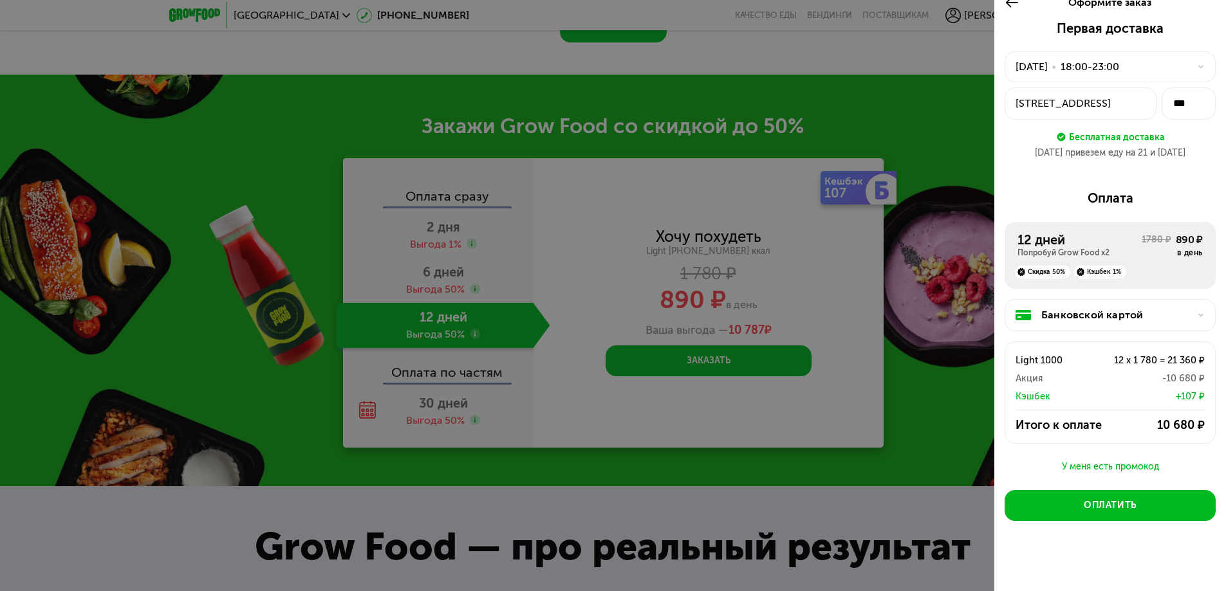
scroll to position [20, 0]
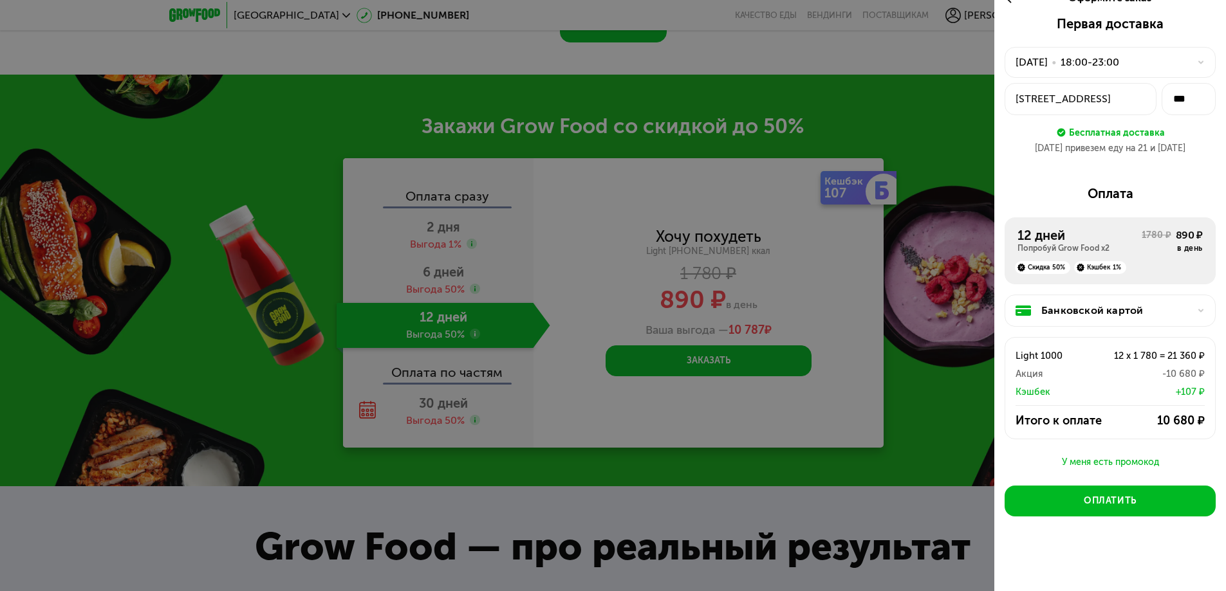
click at [1120, 132] on div "Бесплатная доставка" at bounding box center [1117, 132] width 96 height 14
click at [1109, 152] on div "20 сен привезем еду на 21 и 22 сен" at bounding box center [1109, 148] width 211 height 13
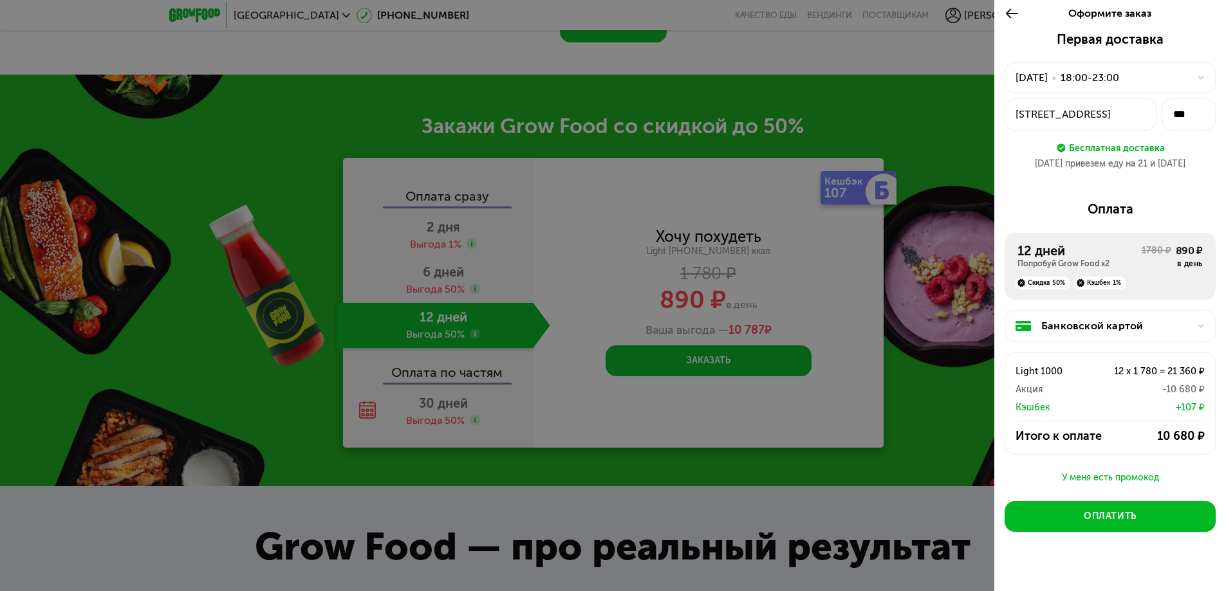
scroll to position [0, 0]
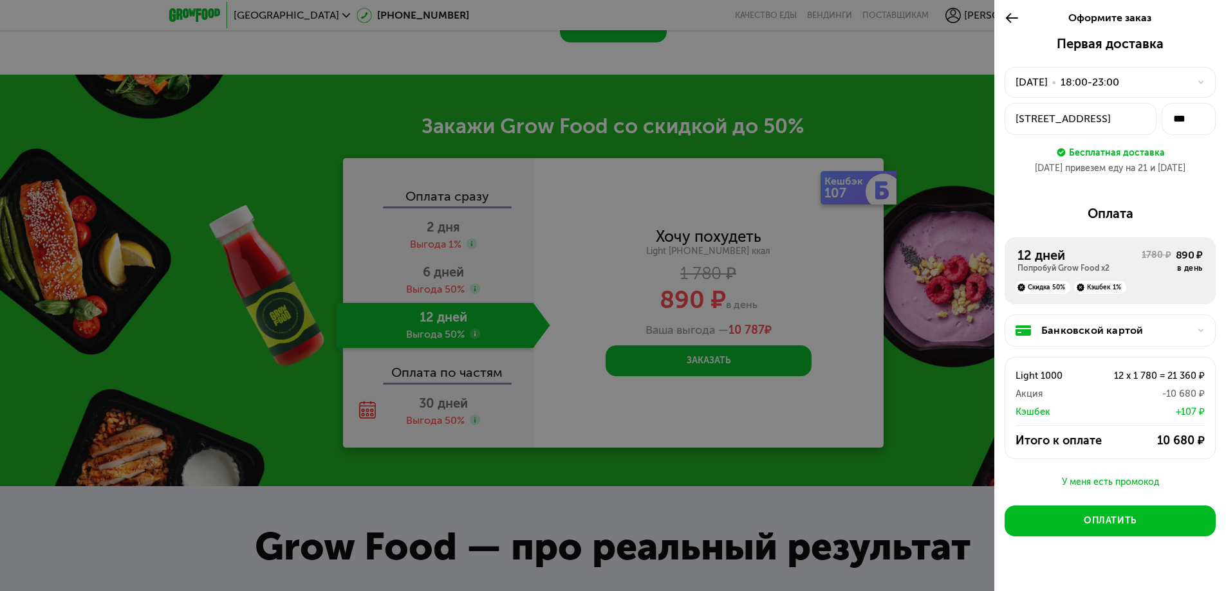
click at [1170, 75] on div "20 сен, сб • 18:00-23:00" at bounding box center [1102, 82] width 174 height 15
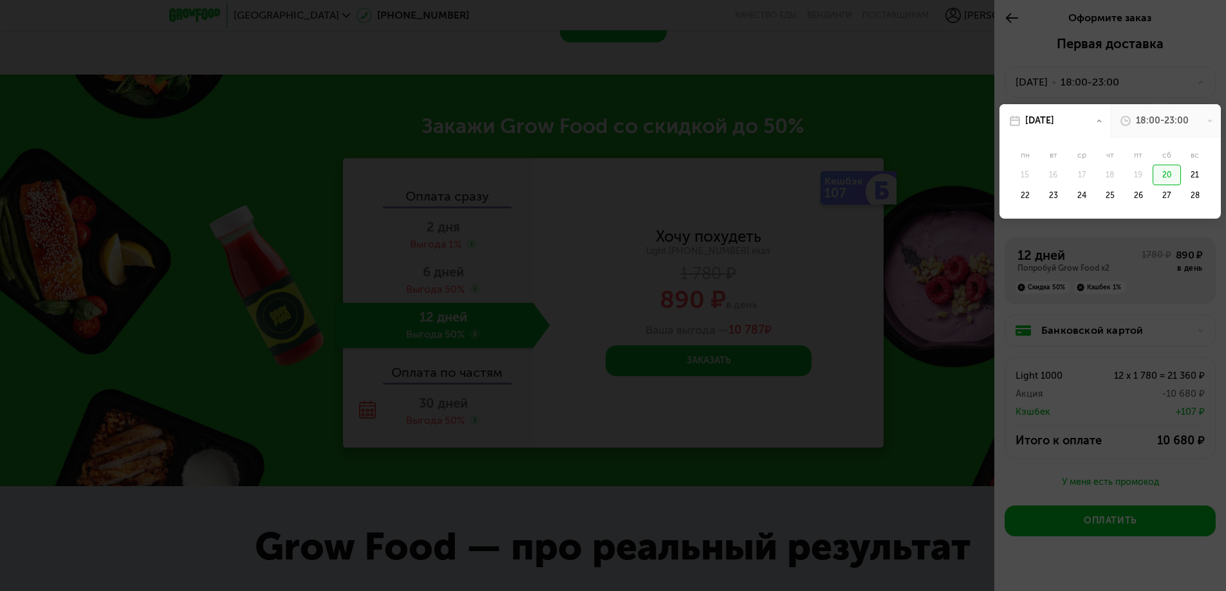
click at [1157, 110] on div "18:00-23:00" at bounding box center [1165, 120] width 111 height 33
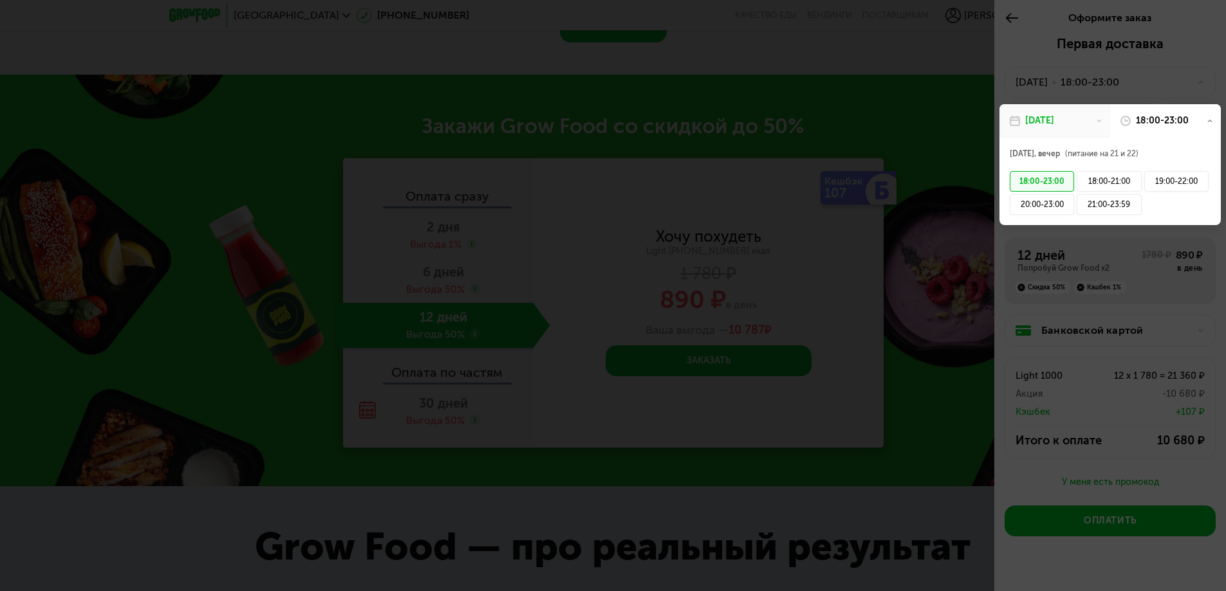
click at [1058, 107] on div "[DATE]" at bounding box center [1054, 120] width 111 height 33
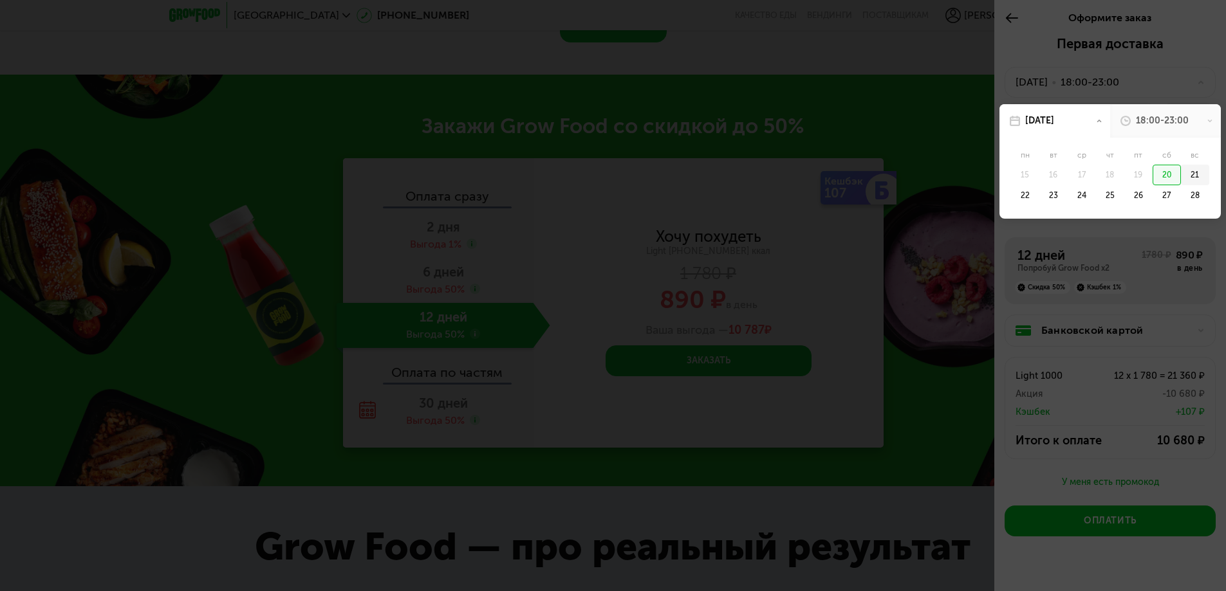
click at [1188, 172] on div "21" at bounding box center [1195, 175] width 28 height 21
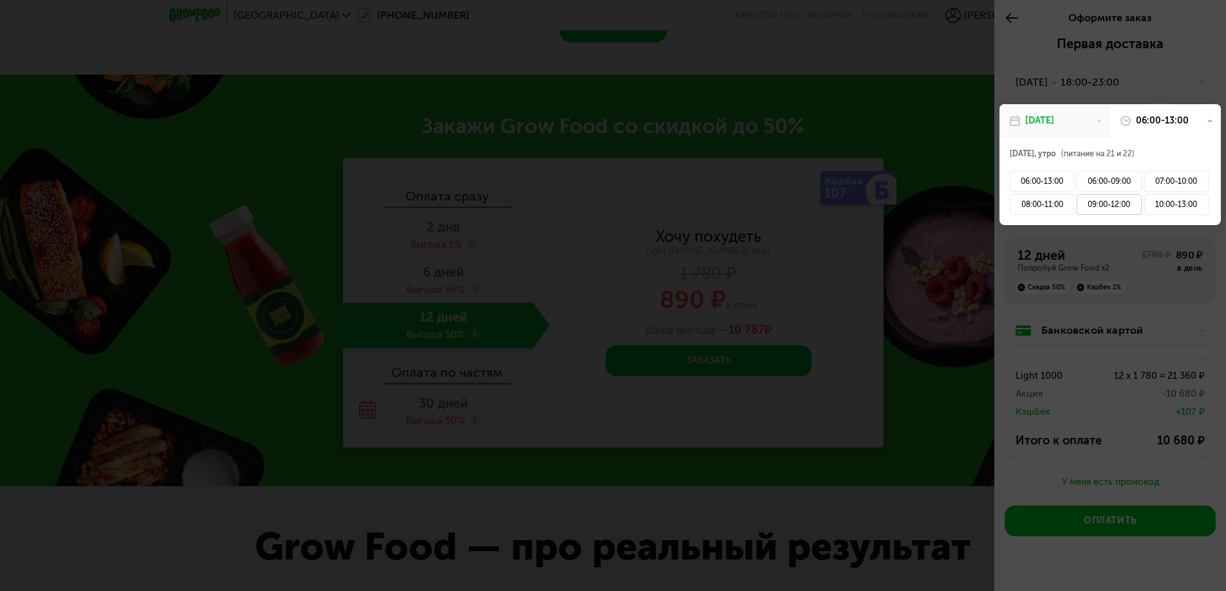
click at [1101, 207] on div "09:00-12:00" at bounding box center [1108, 204] width 64 height 21
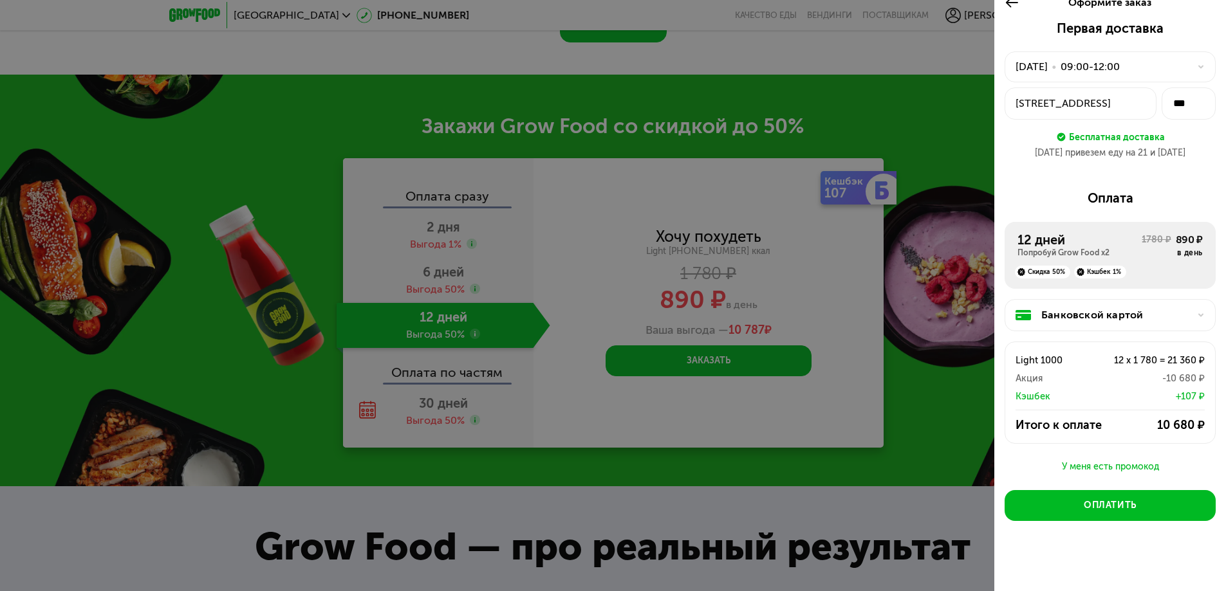
scroll to position [20, 0]
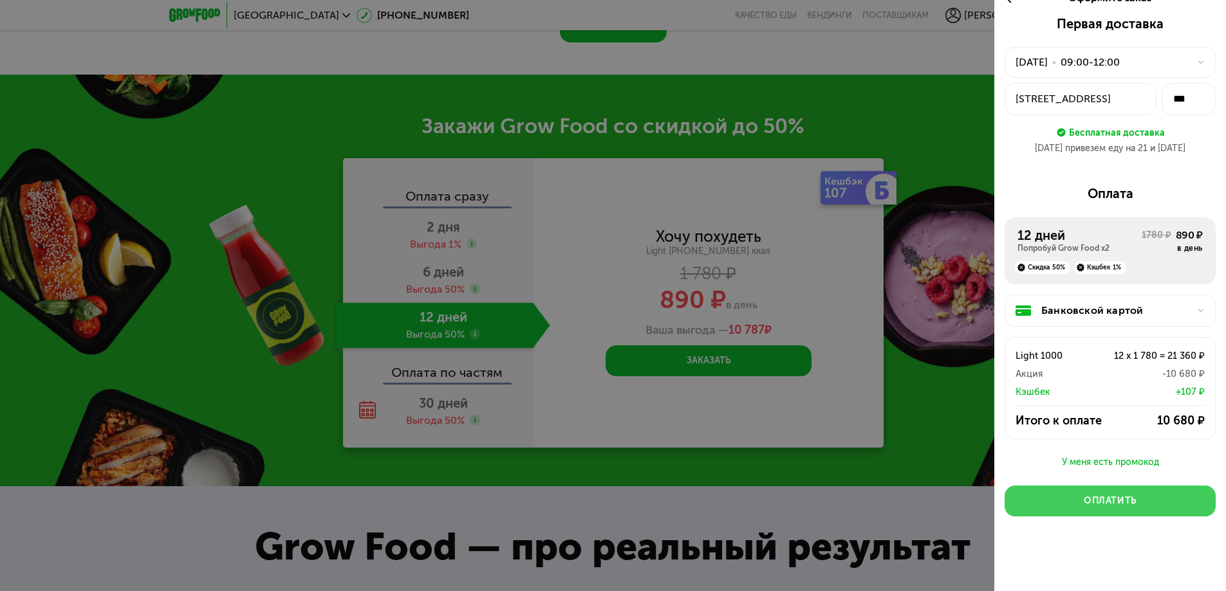
click at [1115, 501] on div "Оплатить" at bounding box center [1110, 501] width 53 height 13
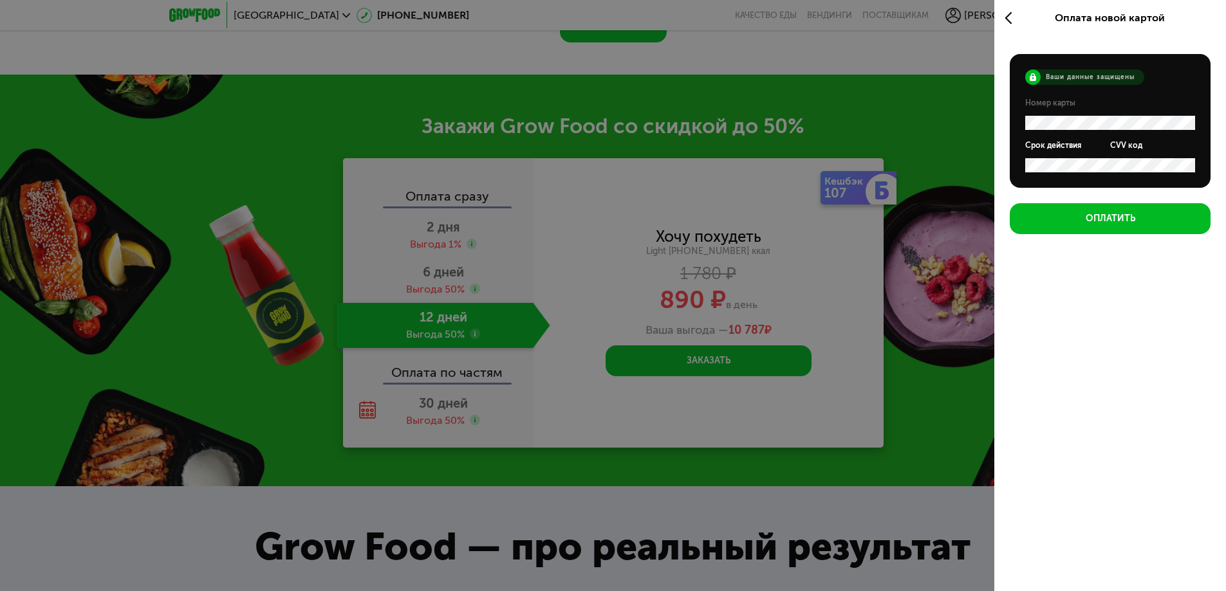
scroll to position [0, 0]
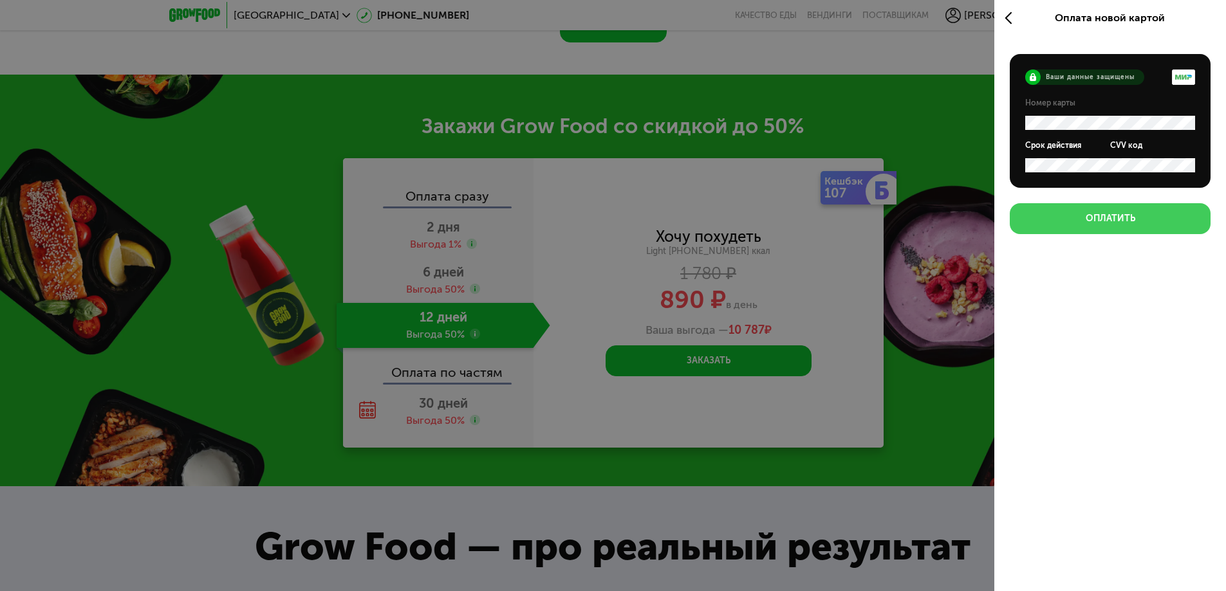
click at [1105, 217] on div "Оплатить" at bounding box center [1110, 218] width 50 height 13
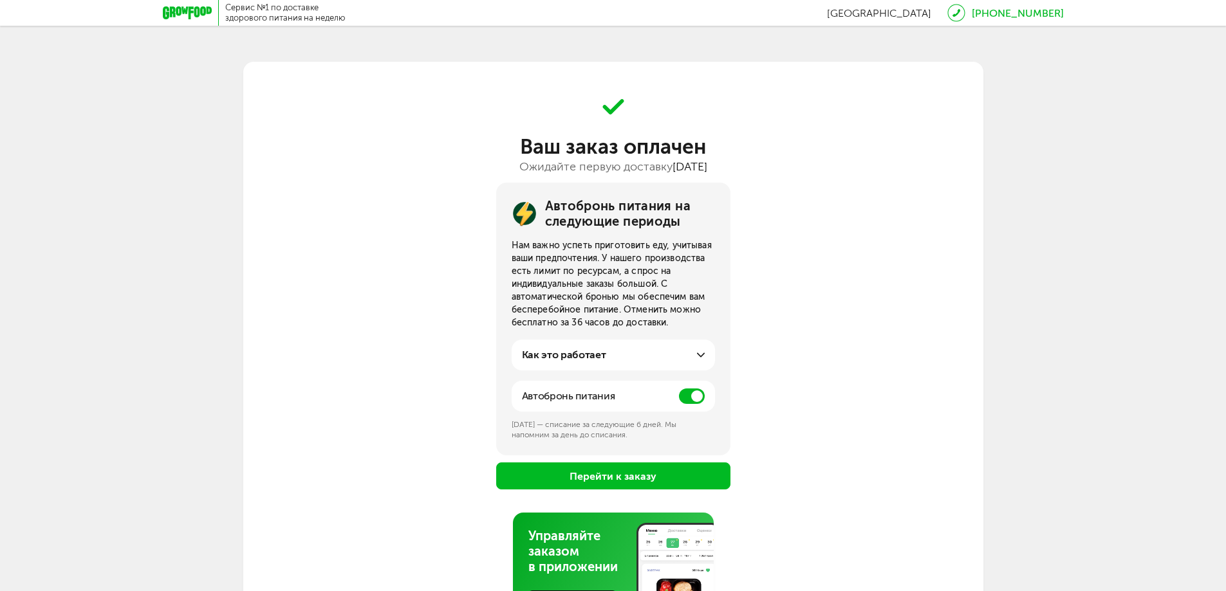
click at [685, 394] on span at bounding box center [692, 396] width 26 height 15
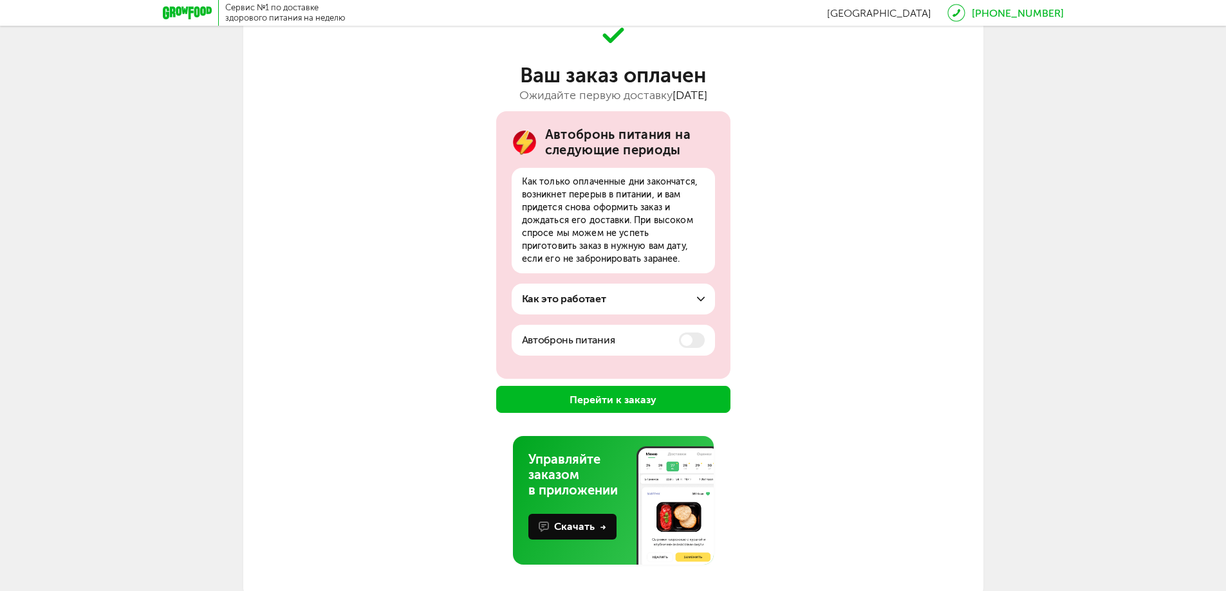
scroll to position [78, 0]
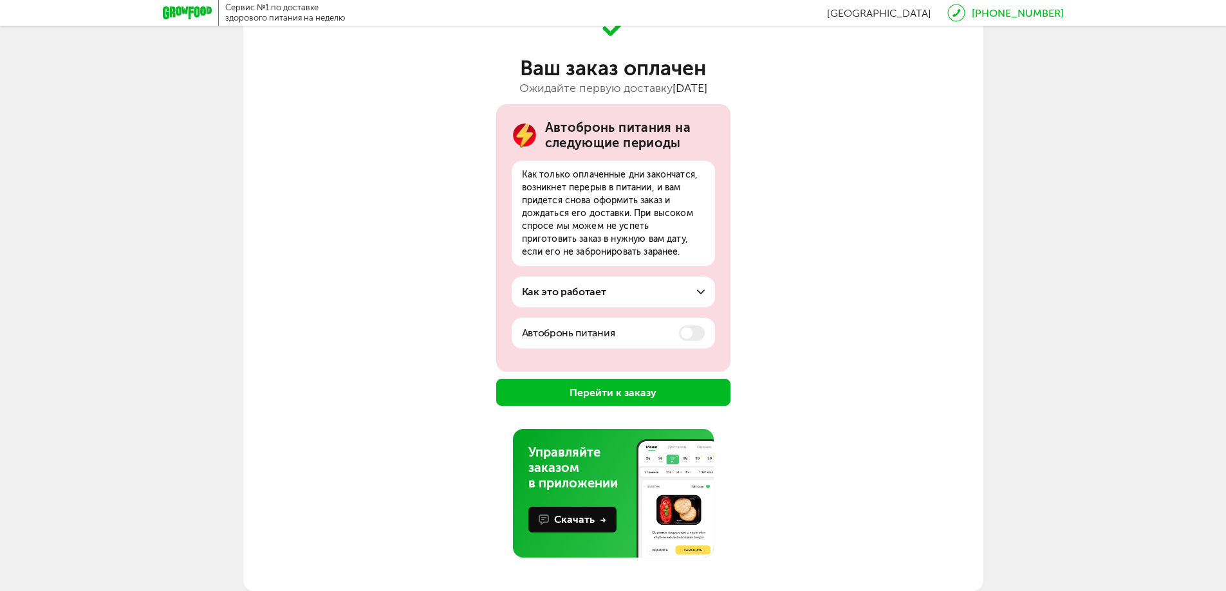
click at [593, 394] on button "Перейти к заказу" at bounding box center [613, 392] width 234 height 27
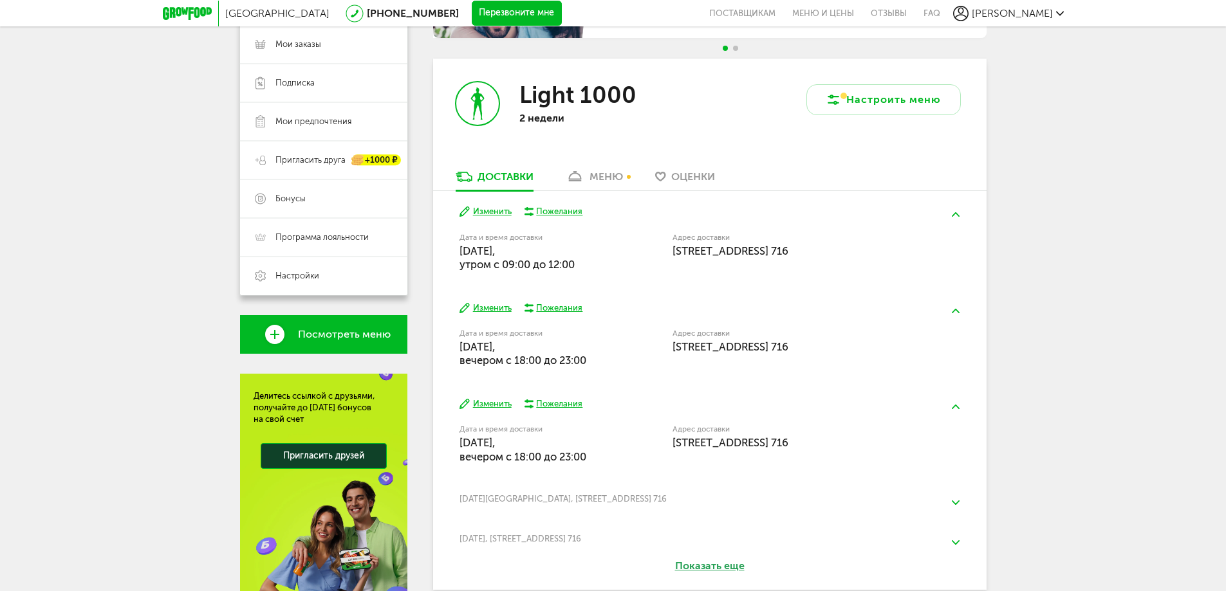
scroll to position [255, 0]
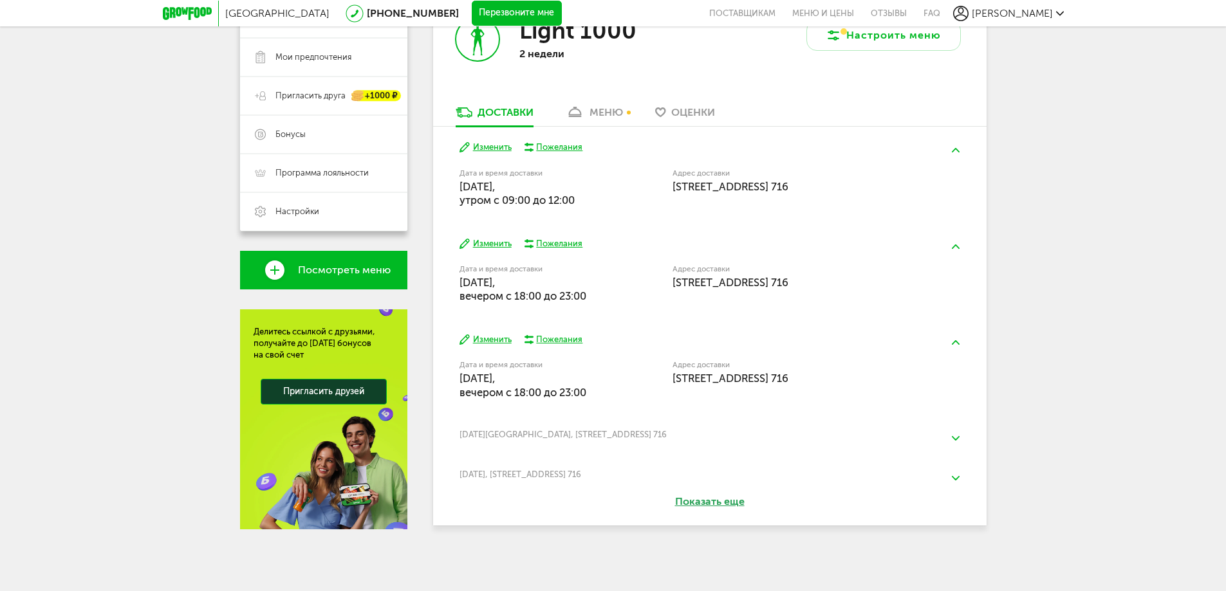
click at [952, 438] on img at bounding box center [956, 438] width 8 height 5
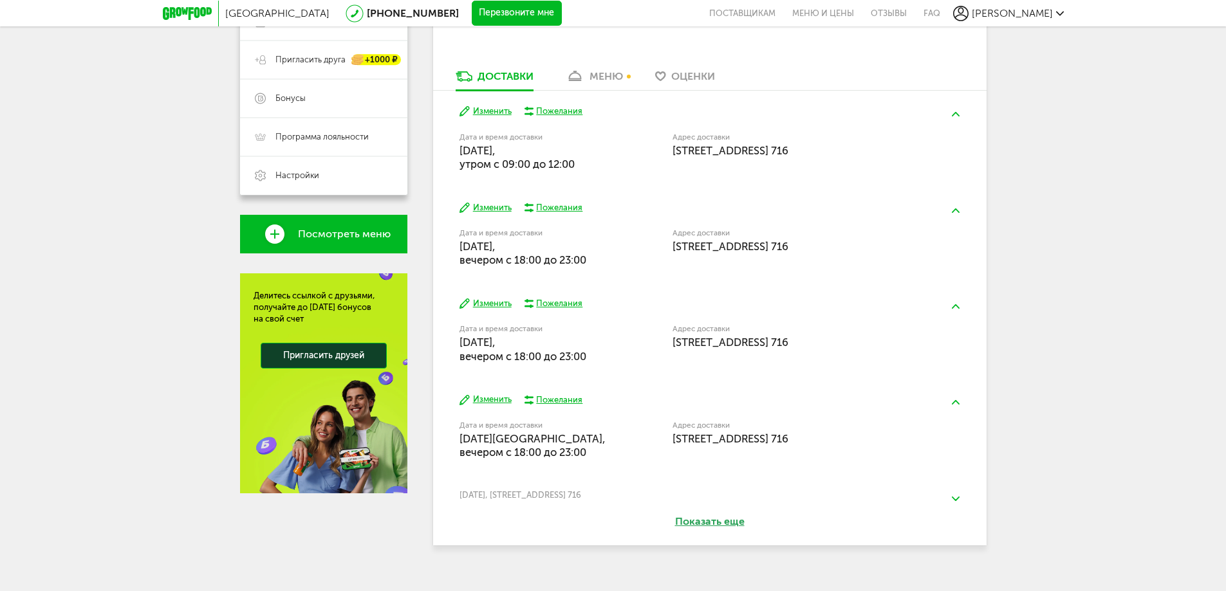
scroll to position [311, 0]
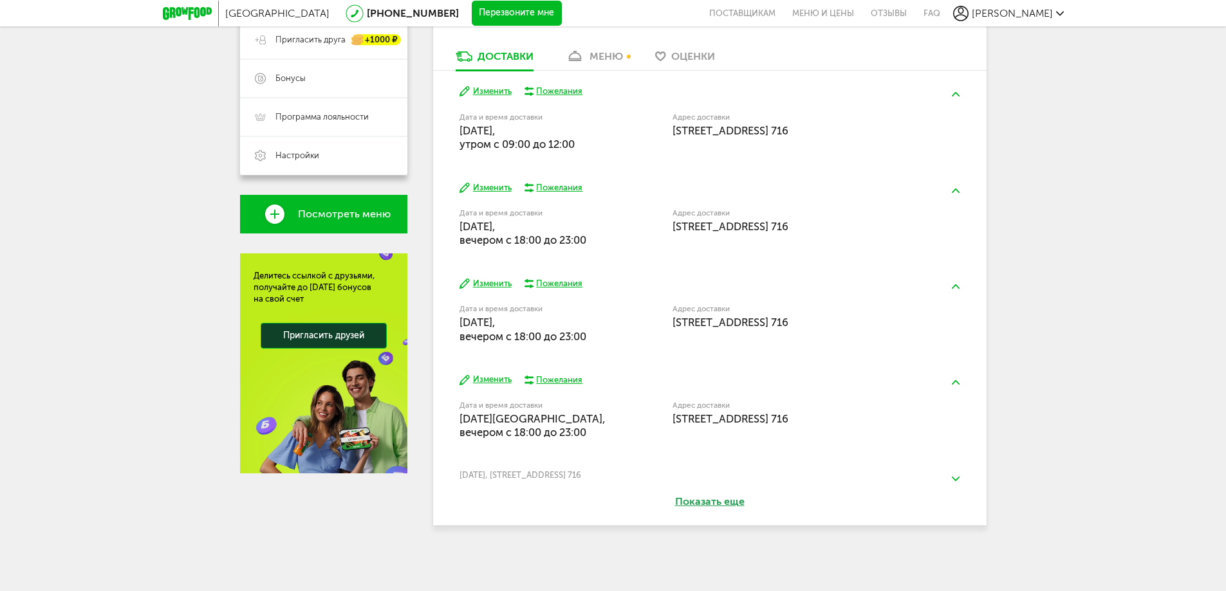
click at [957, 476] on button at bounding box center [955, 479] width 33 height 30
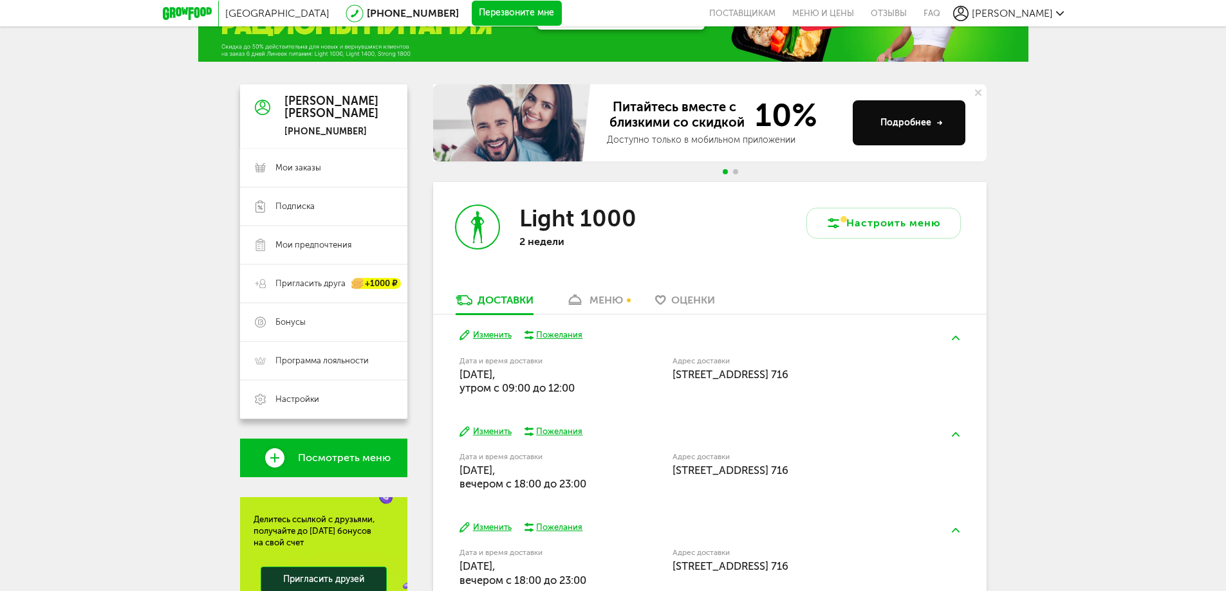
scroll to position [0, 0]
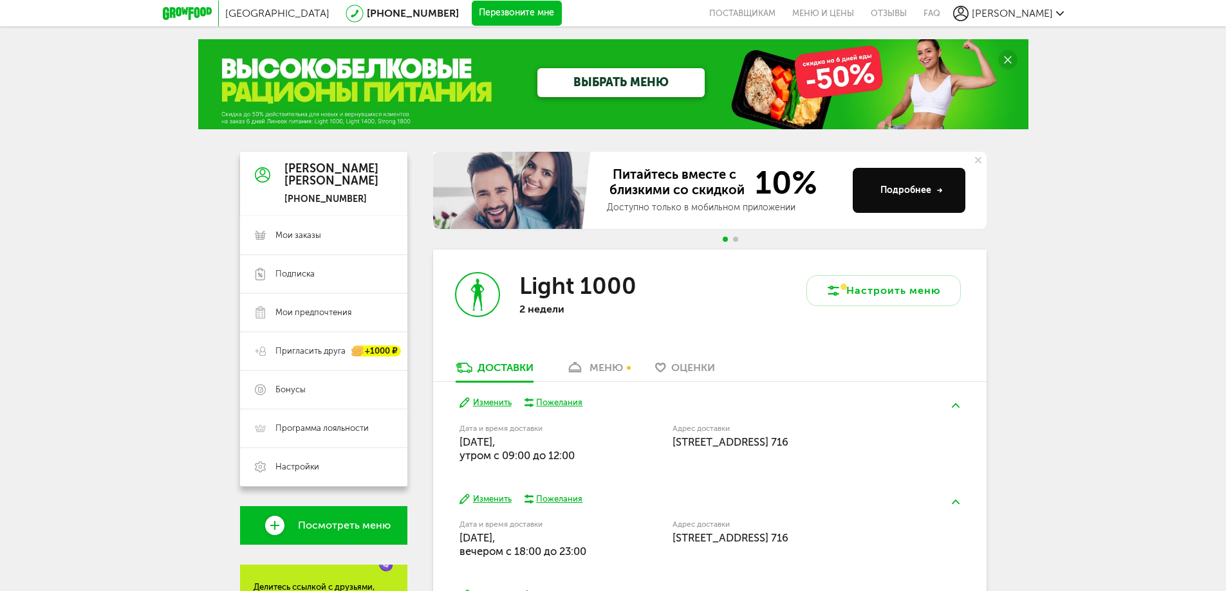
click at [607, 363] on div "меню" at bounding box center [605, 368] width 33 height 12
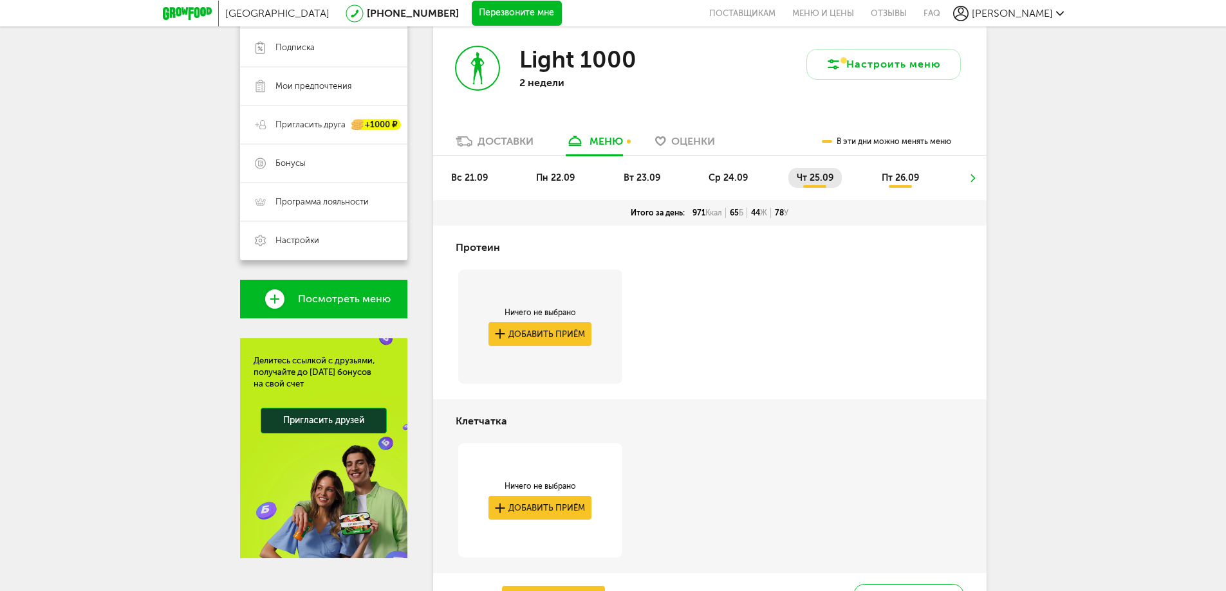
scroll to position [204, 0]
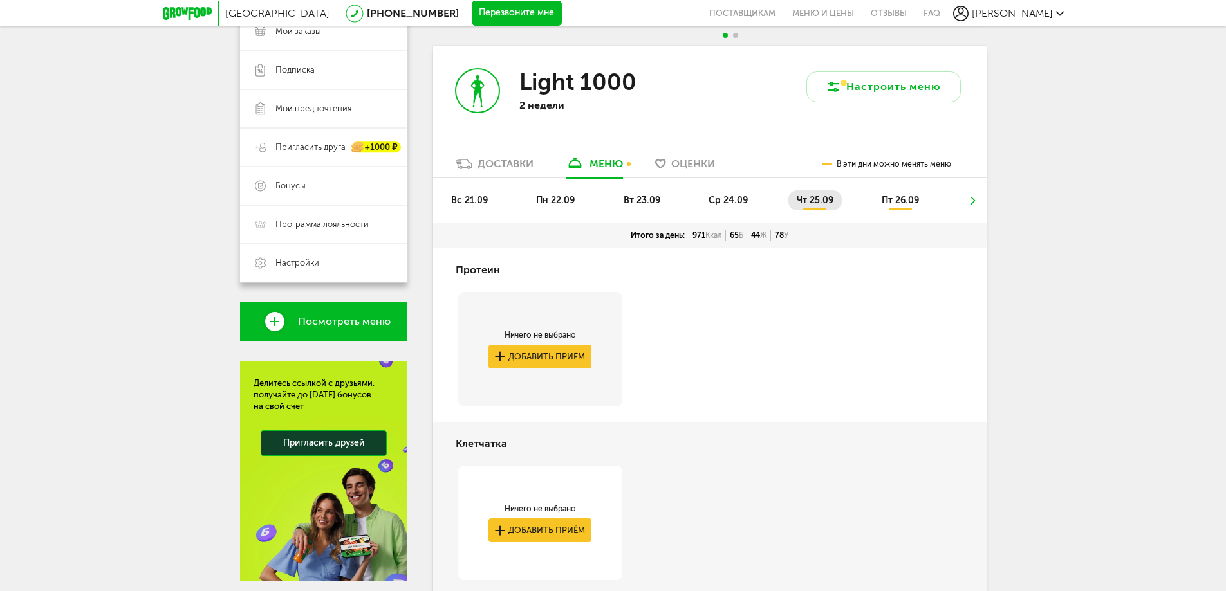
click at [899, 204] on span "пт 26.09" at bounding box center [900, 200] width 37 height 11
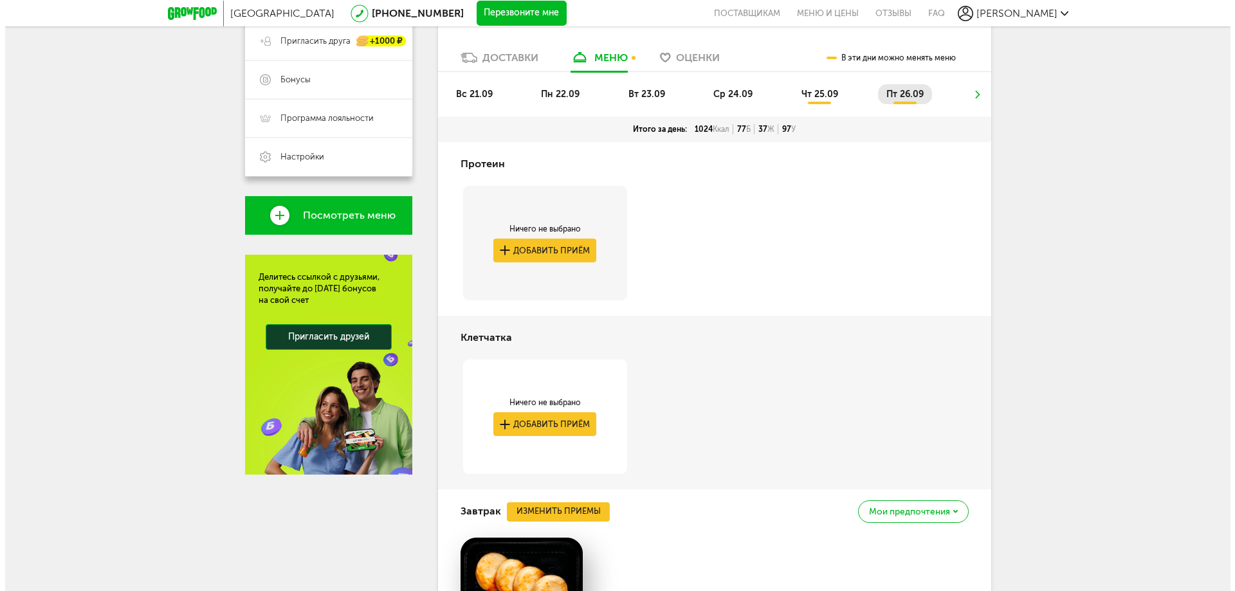
scroll to position [333, 0]
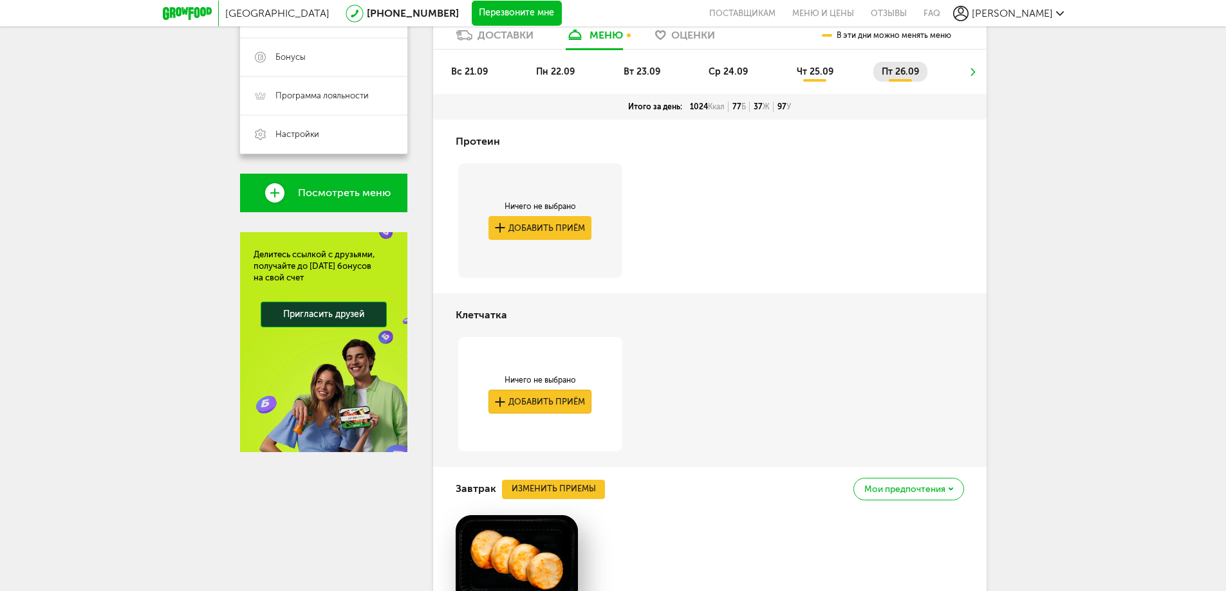
click at [569, 403] on button "Добавить приём" at bounding box center [539, 402] width 103 height 24
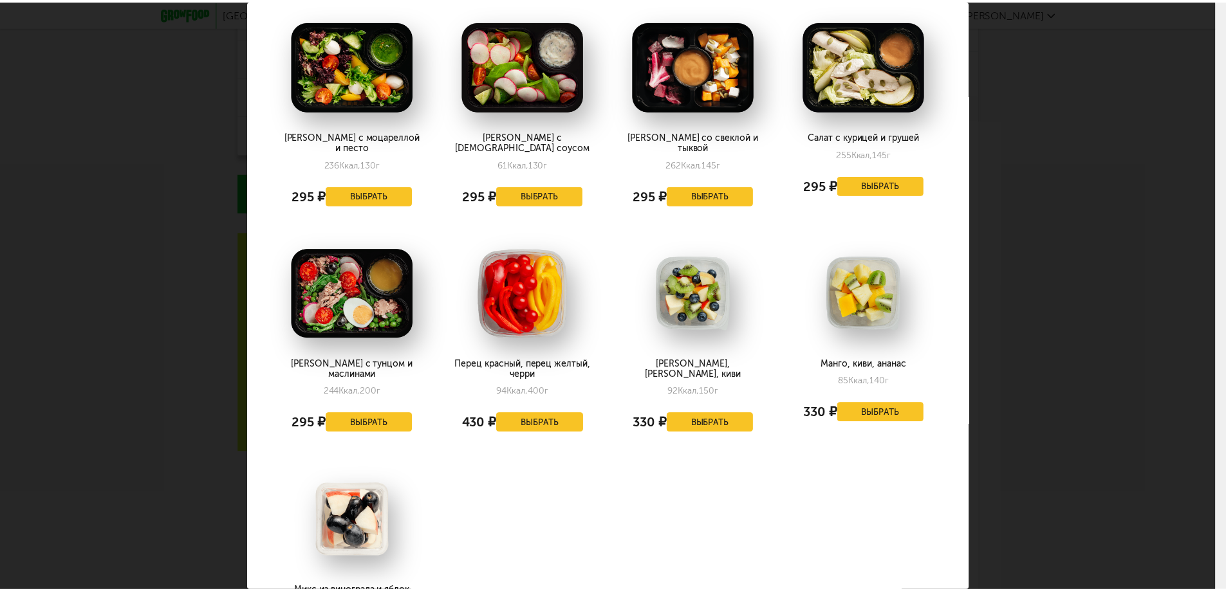
scroll to position [0, 0]
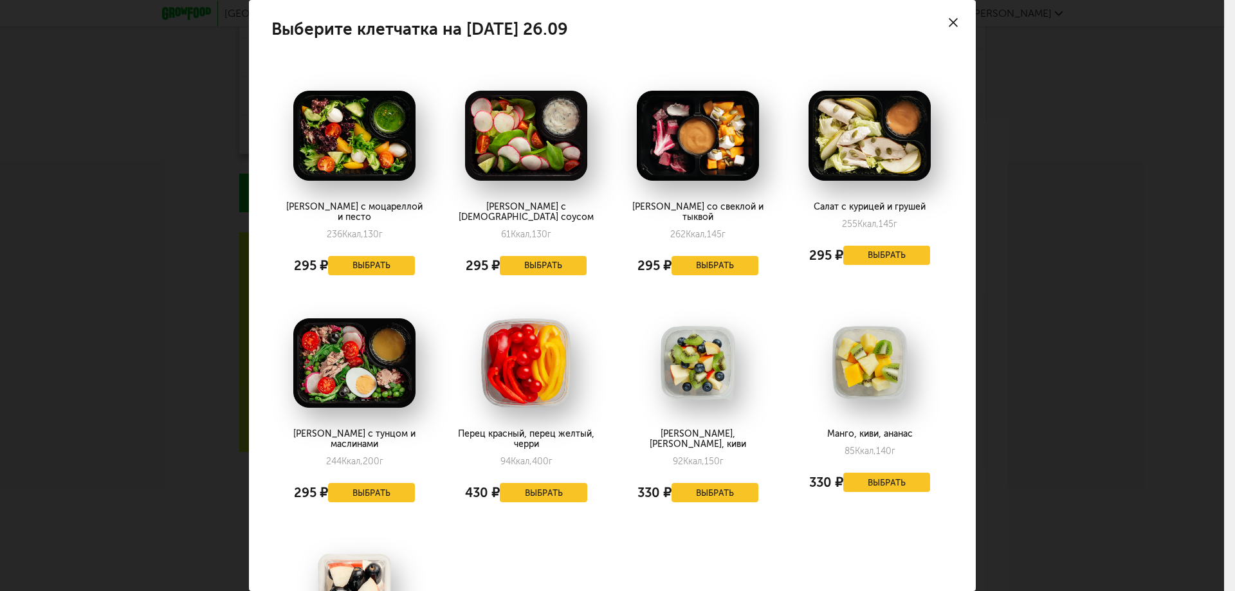
drag, startPoint x: 943, startPoint y: 21, endPoint x: 862, endPoint y: 50, distance: 86.5
click at [949, 21] on icon at bounding box center [953, 22] width 9 height 9
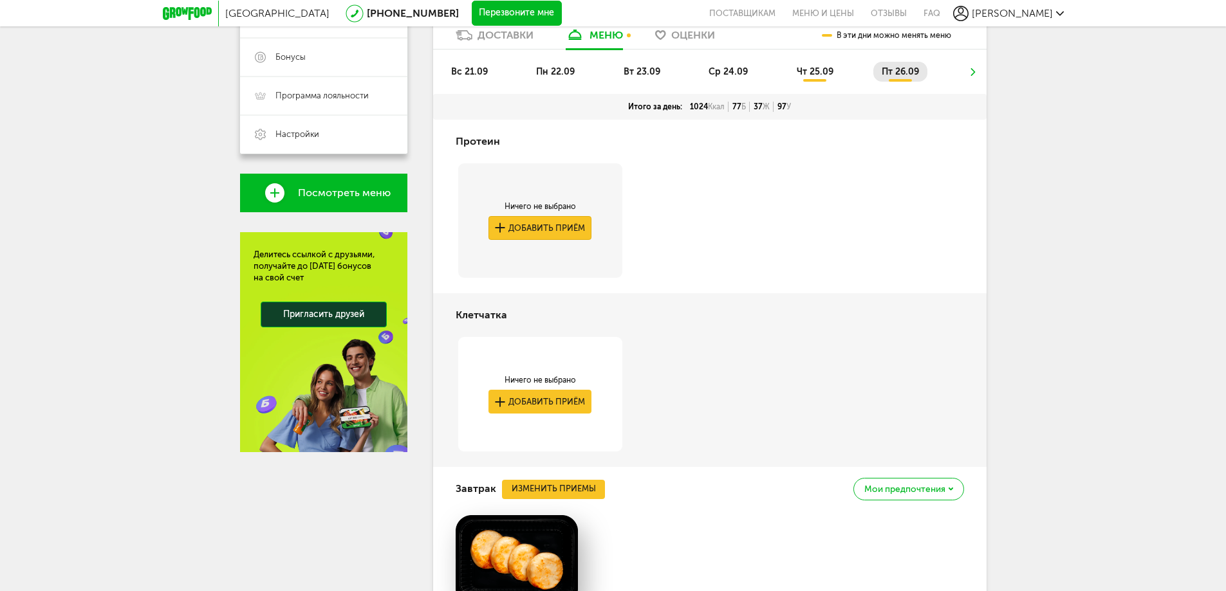
click at [564, 228] on button "Добавить приём" at bounding box center [539, 228] width 103 height 24
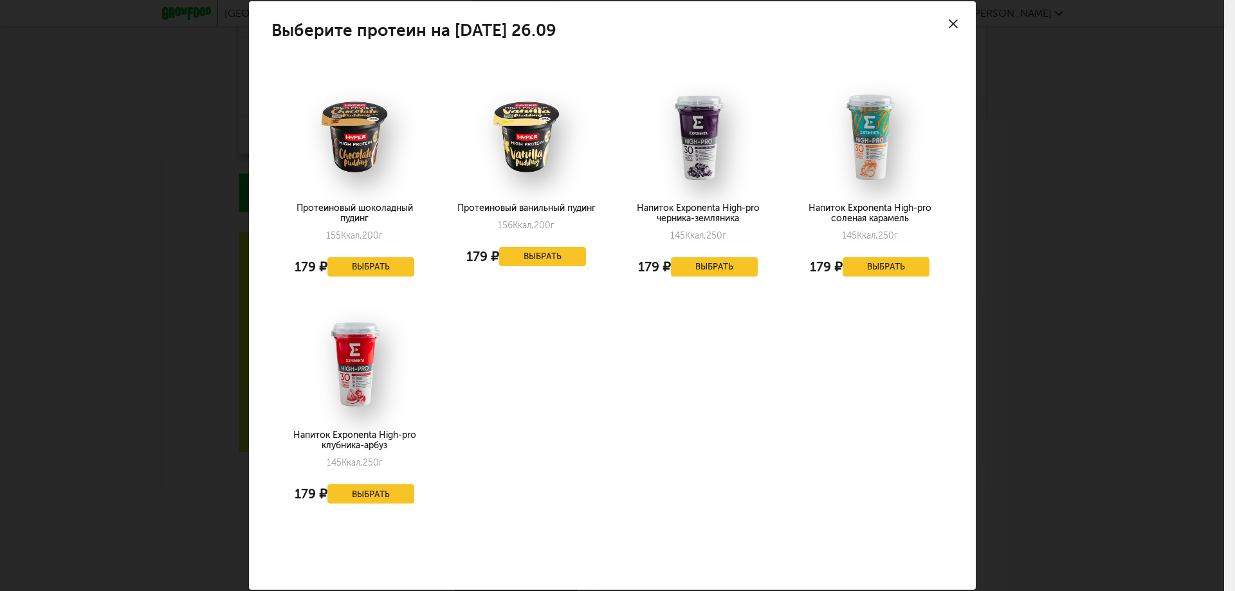
click at [940, 17] on div at bounding box center [953, 23] width 45 height 45
